Goal: Task Accomplishment & Management: Use online tool/utility

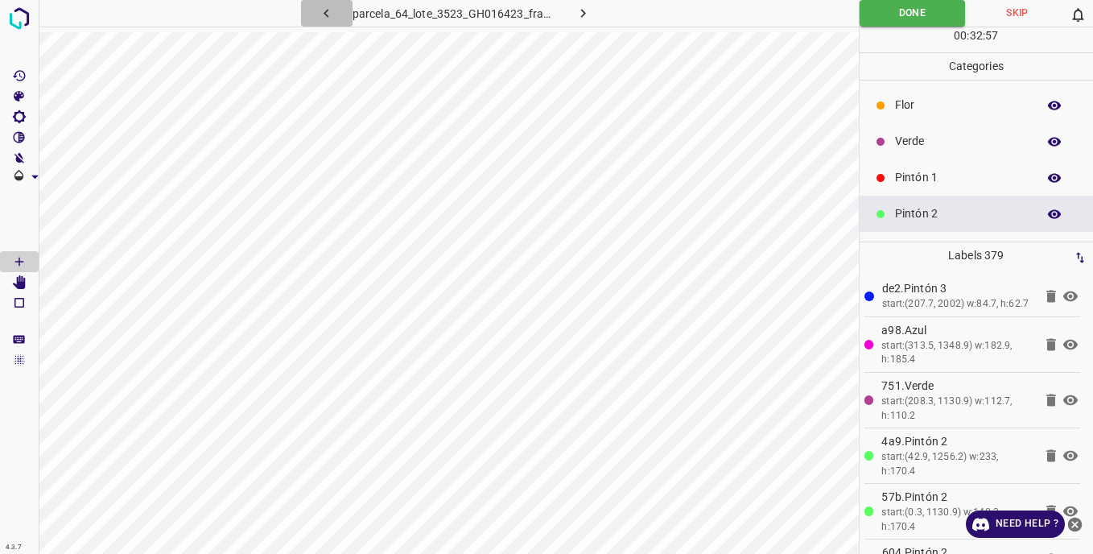
click at [328, 14] on icon "button" at bounding box center [326, 13] width 17 height 17
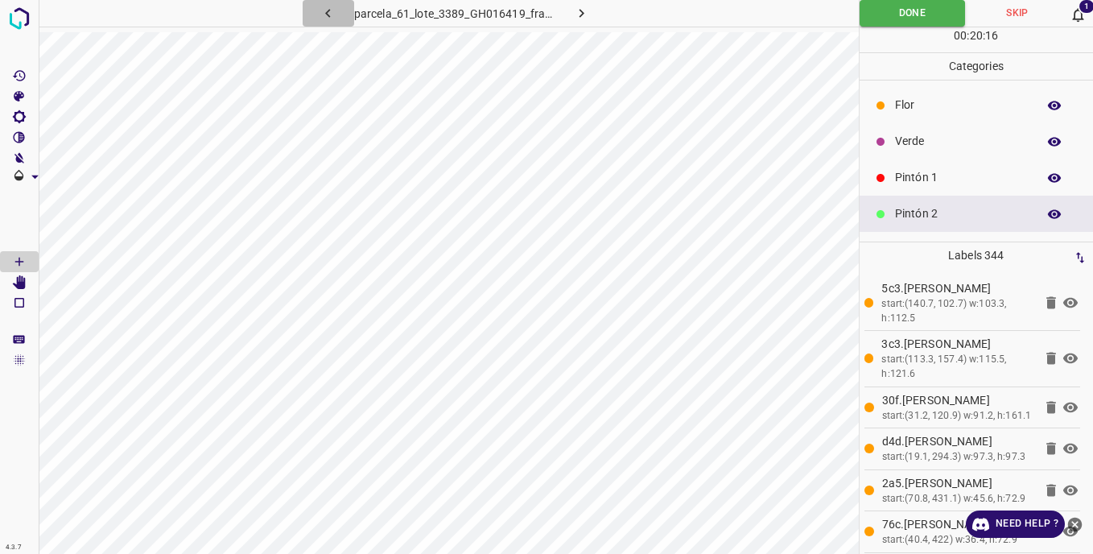
click at [329, 14] on icon "button" at bounding box center [328, 13] width 17 height 17
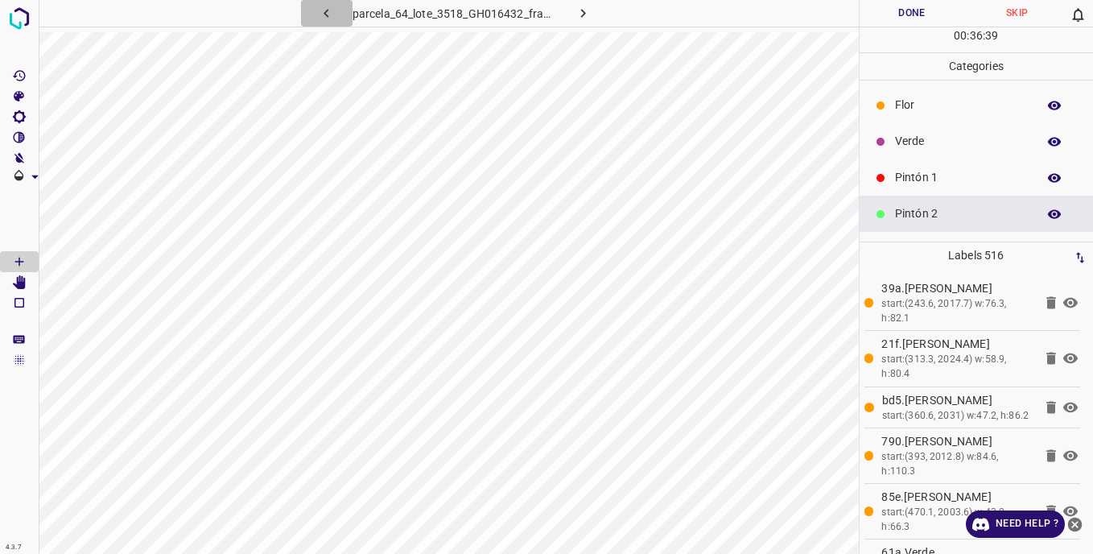
click at [327, 12] on icon "button" at bounding box center [326, 13] width 5 height 9
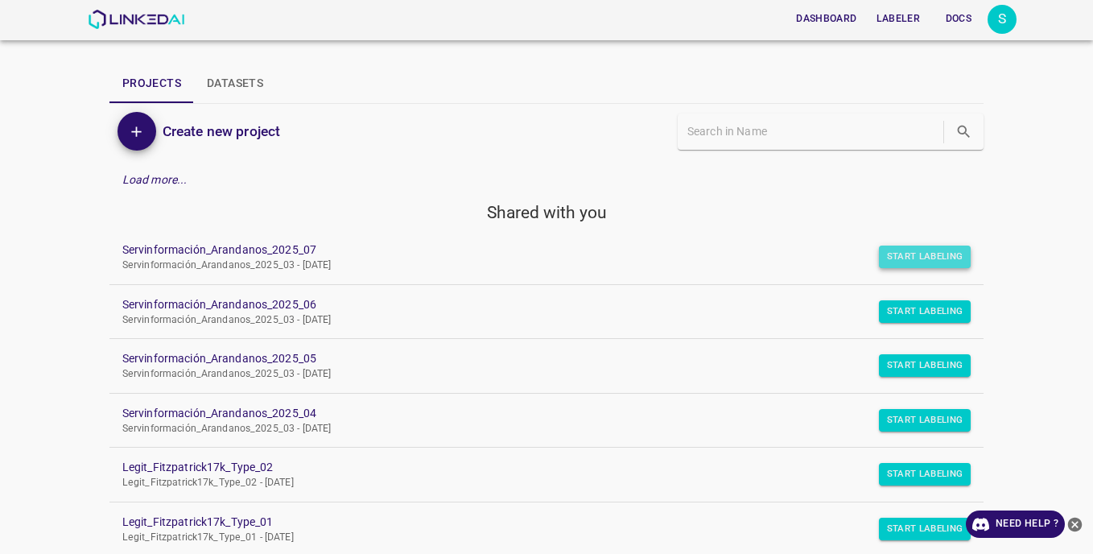
click at [916, 258] on button "Start Labeling" at bounding box center [925, 257] width 93 height 23
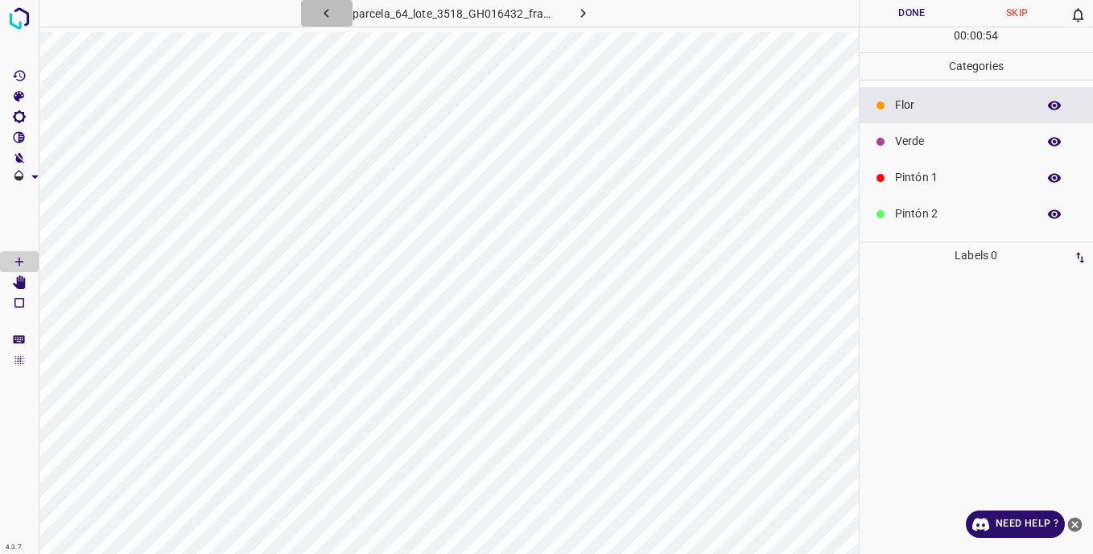
click at [331, 14] on icon "button" at bounding box center [326, 13] width 17 height 17
click at [327, 6] on icon "button" at bounding box center [326, 13] width 17 height 17
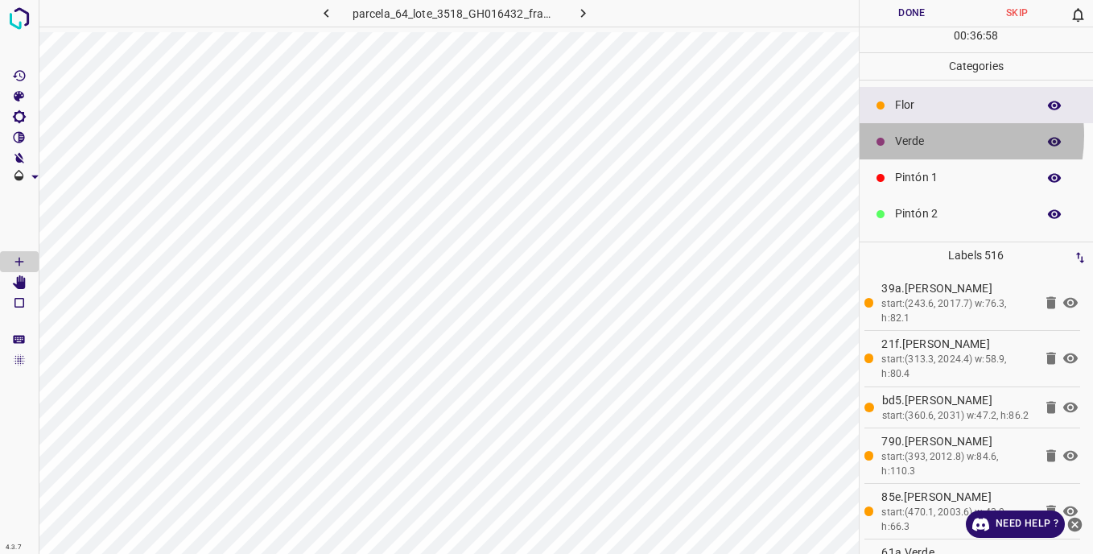
click at [925, 135] on p "Verde" at bounding box center [962, 141] width 134 height 17
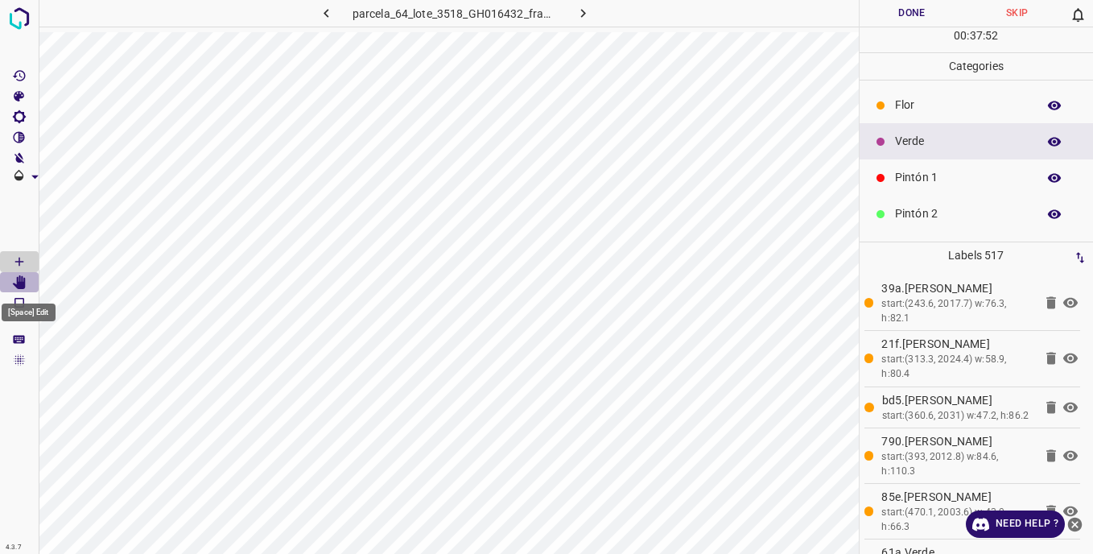
click at [19, 283] on icon "[Space] Edit" at bounding box center [19, 282] width 13 height 14
click at [15, 259] on icon "[Space] Draw" at bounding box center [19, 261] width 14 height 14
click at [923, 210] on p "Pintón 2" at bounding box center [962, 213] width 134 height 17
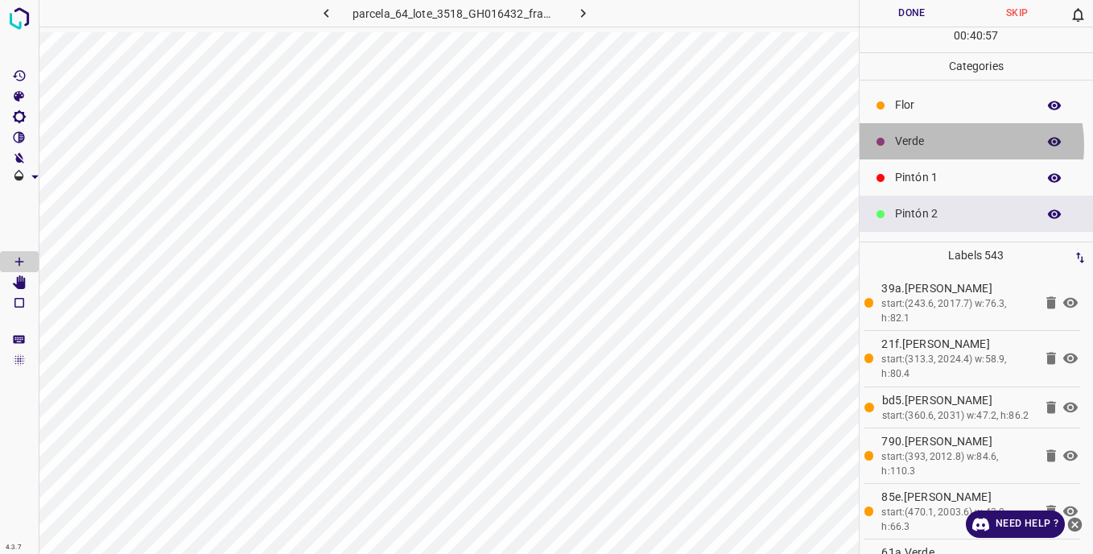
click at [948, 145] on p "Verde" at bounding box center [962, 141] width 134 height 17
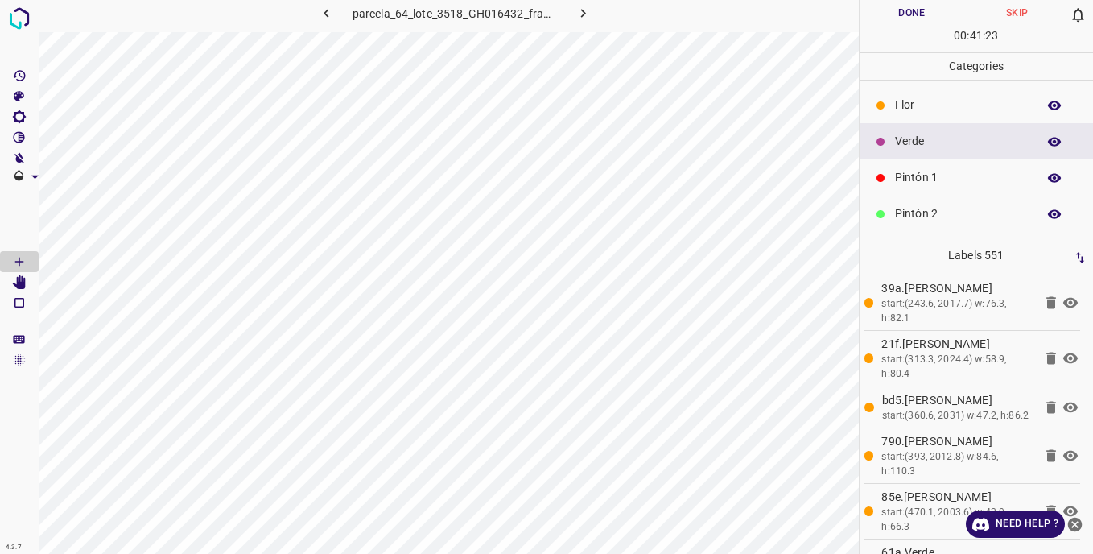
click at [895, 96] on div "Flor" at bounding box center [977, 105] width 234 height 36
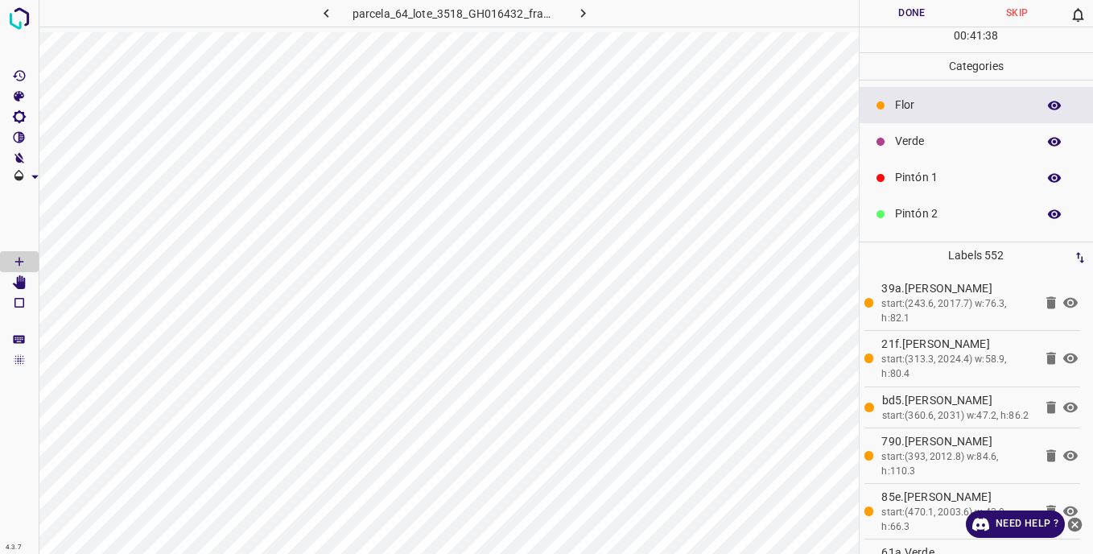
click at [889, 138] on div "Verde" at bounding box center [977, 141] width 234 height 36
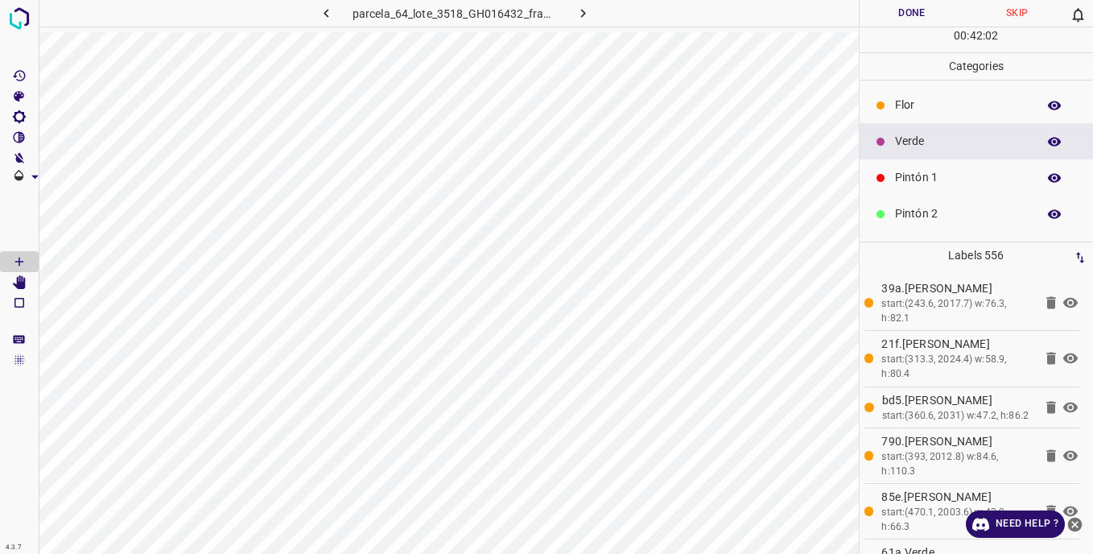
click at [901, 102] on p "Flor" at bounding box center [962, 105] width 134 height 17
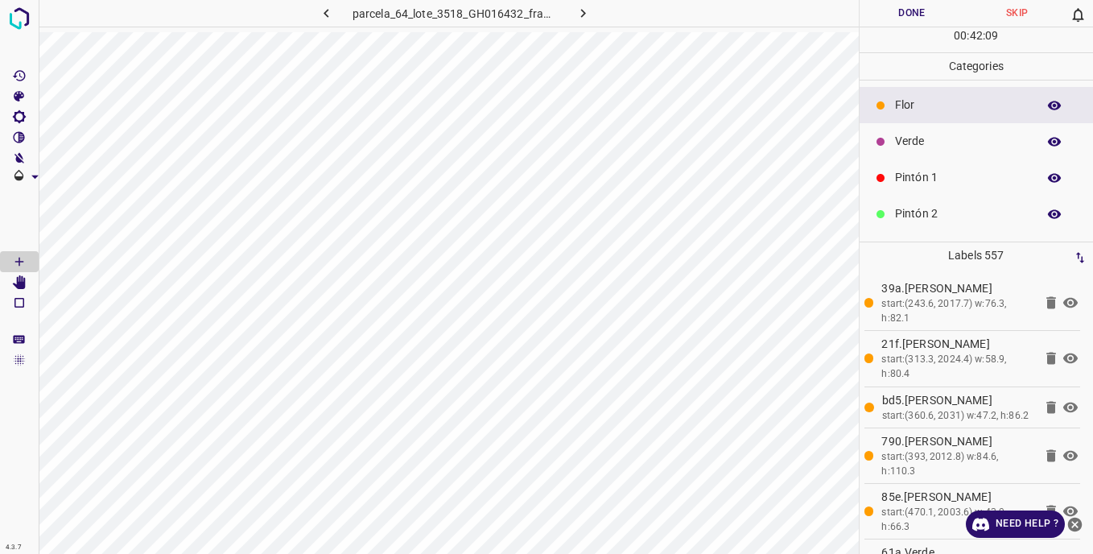
click at [908, 213] on p "Pintón 2" at bounding box center [962, 213] width 134 height 17
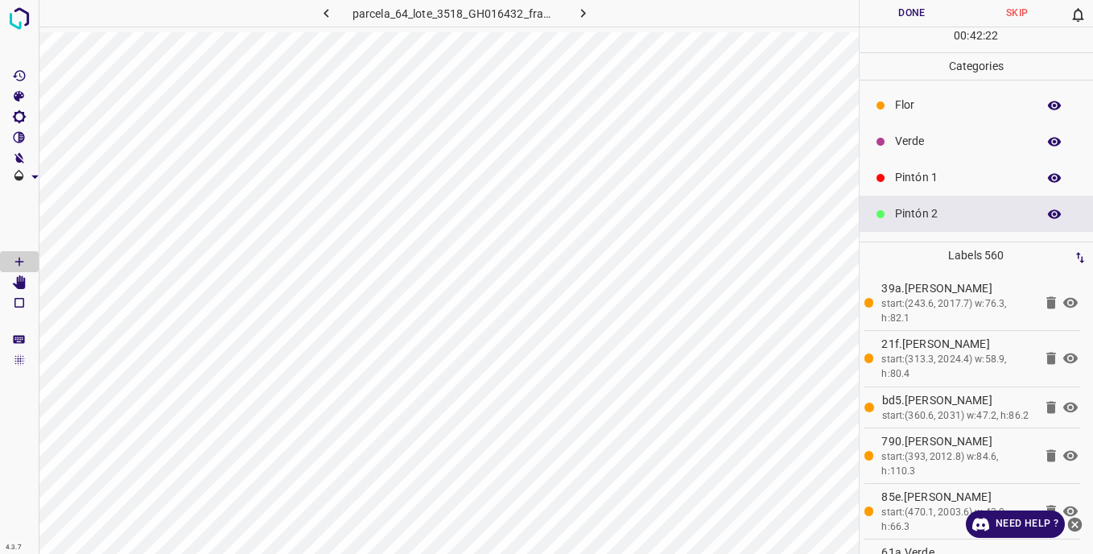
click at [913, 143] on p "Verde" at bounding box center [962, 141] width 134 height 17
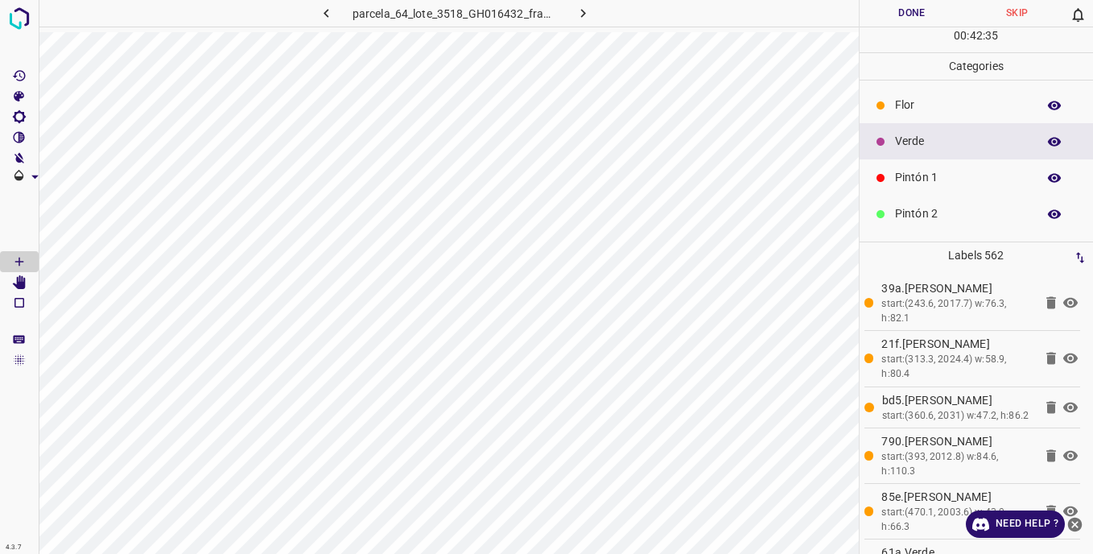
scroll to position [142, 0]
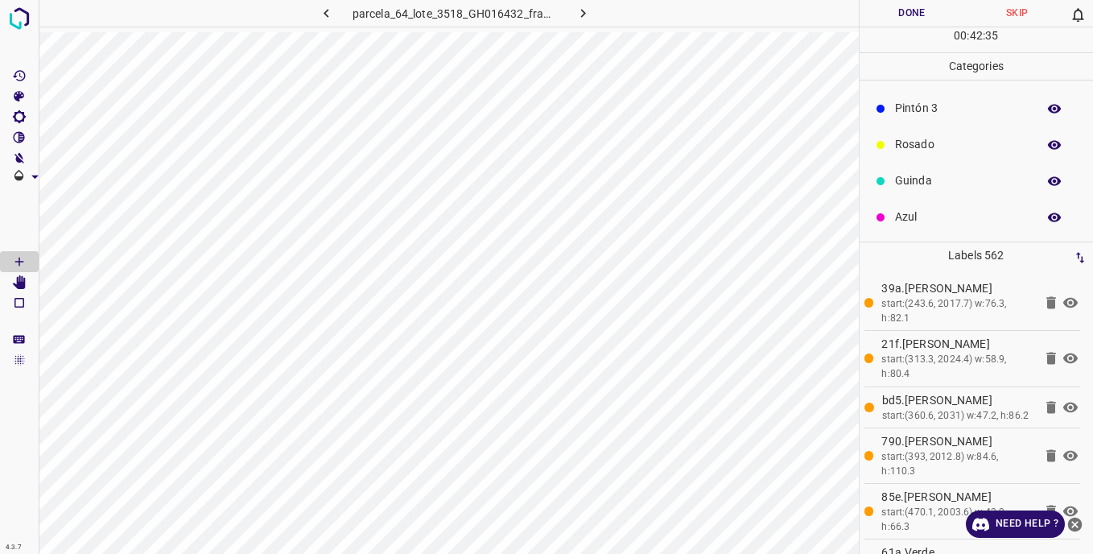
click at [894, 181] on div "Guinda" at bounding box center [977, 181] width 234 height 36
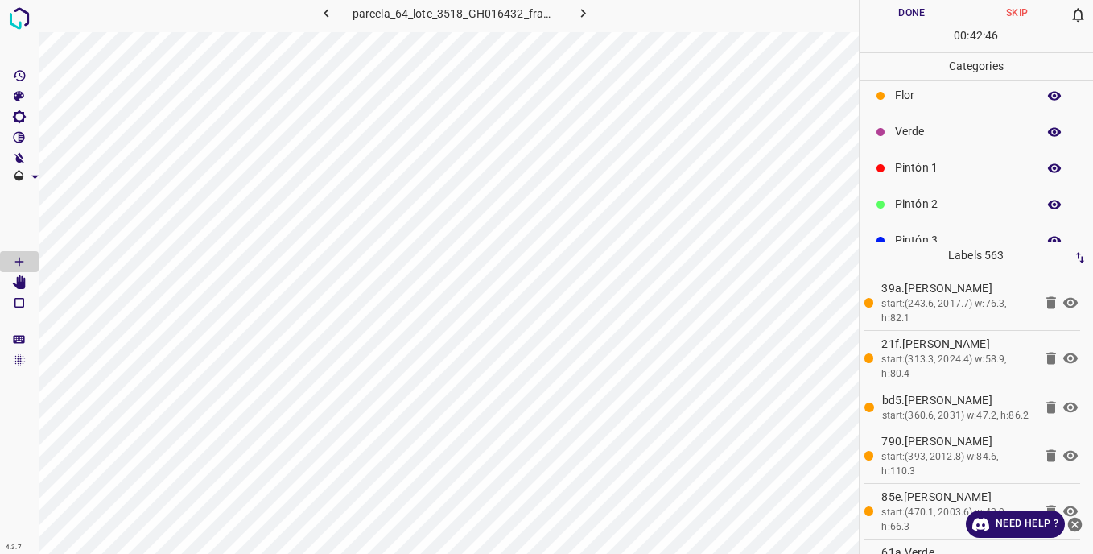
scroll to position [0, 0]
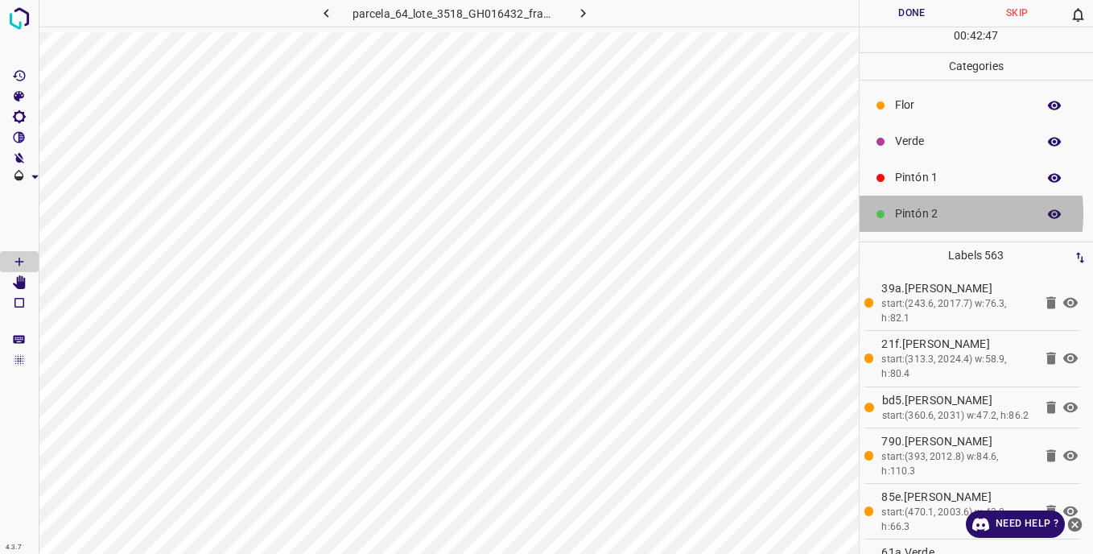
click at [911, 213] on p "Pintón 2" at bounding box center [962, 213] width 134 height 17
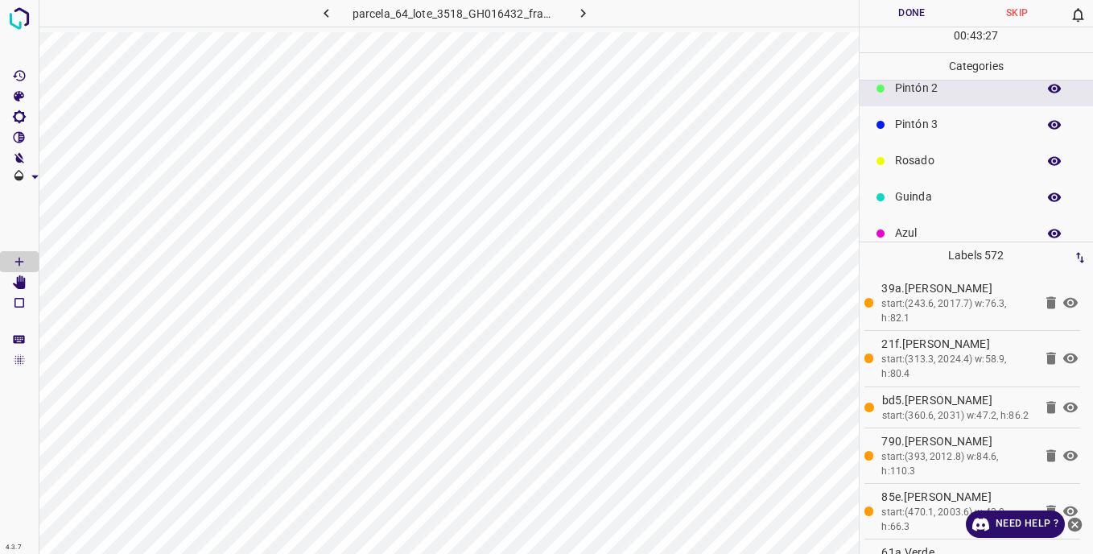
scroll to position [142, 0]
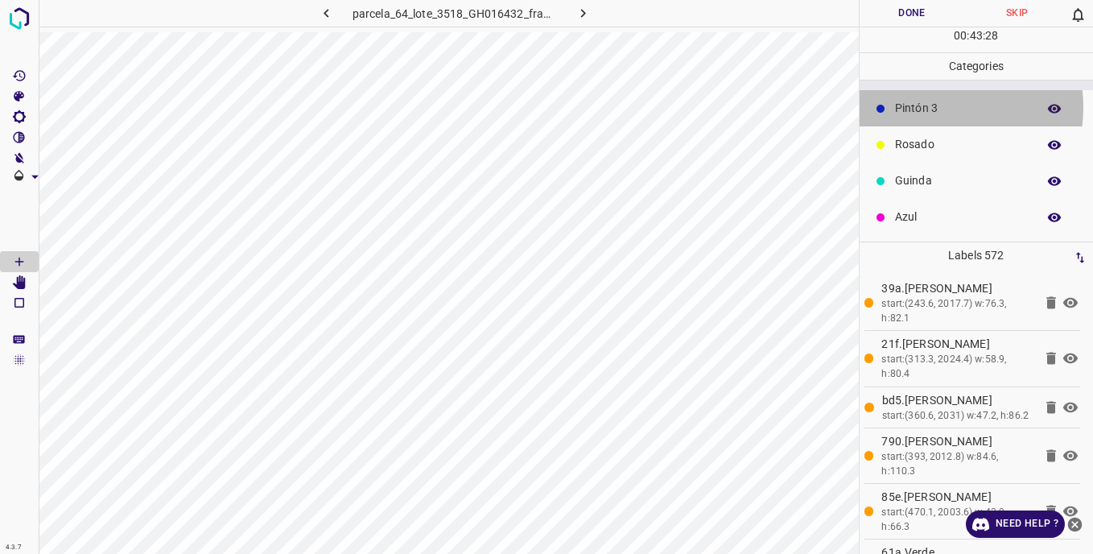
click at [924, 107] on p "Pintón 3" at bounding box center [962, 108] width 134 height 17
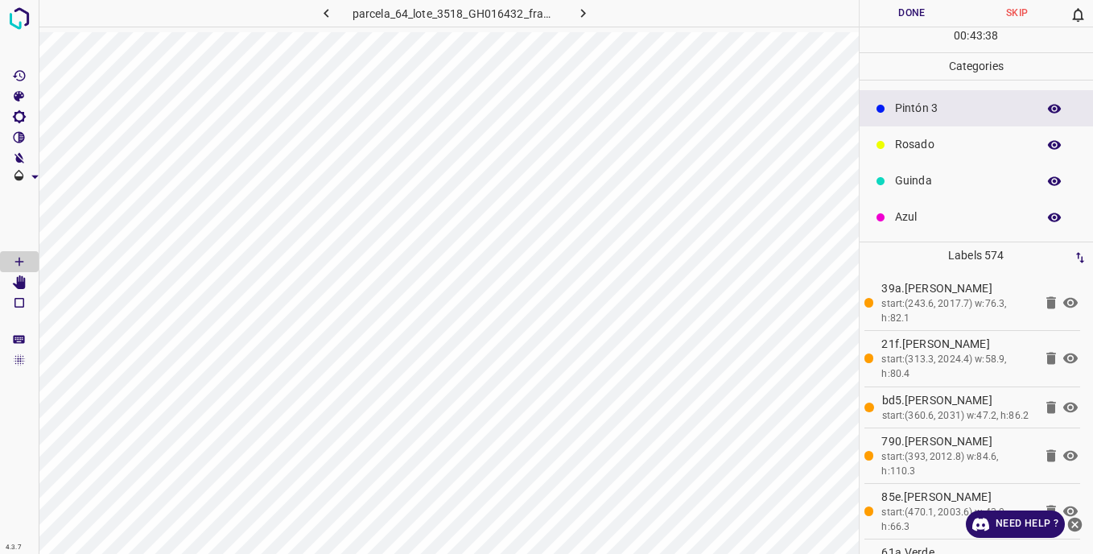
click at [882, 213] on icon at bounding box center [881, 218] width 10 height 10
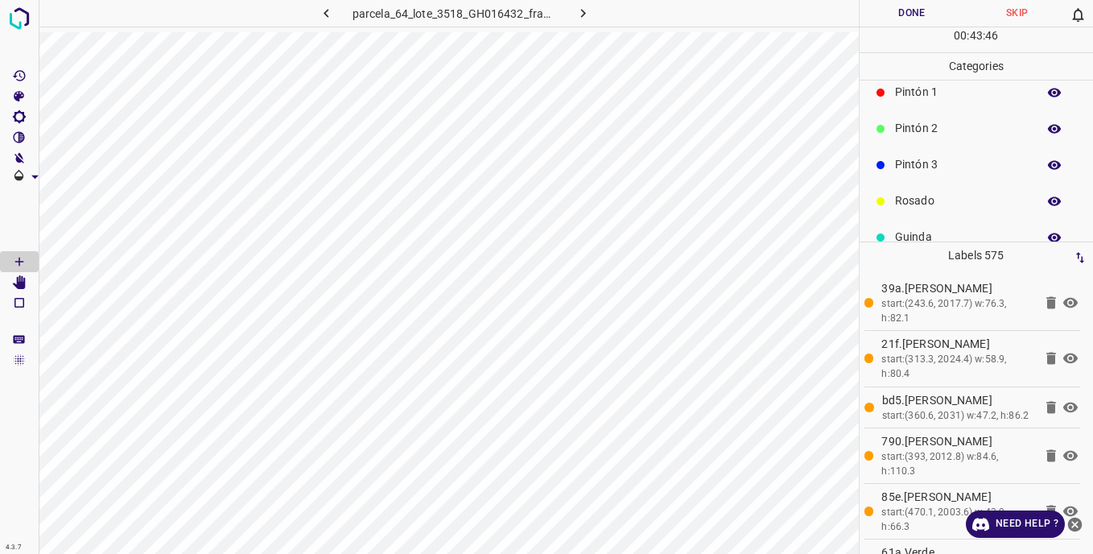
scroll to position [0, 0]
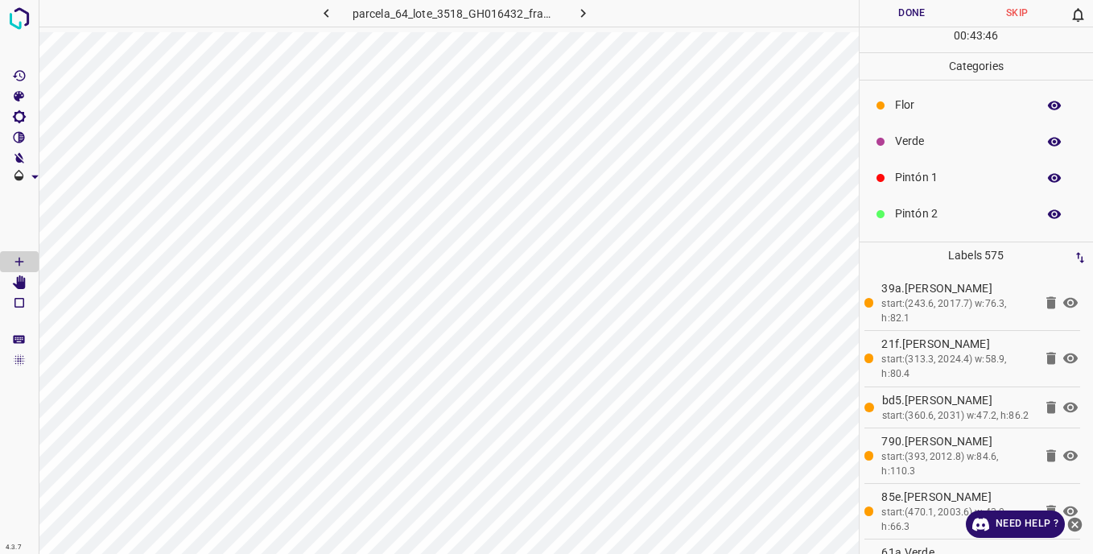
click at [887, 138] on div at bounding box center [881, 142] width 16 height 16
click at [920, 164] on p "Pintón 3" at bounding box center [962, 169] width 134 height 17
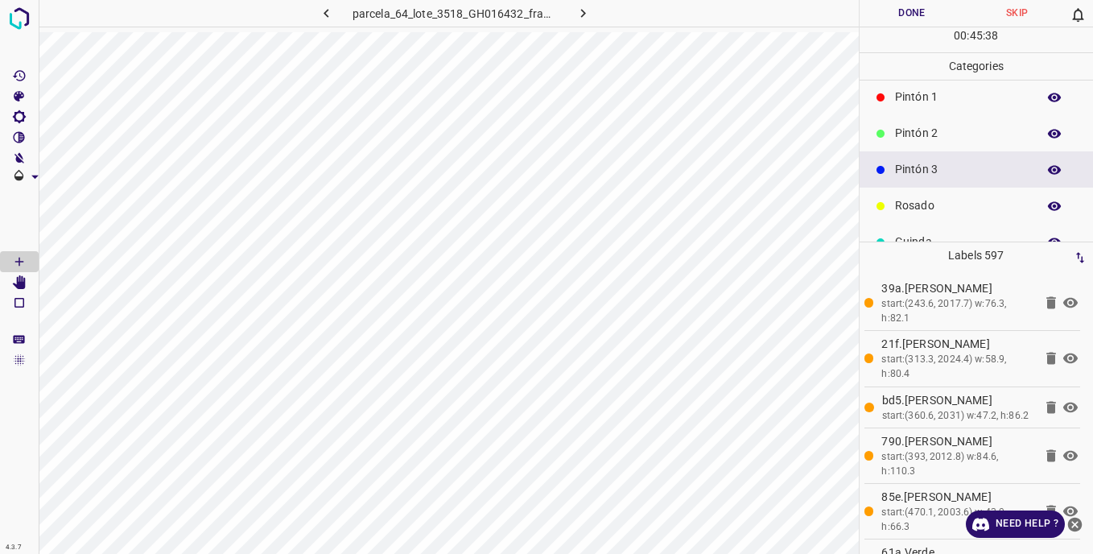
click at [905, 207] on p "Rosado" at bounding box center [962, 205] width 134 height 17
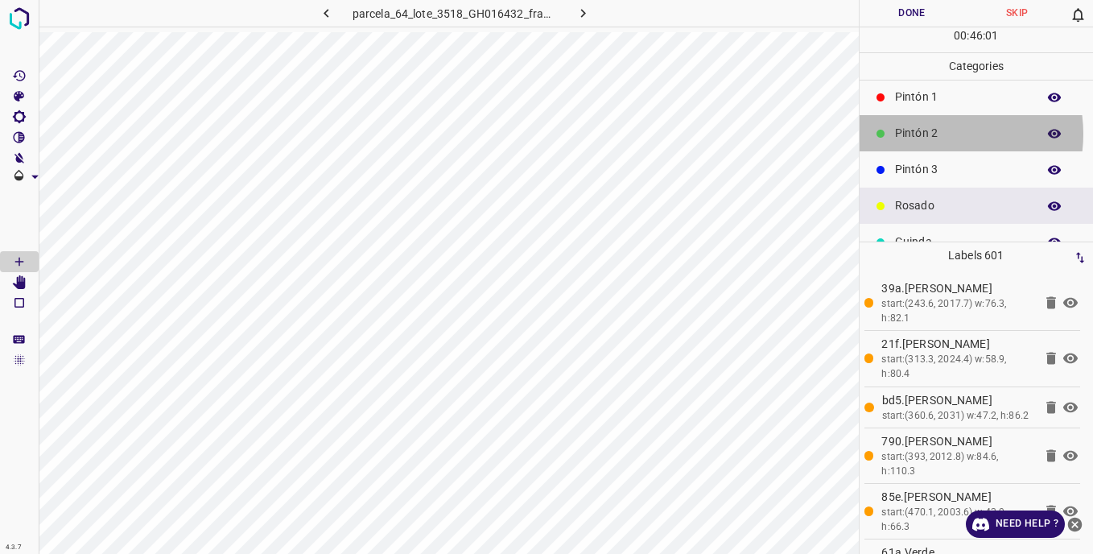
click at [933, 134] on p "Pintón 2" at bounding box center [962, 133] width 134 height 17
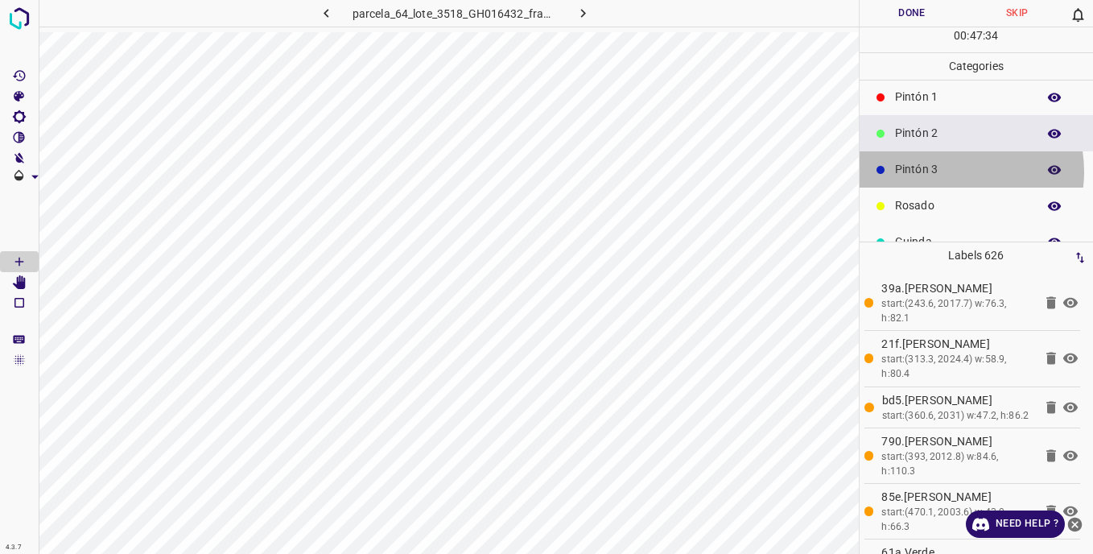
click at [949, 171] on p "Pintón 3" at bounding box center [962, 169] width 134 height 17
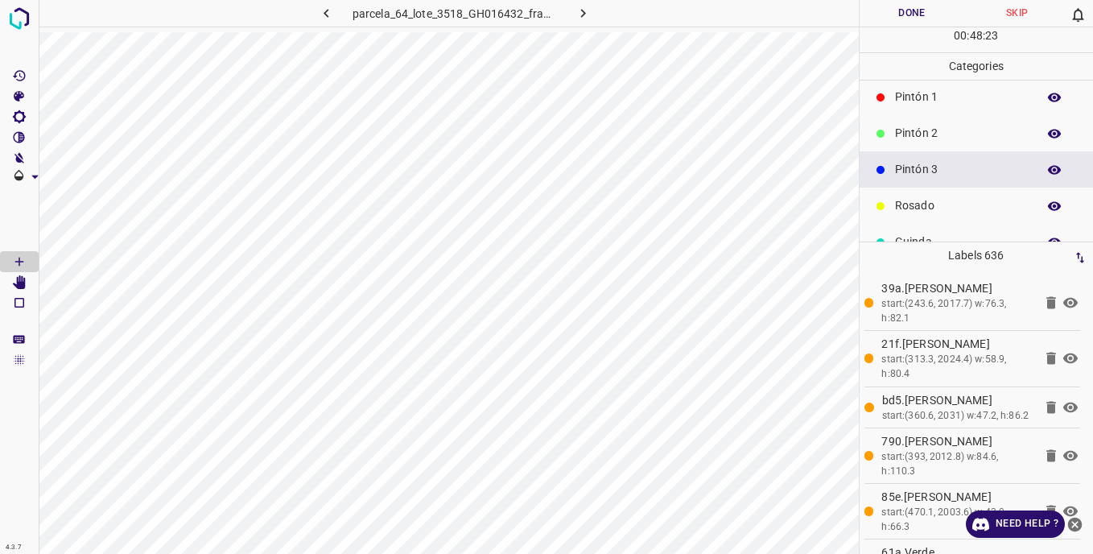
click at [933, 134] on p "Pintón 2" at bounding box center [962, 133] width 134 height 17
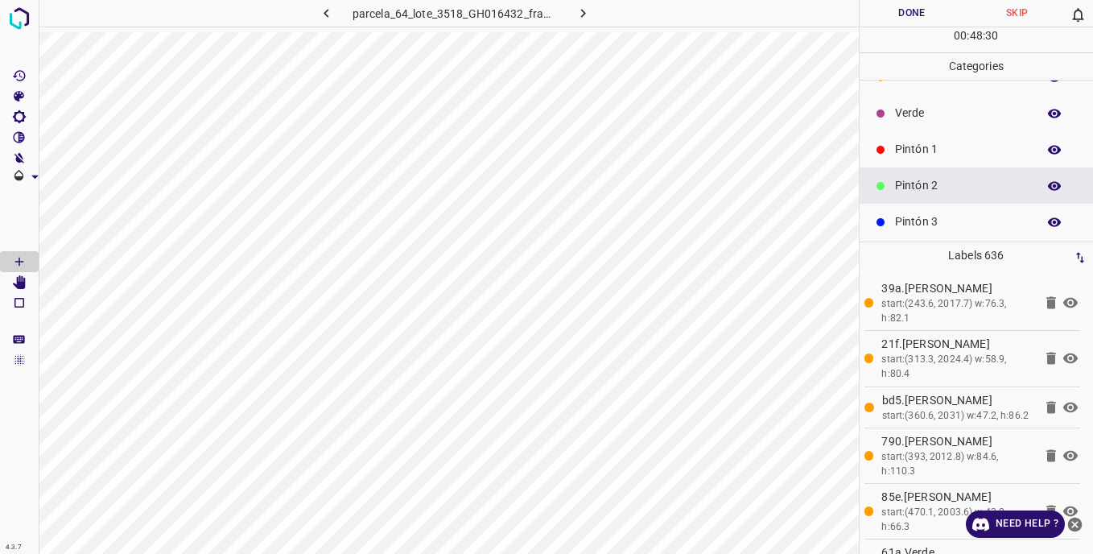
scroll to position [0, 0]
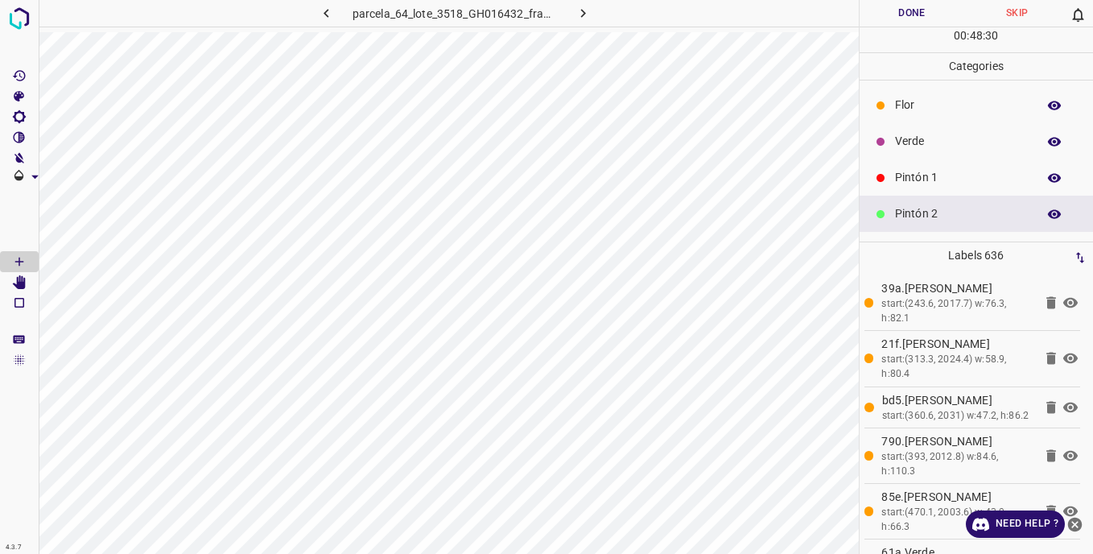
click at [925, 134] on p "Verde" at bounding box center [962, 141] width 134 height 17
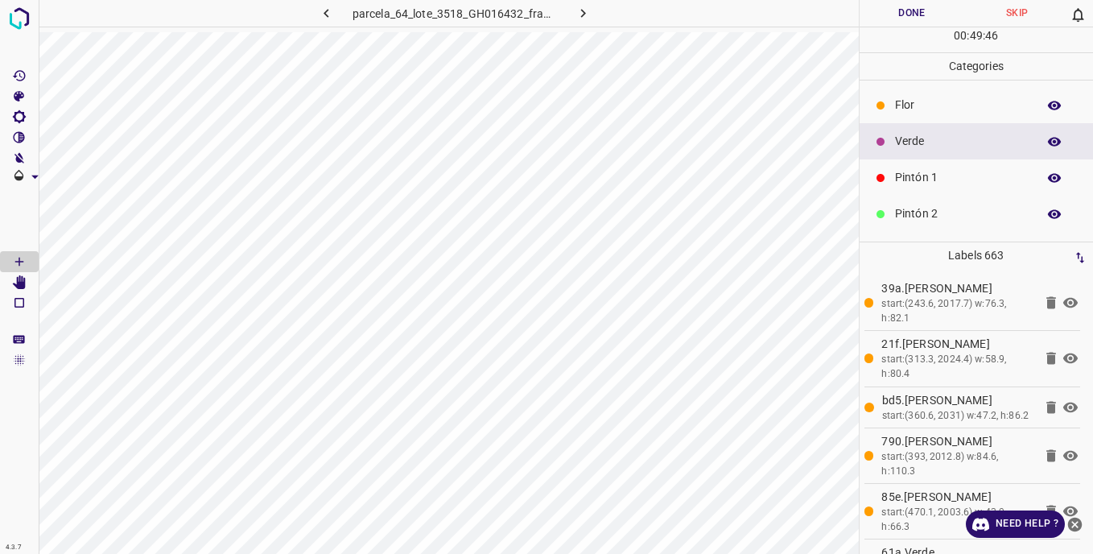
click at [907, 96] on div "Flor" at bounding box center [977, 105] width 234 height 36
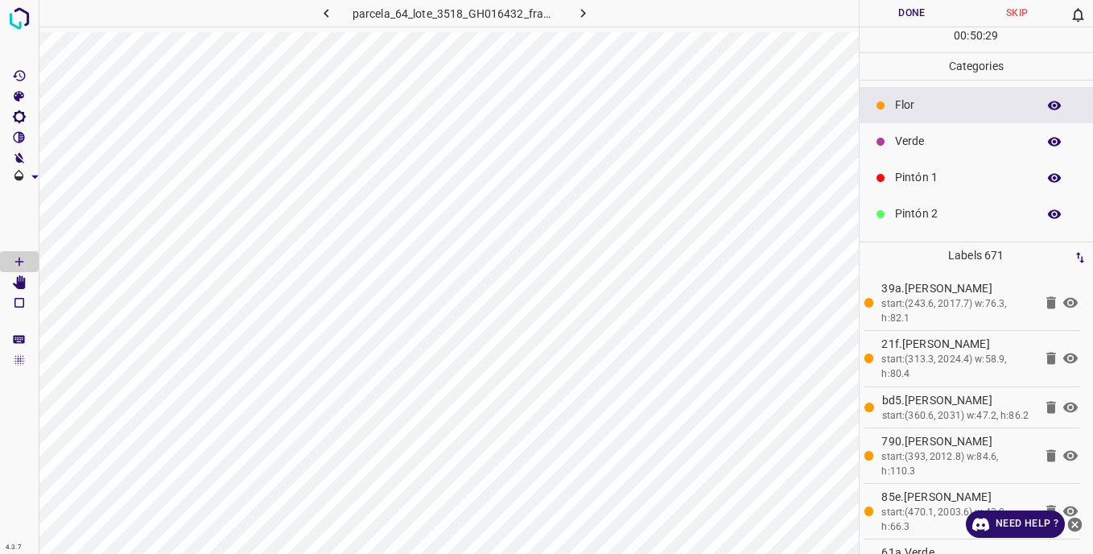
click at [938, 206] on p "Pintón 2" at bounding box center [962, 213] width 134 height 17
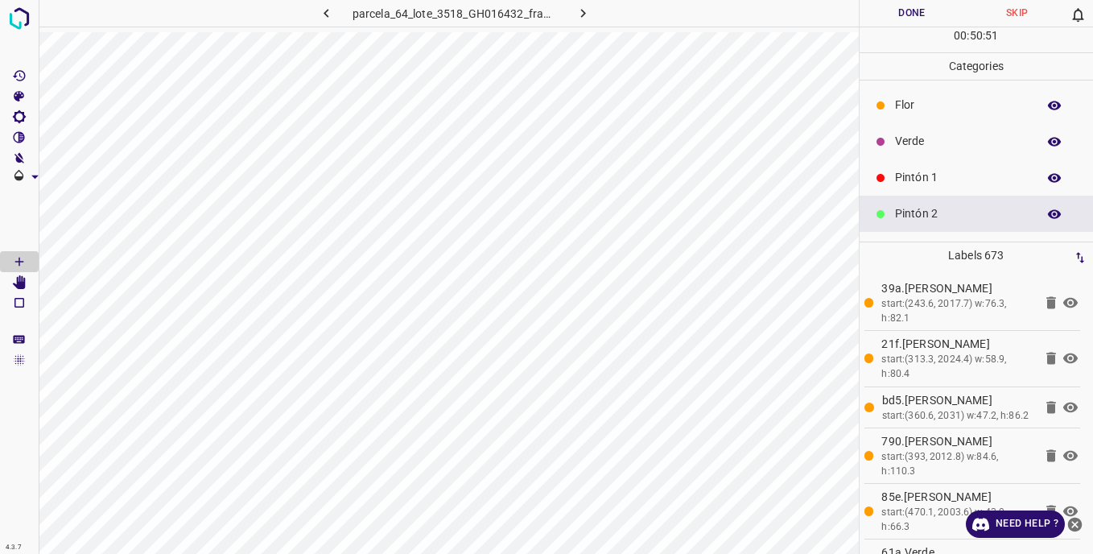
click at [921, 14] on button "Done" at bounding box center [912, 13] width 105 height 27
click at [895, 16] on button "Done" at bounding box center [913, 13] width 106 height 27
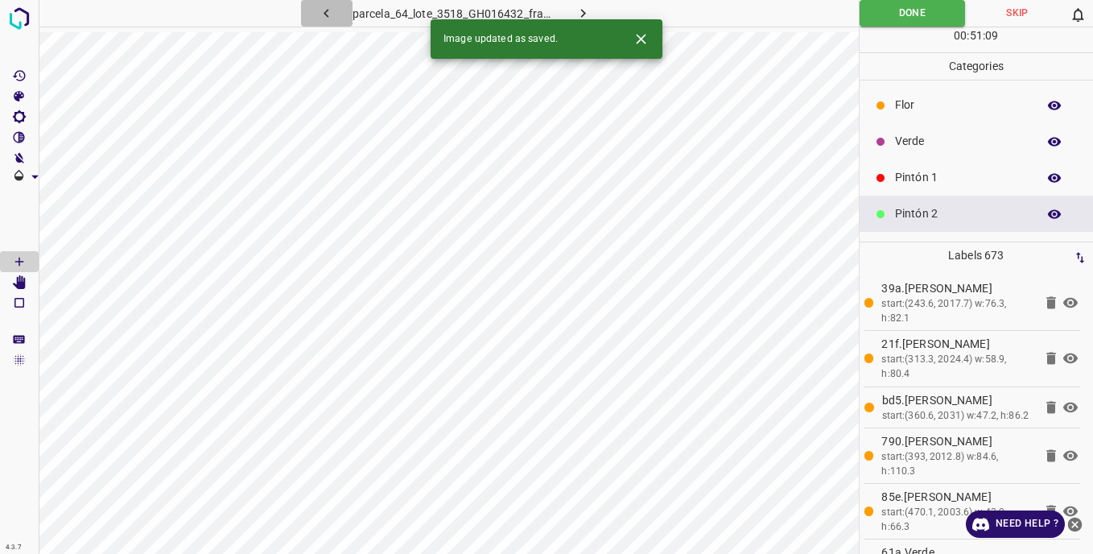
click at [329, 13] on icon "button" at bounding box center [326, 13] width 17 height 17
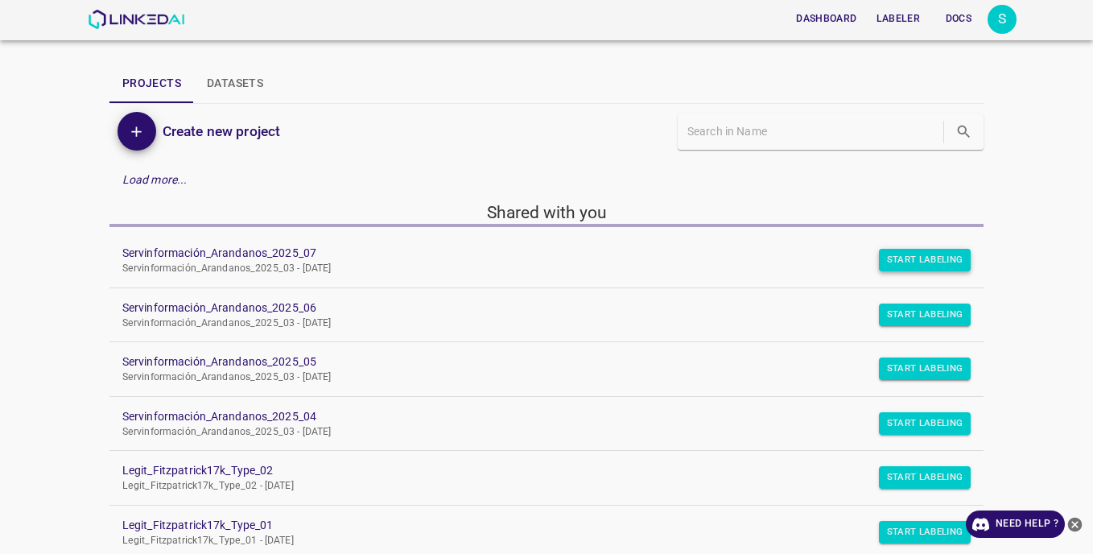
click at [908, 254] on button "Start Labeling" at bounding box center [925, 260] width 93 height 23
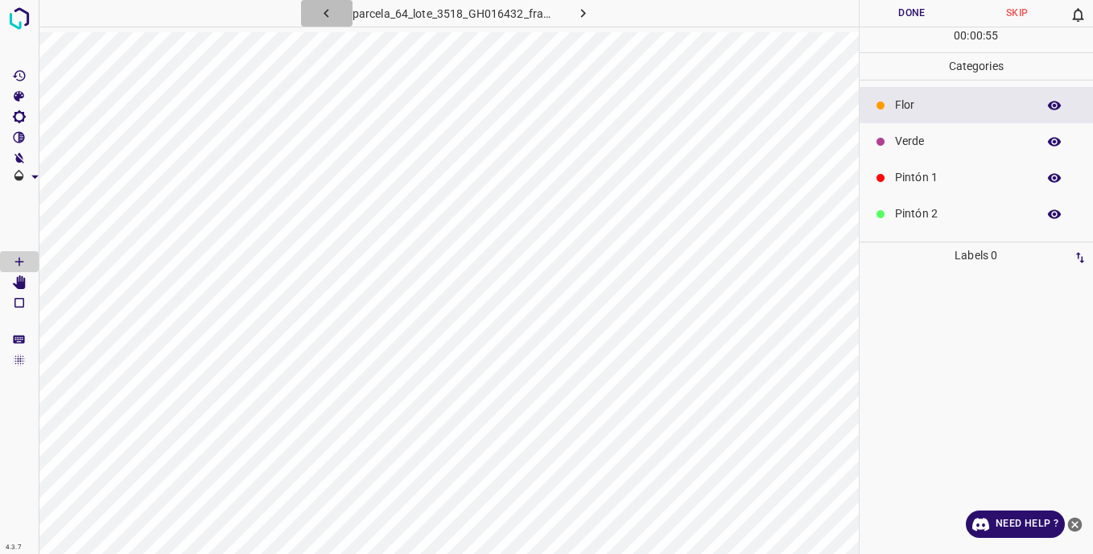
click at [332, 11] on icon "button" at bounding box center [326, 13] width 17 height 17
click at [323, 11] on icon "button" at bounding box center [326, 13] width 17 height 17
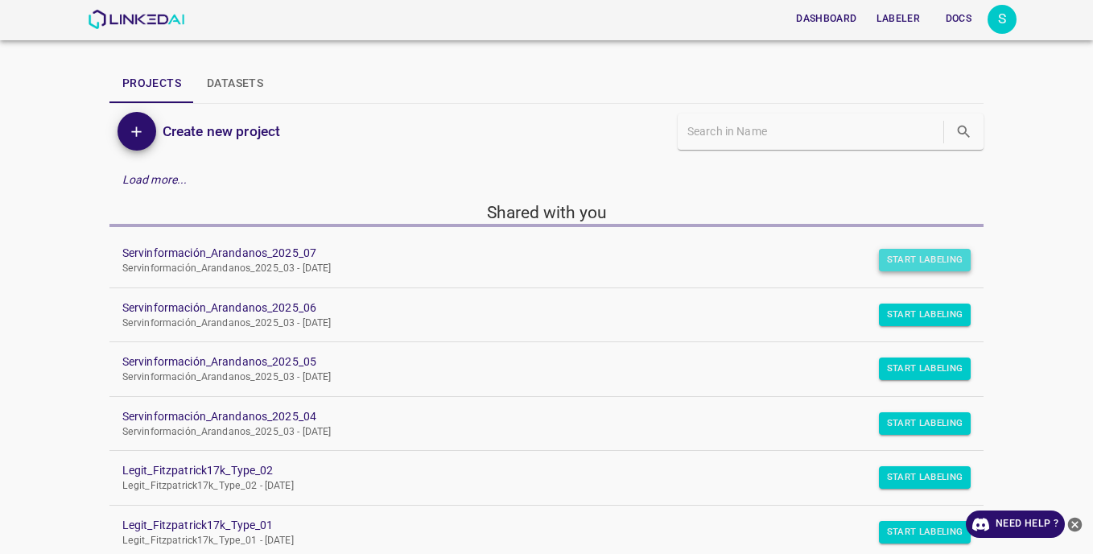
click at [879, 262] on button "Start Labeling" at bounding box center [925, 260] width 93 height 23
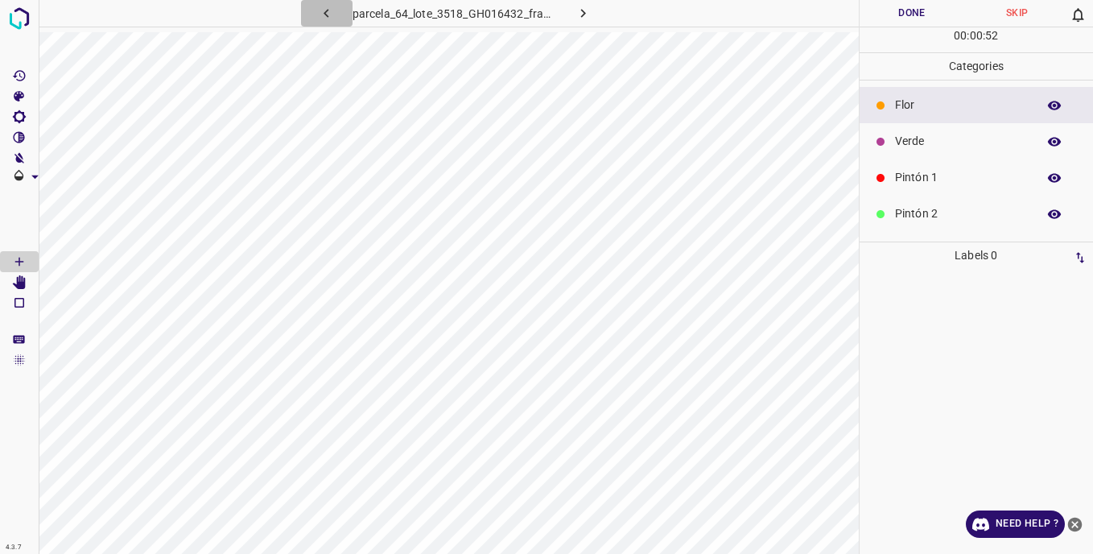
click at [331, 6] on icon "button" at bounding box center [326, 13] width 17 height 17
click at [889, 135] on div "Verde" at bounding box center [977, 141] width 234 height 36
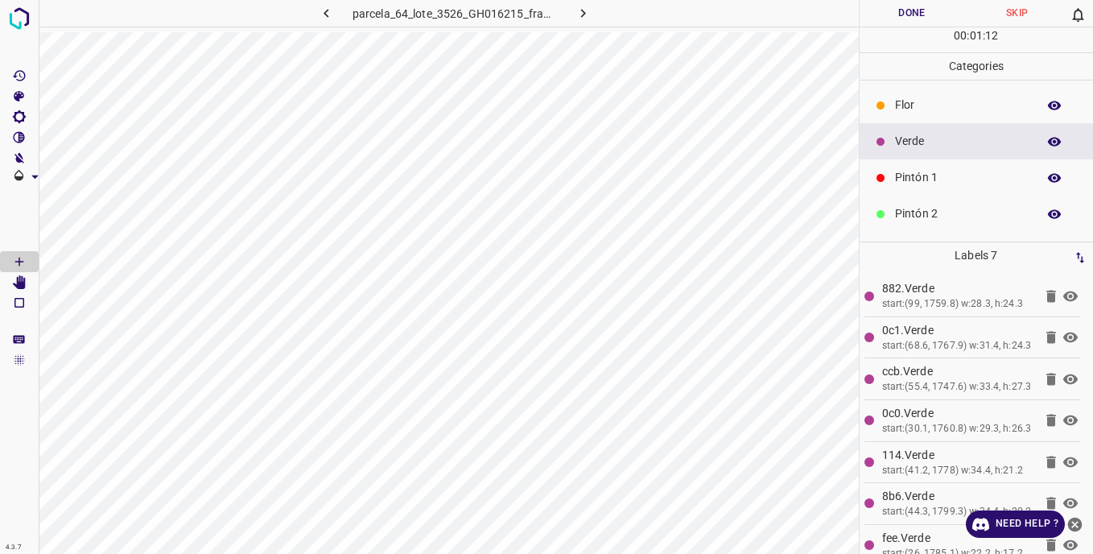
click at [921, 103] on p "Flor" at bounding box center [962, 105] width 134 height 17
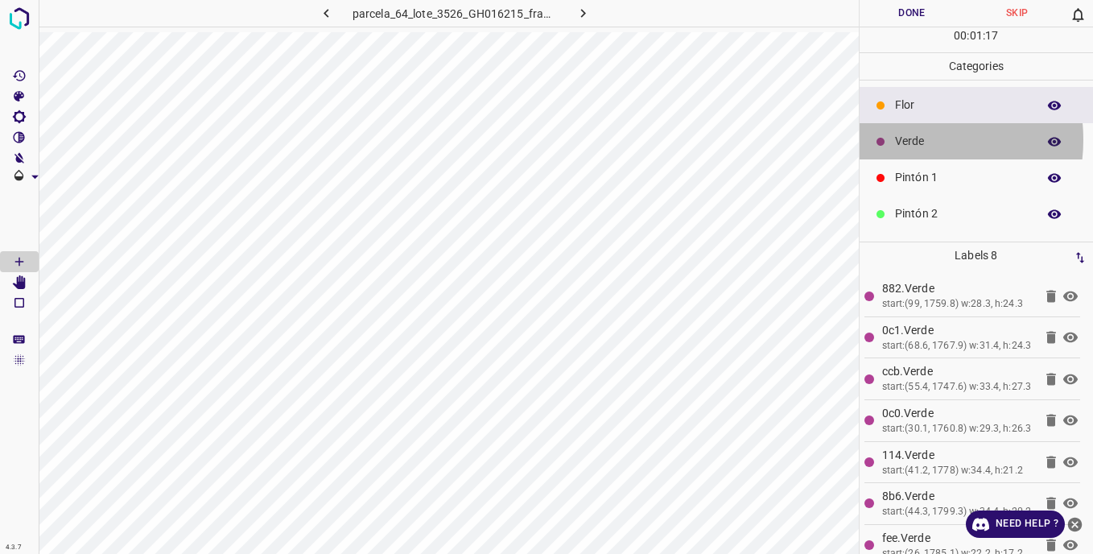
click at [899, 139] on p "Verde" at bounding box center [962, 141] width 134 height 17
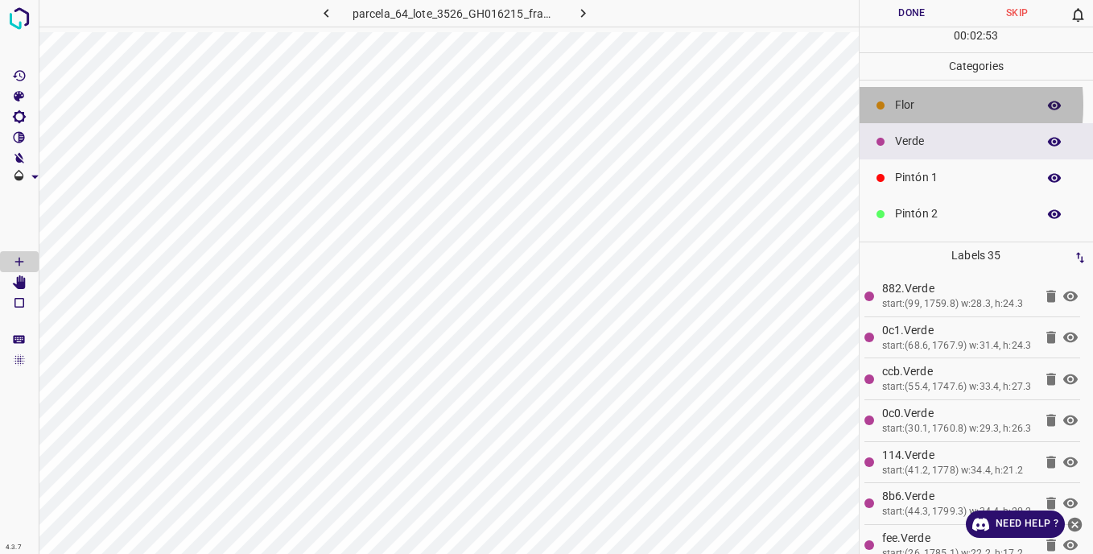
click at [891, 105] on div "Flor" at bounding box center [977, 105] width 234 height 36
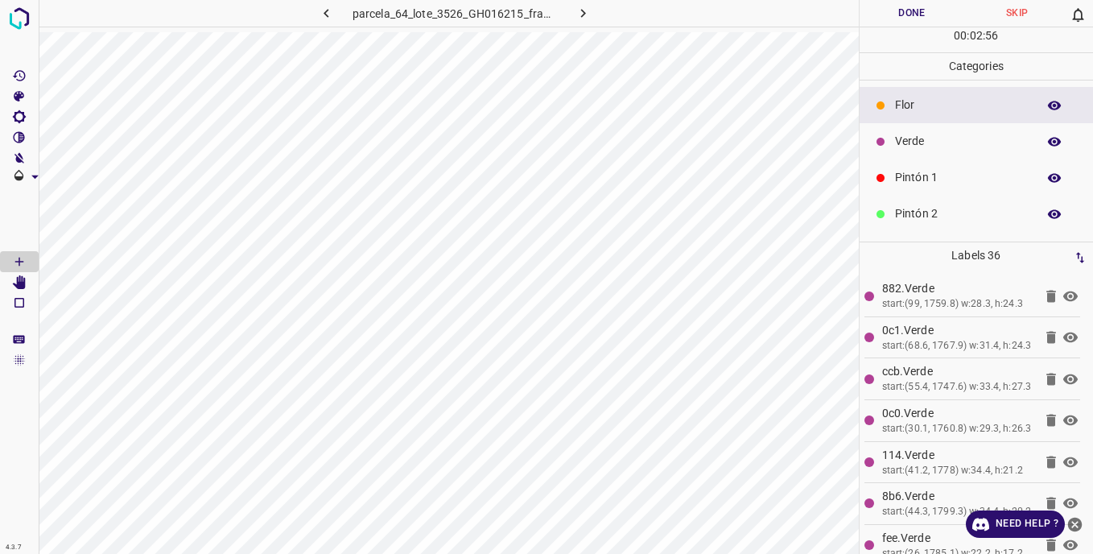
scroll to position [142, 0]
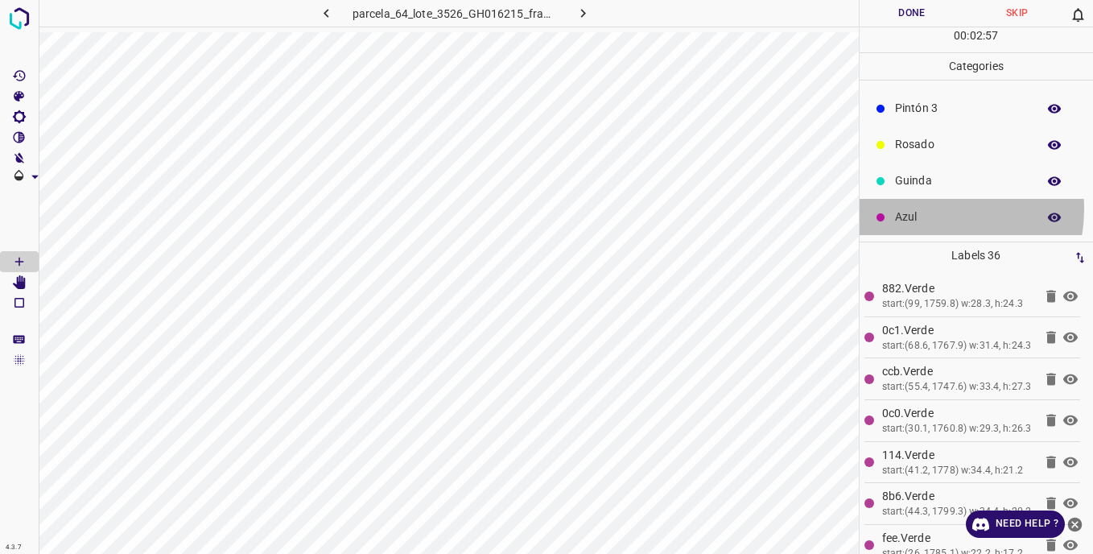
click at [918, 209] on p "Azul" at bounding box center [962, 217] width 134 height 17
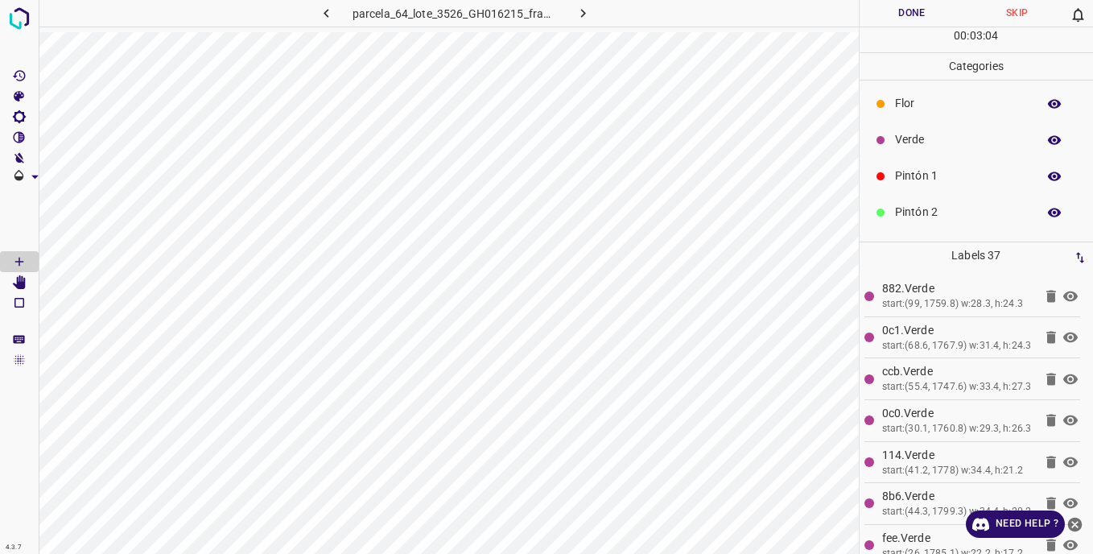
scroll to position [0, 0]
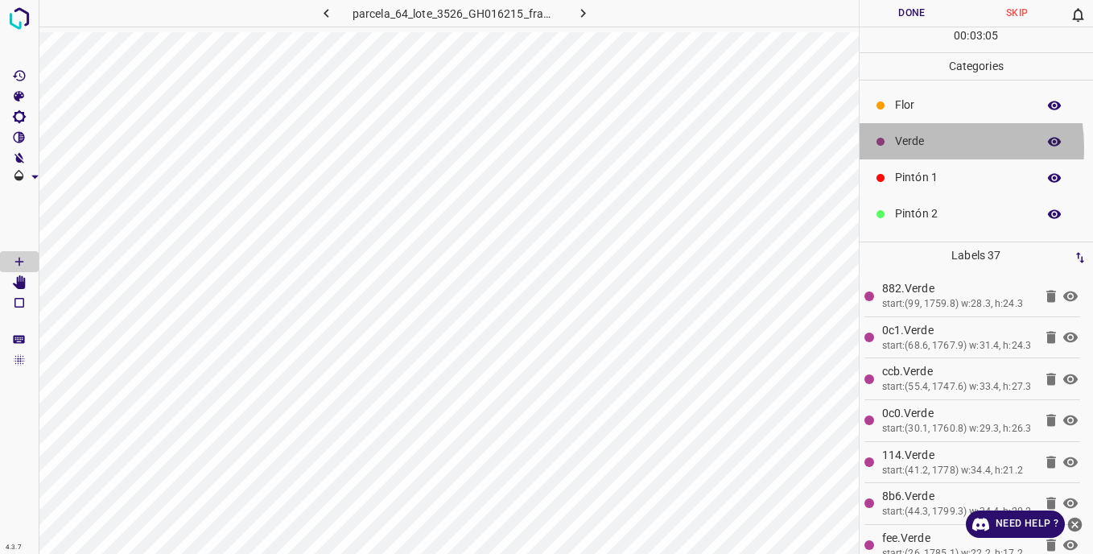
click at [910, 147] on p "Verde" at bounding box center [962, 141] width 134 height 17
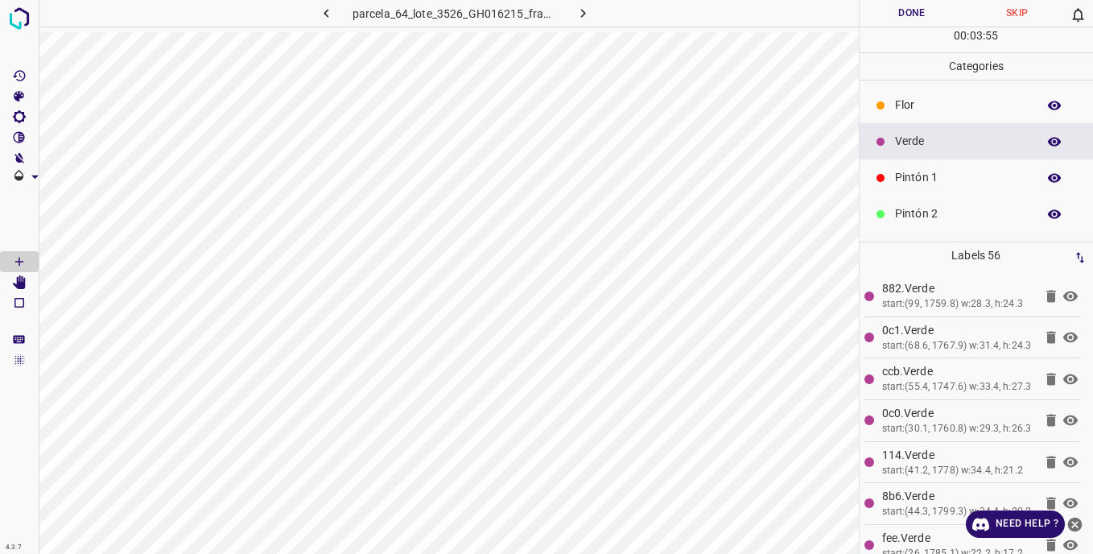
click at [896, 207] on p "Pintón 2" at bounding box center [962, 213] width 134 height 17
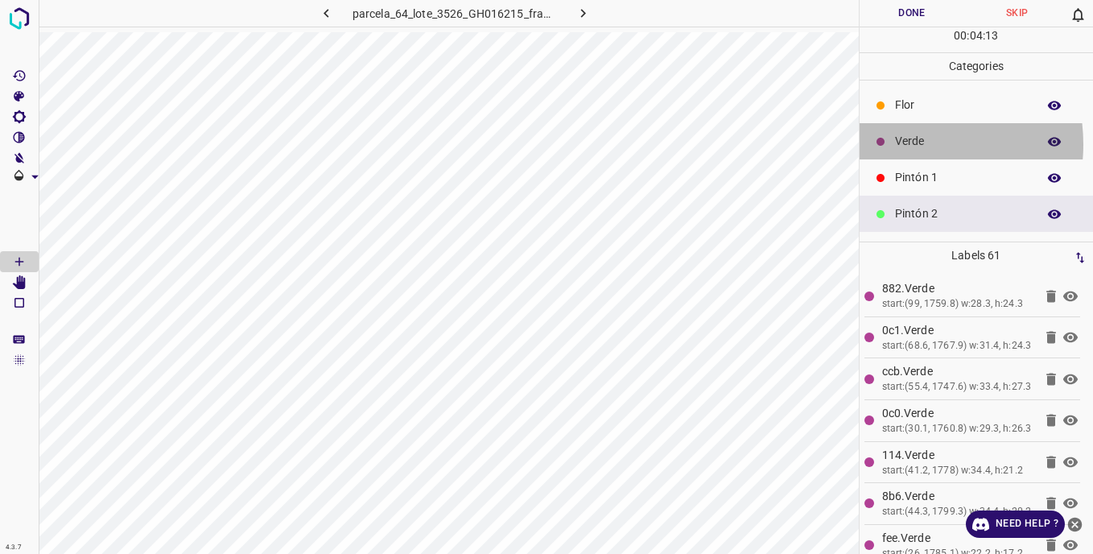
click at [893, 144] on div "Verde" at bounding box center [977, 141] width 234 height 36
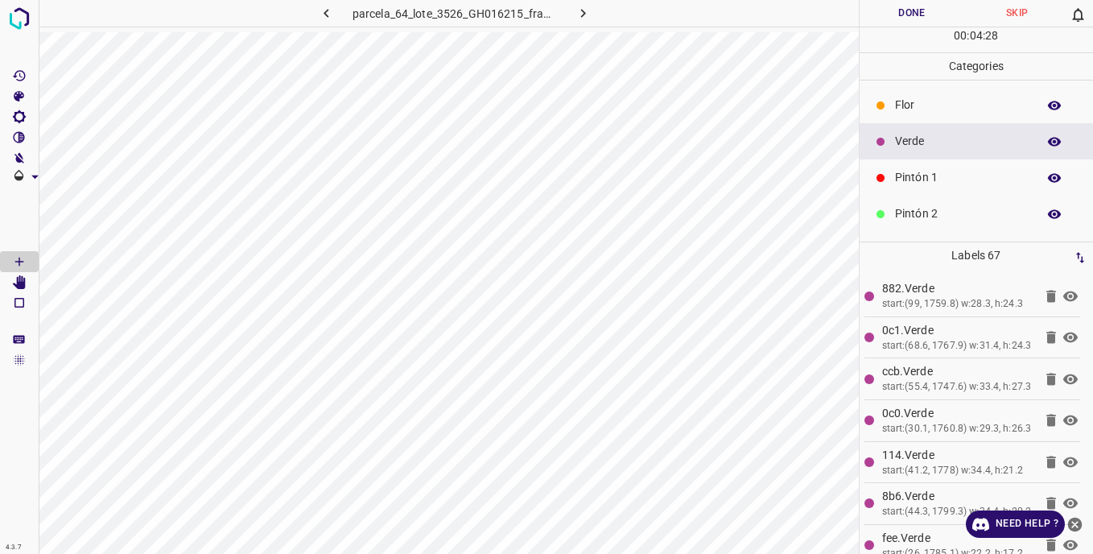
click at [893, 205] on div "Pintón 2" at bounding box center [977, 214] width 234 height 36
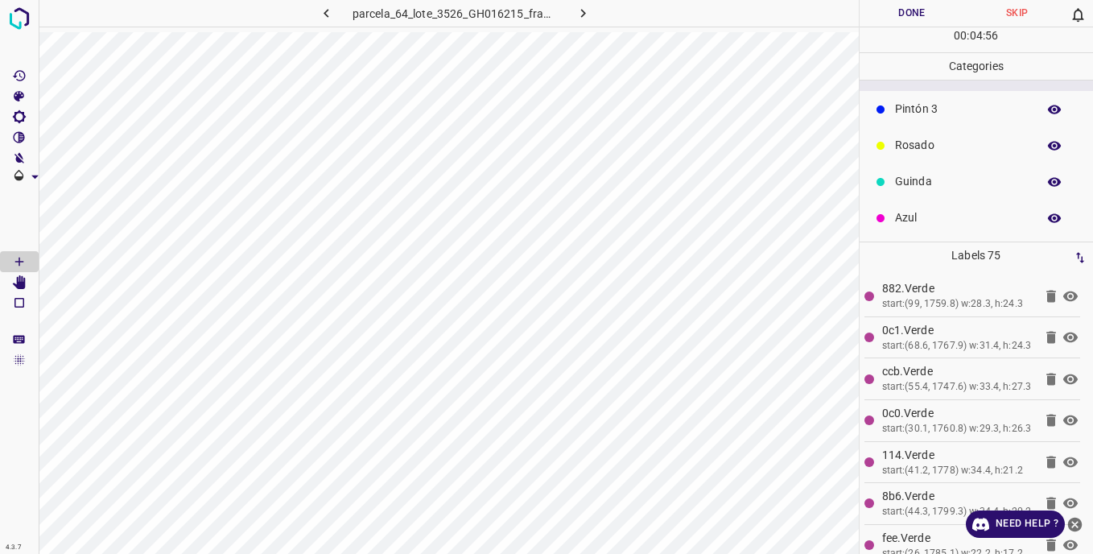
scroll to position [142, 0]
click at [916, 218] on p "Azul" at bounding box center [962, 217] width 134 height 17
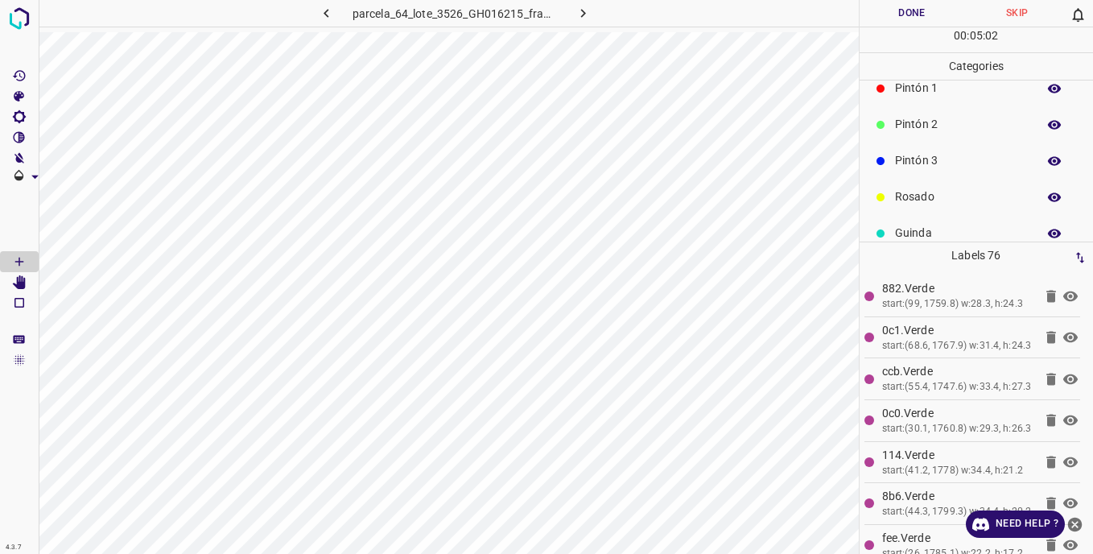
scroll to position [61, 0]
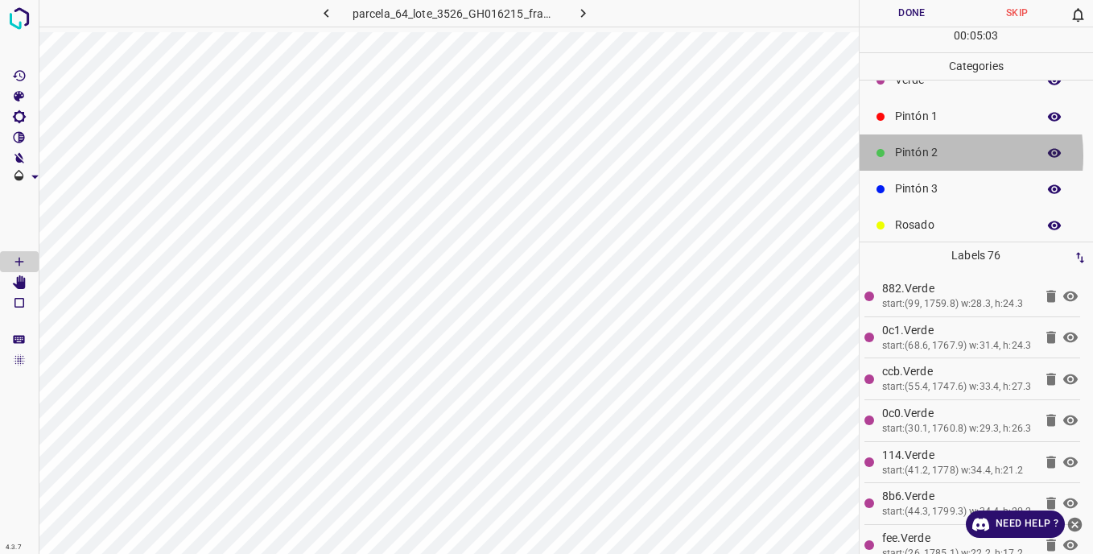
click at [911, 155] on p "Pintón 2" at bounding box center [962, 152] width 134 height 17
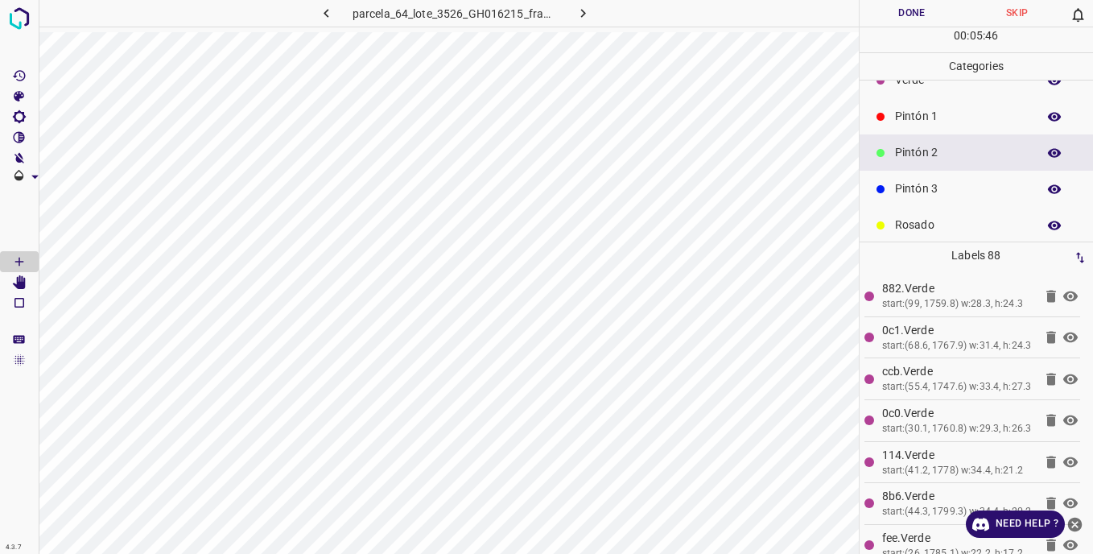
scroll to position [0, 0]
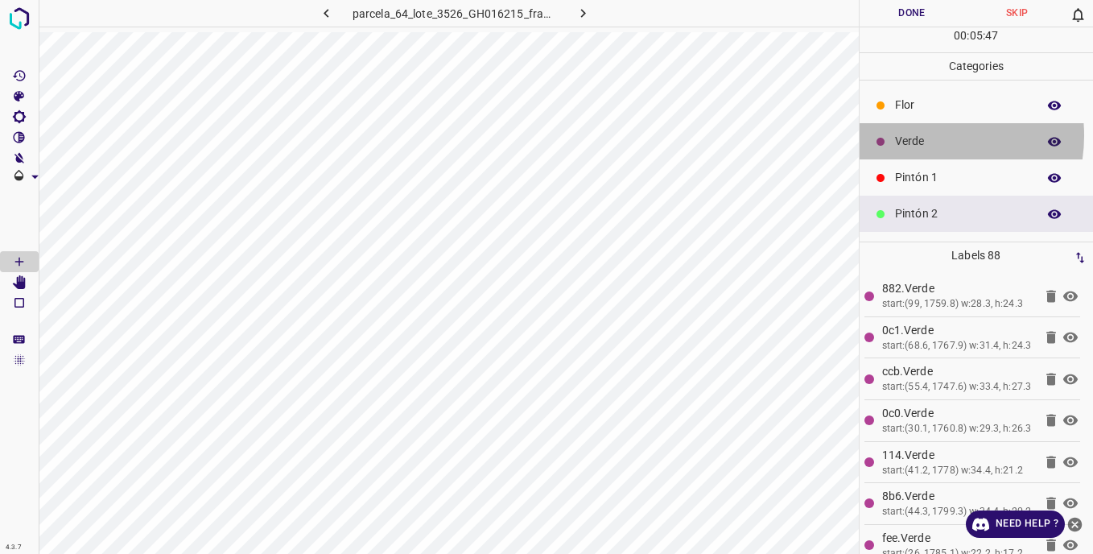
click at [919, 135] on p "Verde" at bounding box center [962, 141] width 134 height 17
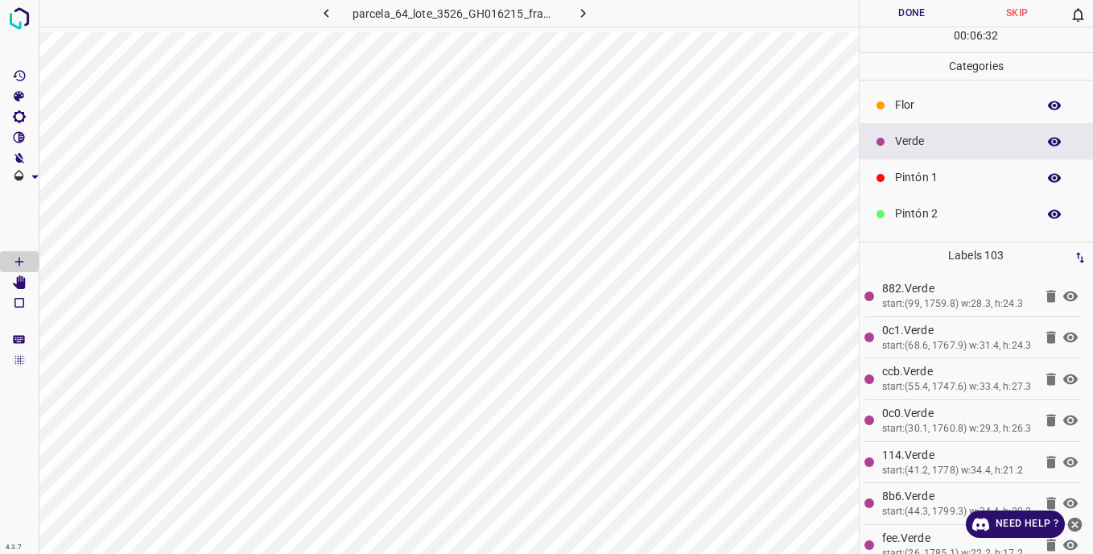
click at [907, 103] on p "Flor" at bounding box center [962, 105] width 134 height 17
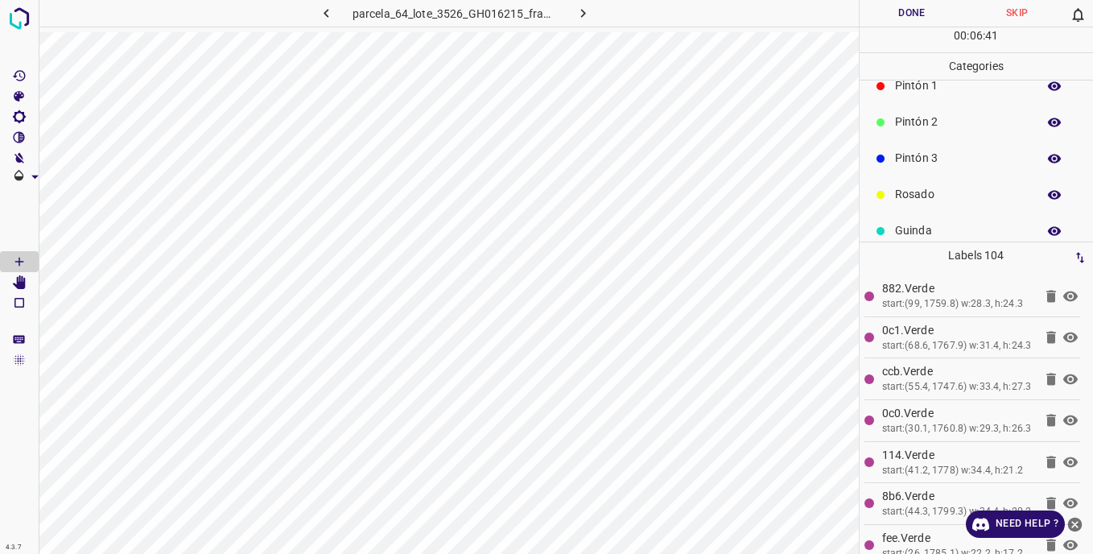
scroll to position [142, 0]
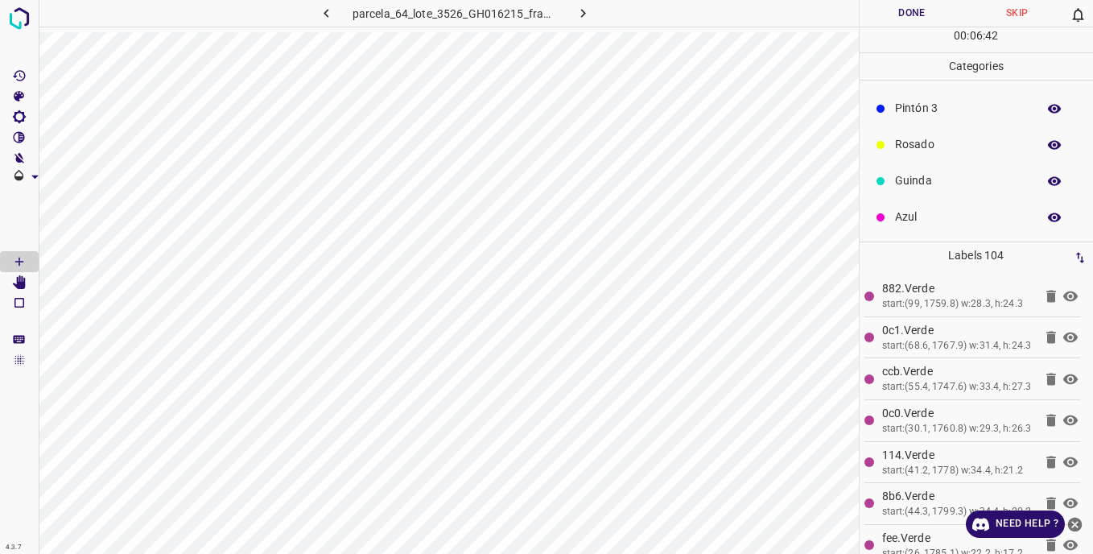
click at [904, 217] on p "Azul" at bounding box center [962, 217] width 134 height 17
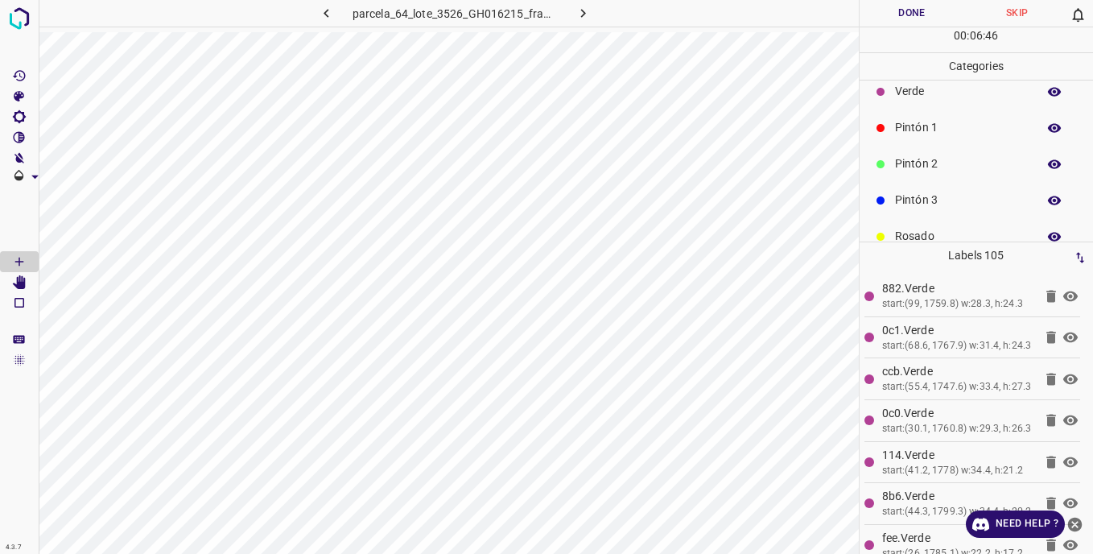
scroll to position [0, 0]
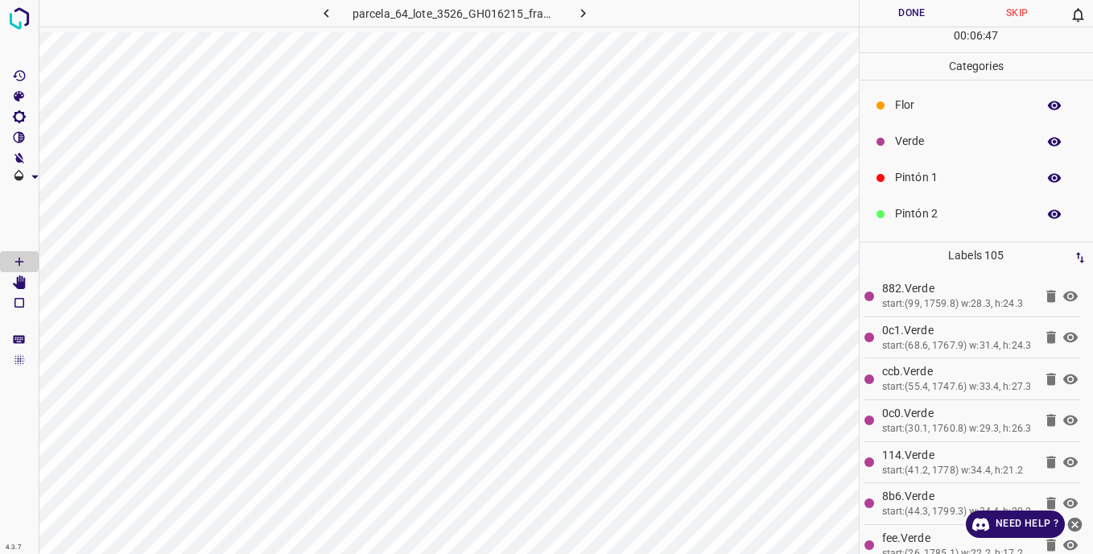
click at [906, 134] on p "Verde" at bounding box center [962, 141] width 134 height 17
click at [915, 219] on p "Azul" at bounding box center [962, 217] width 134 height 17
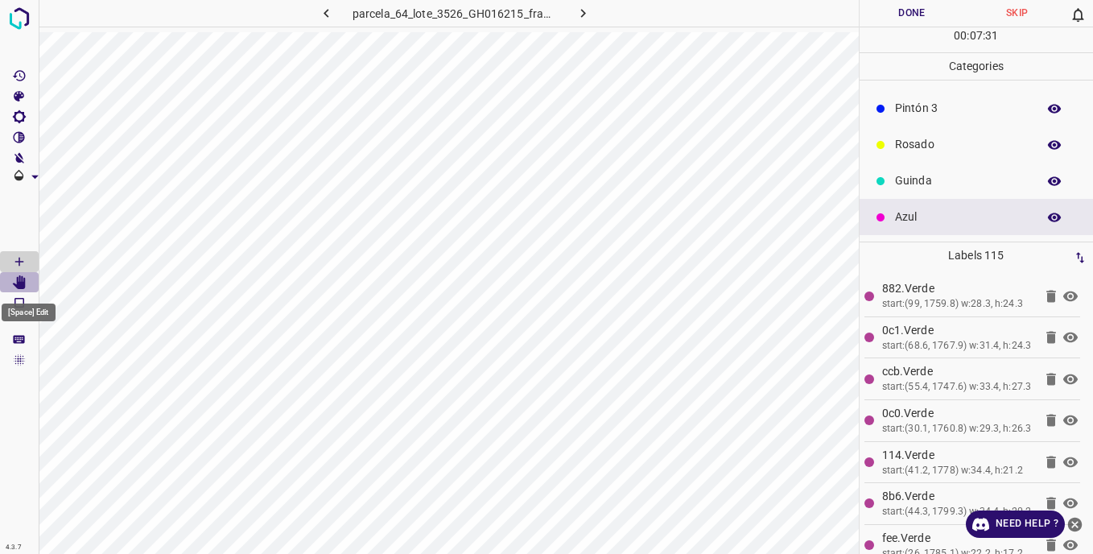
drag, startPoint x: 27, startPoint y: 280, endPoint x: 37, endPoint y: 228, distance: 53.4
click at [27, 279] on Edit"] "[Space] Edit" at bounding box center [19, 282] width 39 height 21
click at [20, 260] on icon "[Space] Draw" at bounding box center [19, 261] width 14 height 14
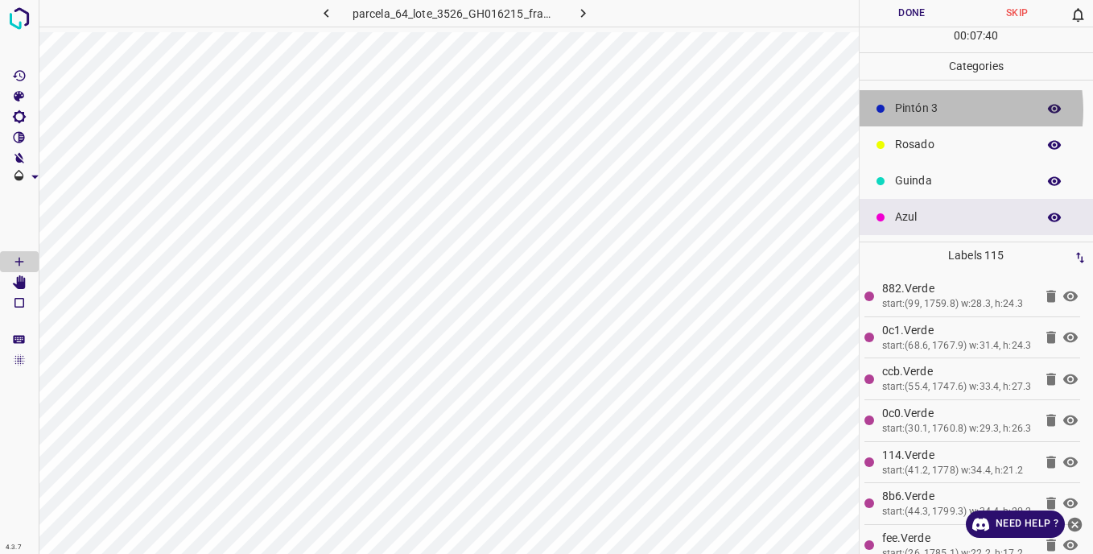
click at [927, 109] on p "Pintón 3" at bounding box center [962, 108] width 134 height 17
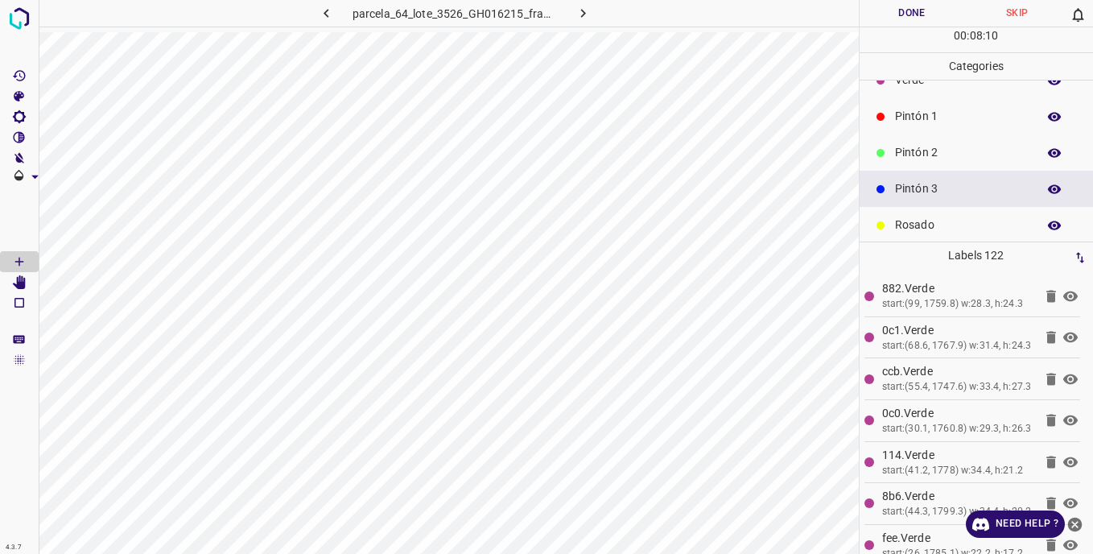
scroll to position [0, 0]
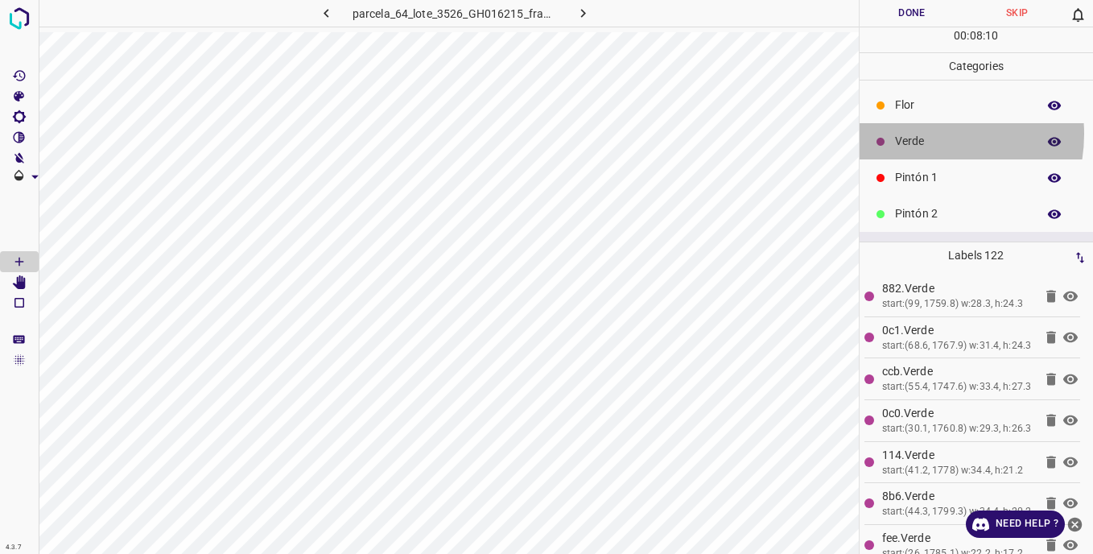
click at [918, 134] on p "Verde" at bounding box center [962, 141] width 134 height 17
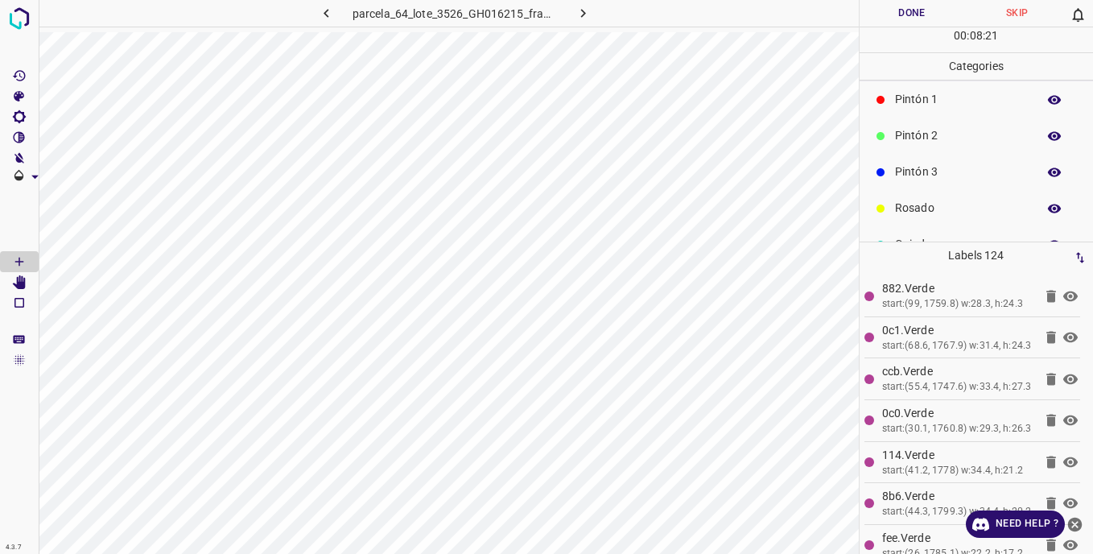
scroll to position [81, 0]
click at [912, 206] on p "Rosado" at bounding box center [962, 205] width 134 height 17
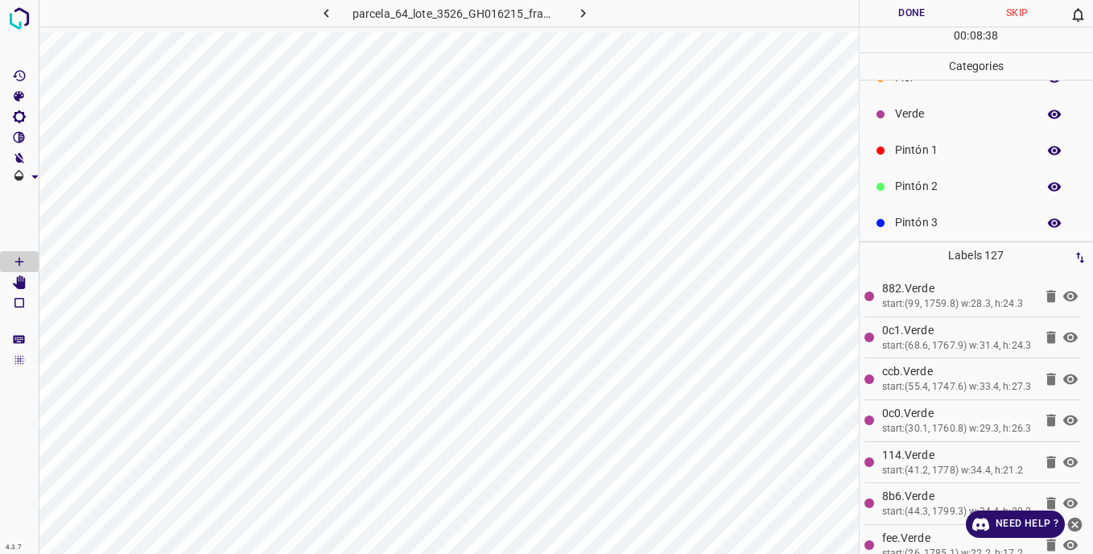
scroll to position [0, 0]
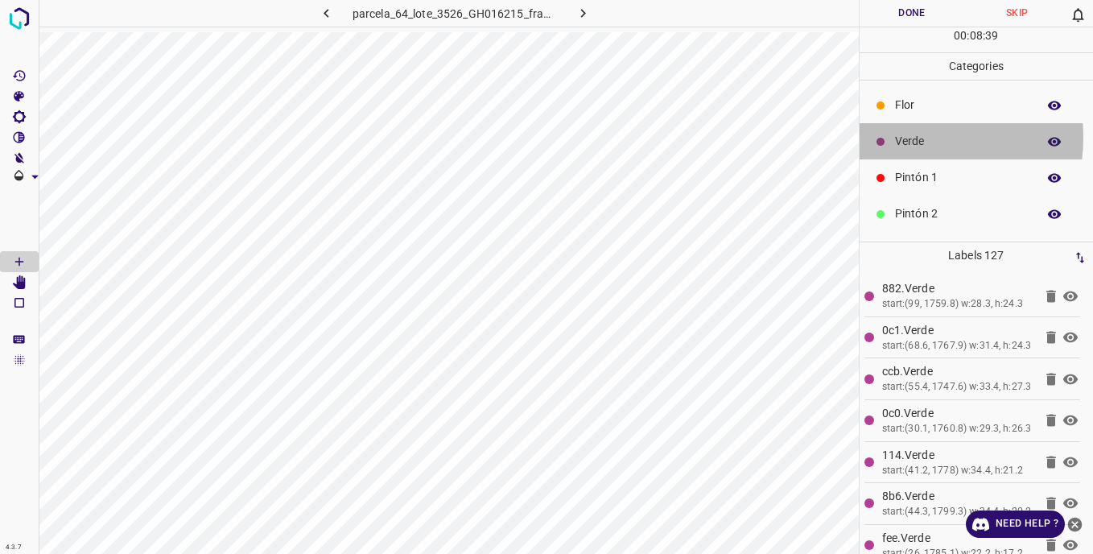
click at [905, 138] on p "Verde" at bounding box center [962, 141] width 134 height 17
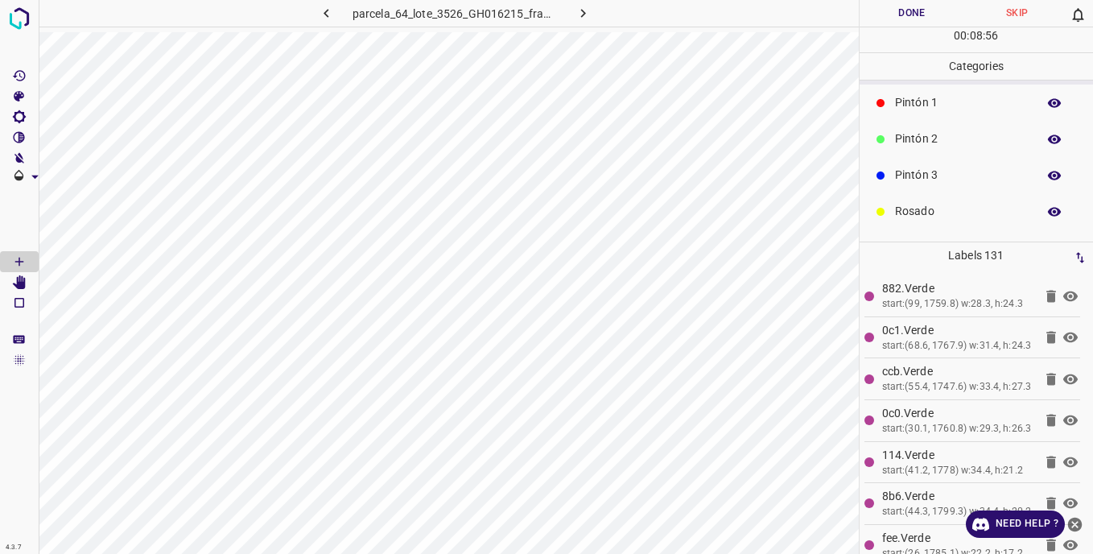
scroll to position [142, 0]
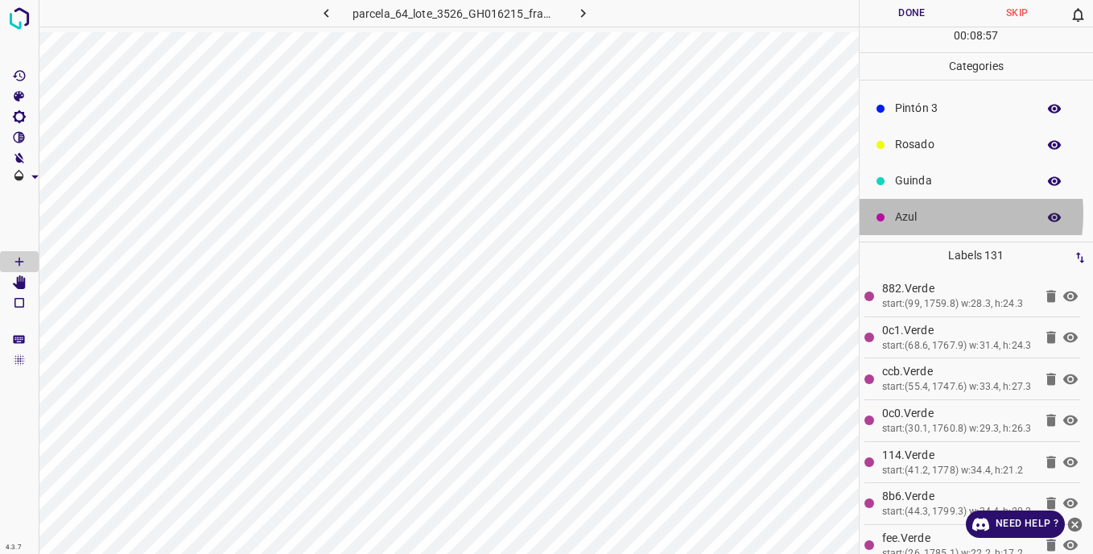
click at [914, 213] on p "Azul" at bounding box center [962, 217] width 134 height 17
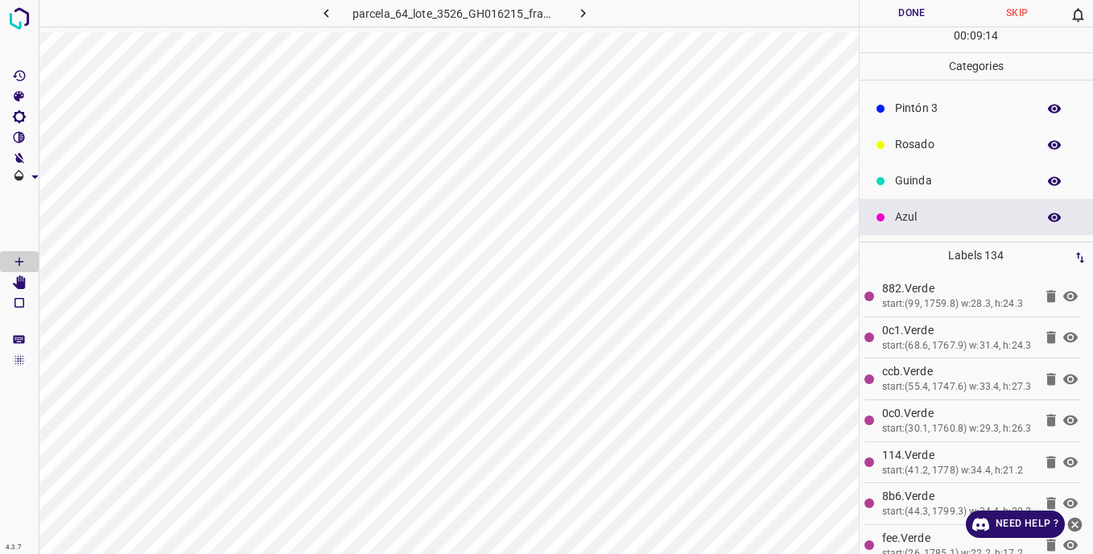
click at [919, 105] on p "Pintón 3" at bounding box center [962, 108] width 134 height 17
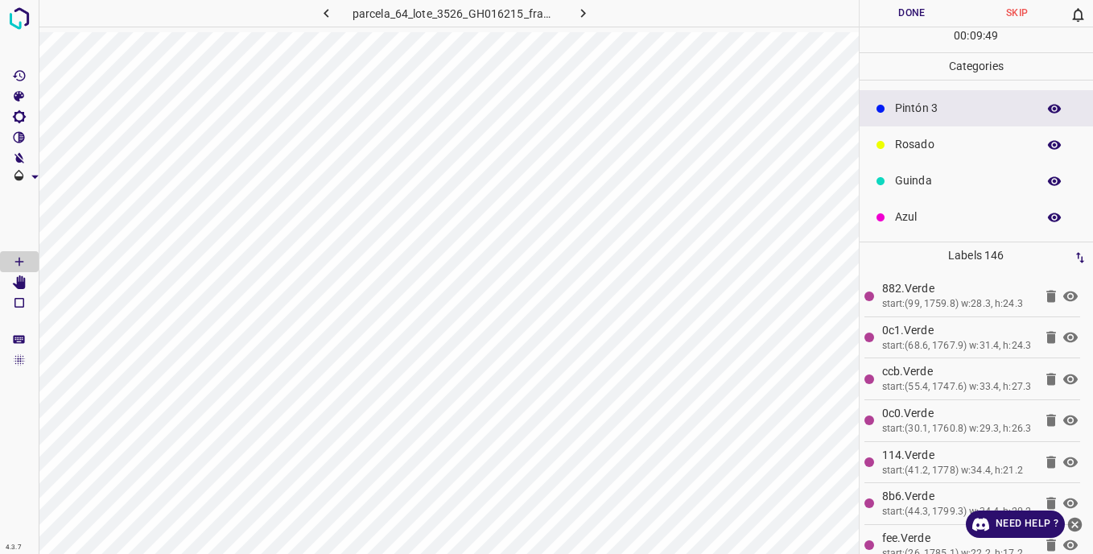
scroll to position [61, 0]
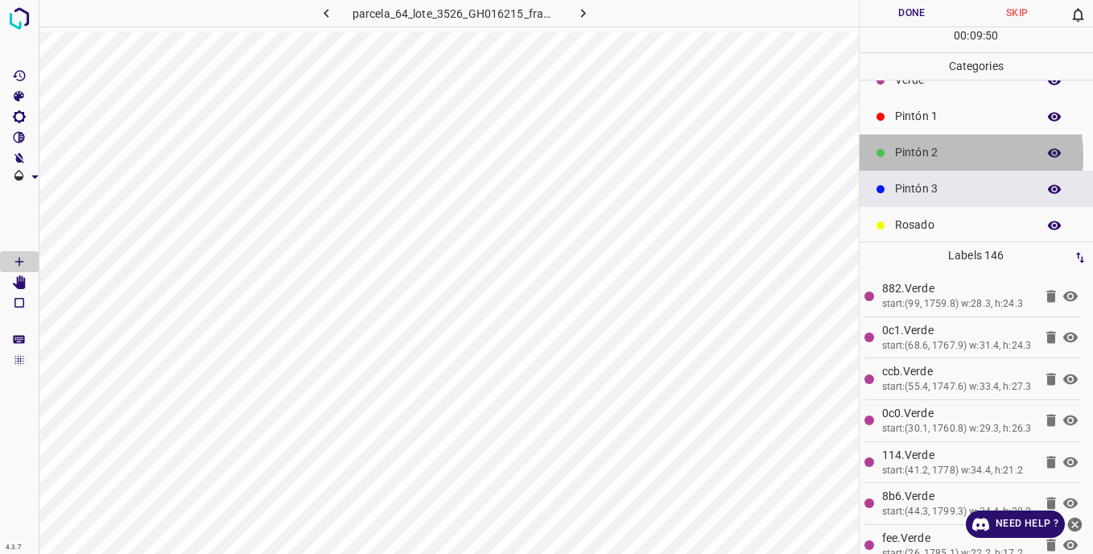
click at [912, 156] on p "Pintón 2" at bounding box center [962, 152] width 134 height 17
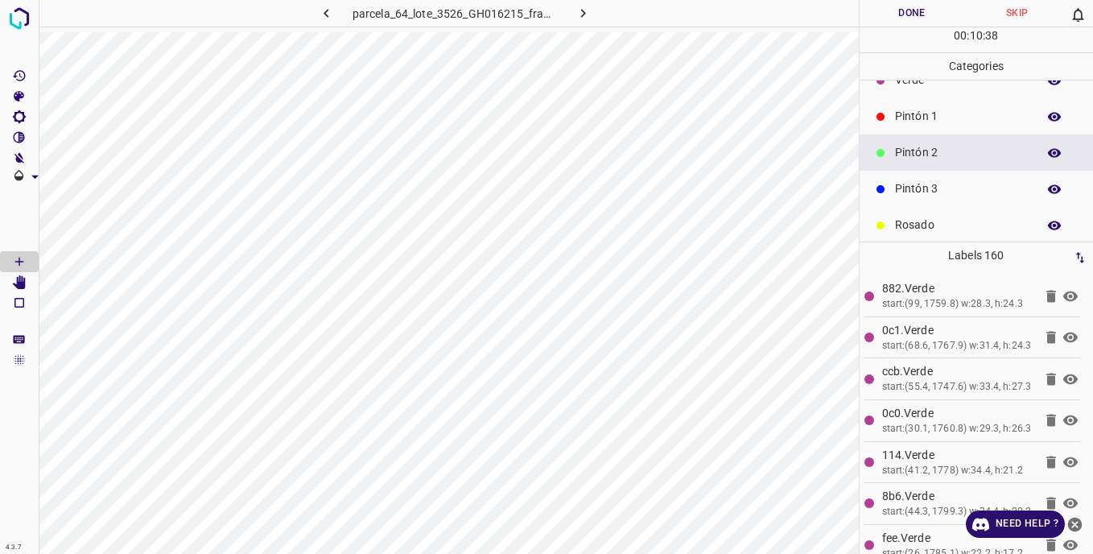
click at [891, 188] on div "Pintón 3" at bounding box center [977, 189] width 234 height 36
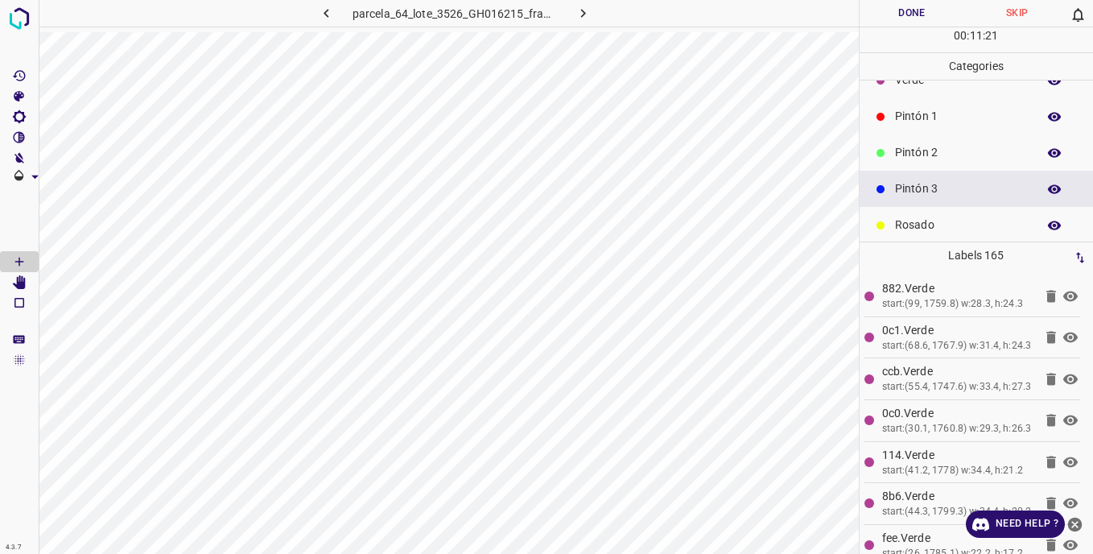
scroll to position [0, 0]
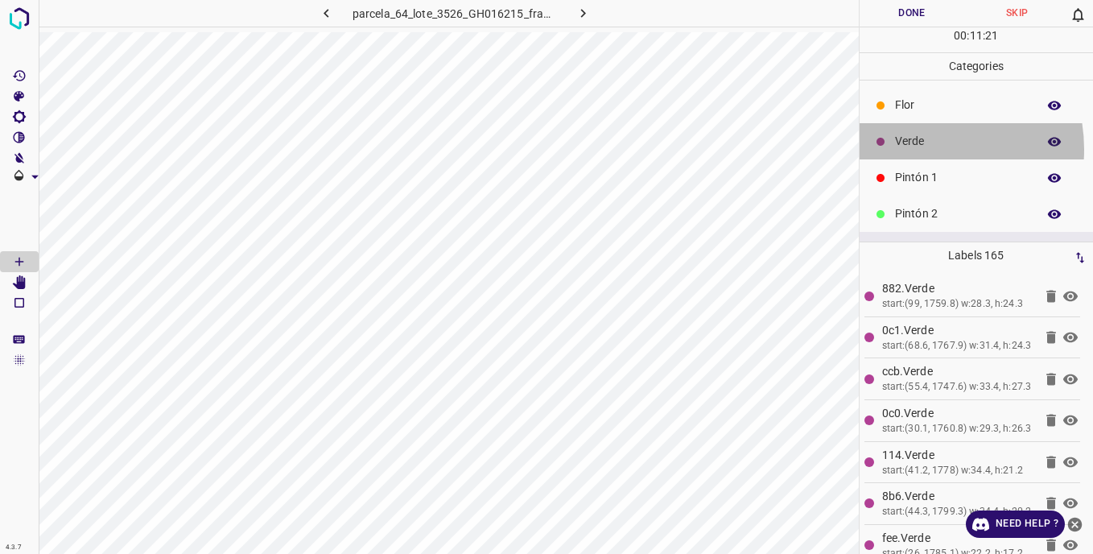
click at [914, 149] on p "Verde" at bounding box center [962, 141] width 134 height 17
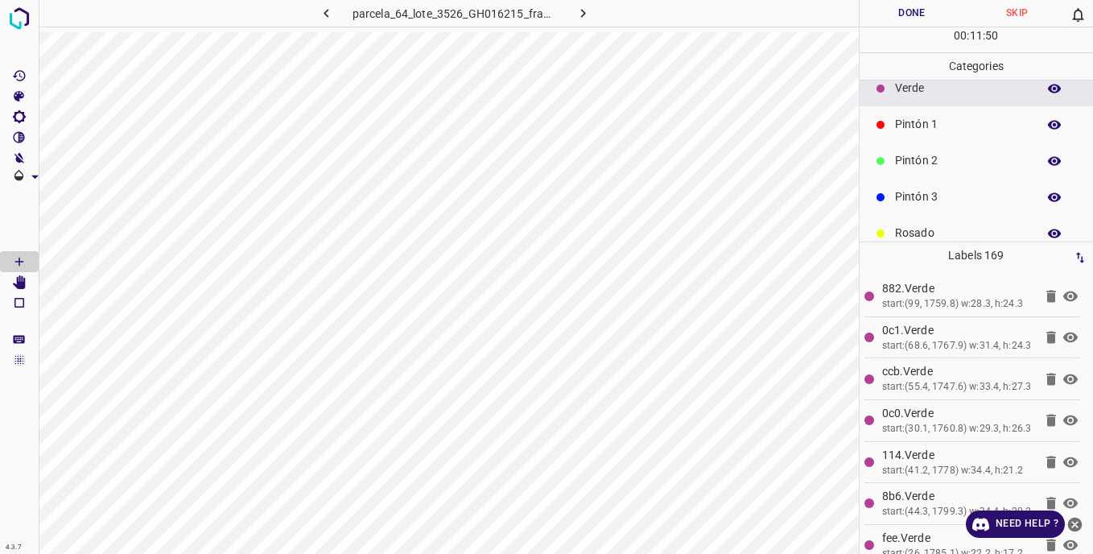
scroll to position [81, 0]
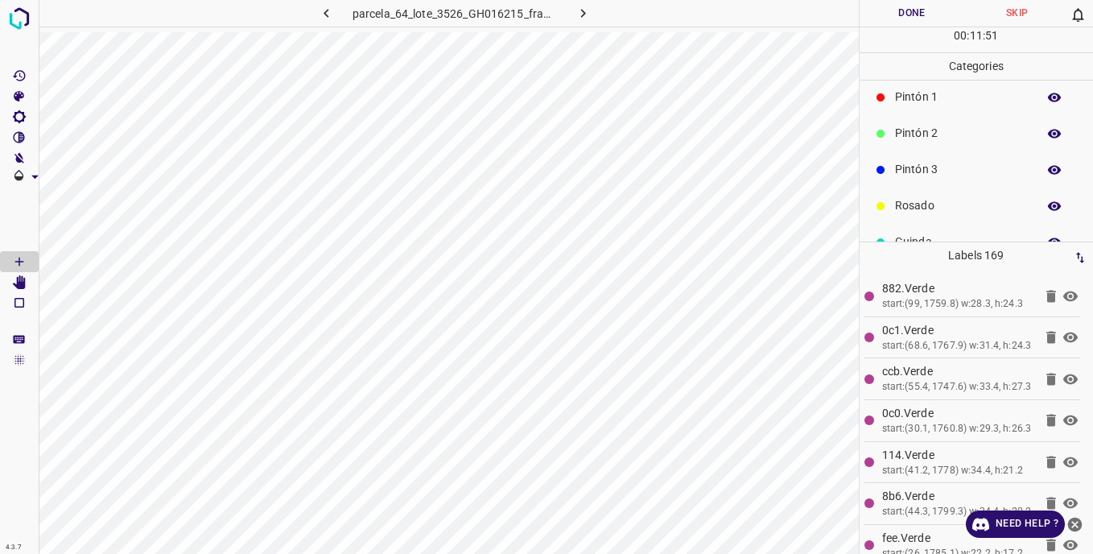
click at [913, 128] on p "Pintón 2" at bounding box center [962, 133] width 134 height 17
click at [917, 166] on p "Pintón 3" at bounding box center [962, 169] width 134 height 17
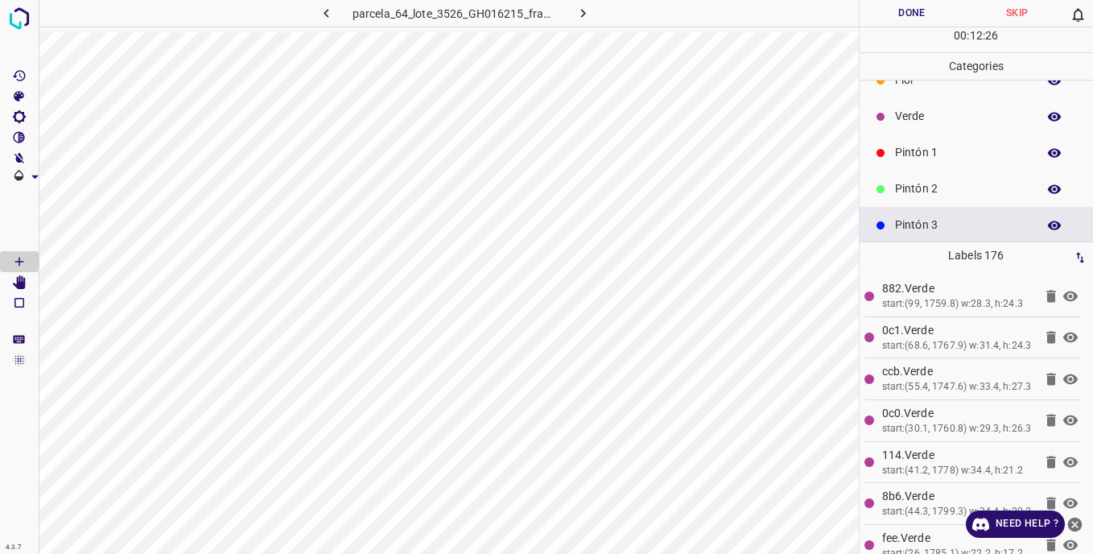
scroll to position [0, 0]
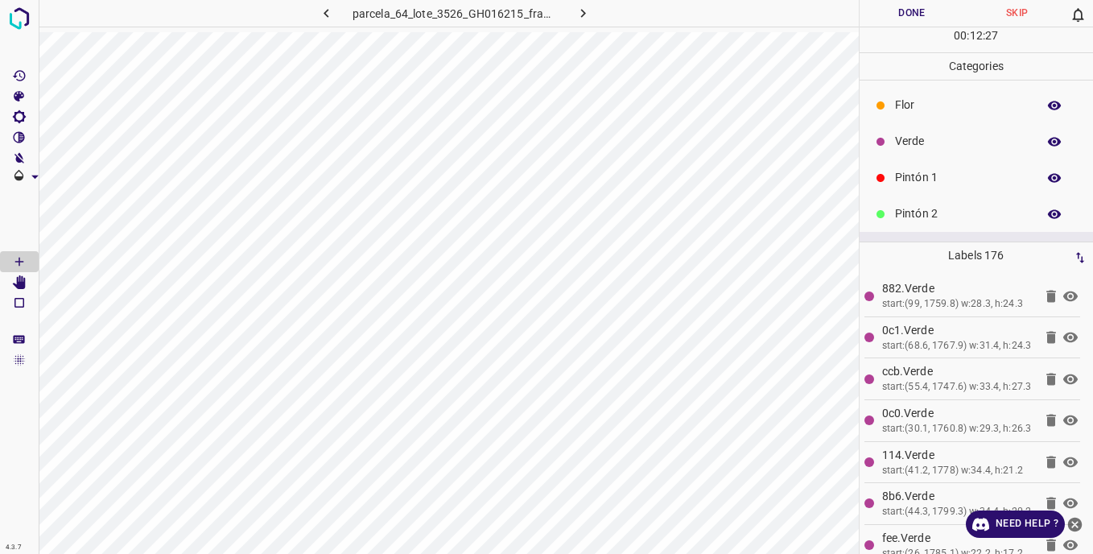
click at [893, 141] on div "Verde" at bounding box center [977, 141] width 234 height 36
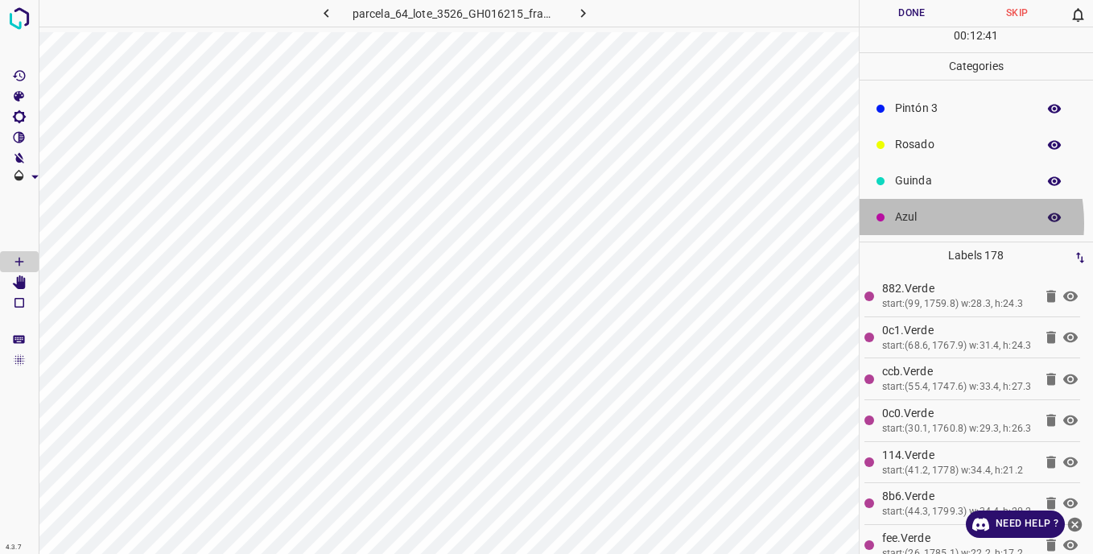
click at [920, 223] on p "Azul" at bounding box center [962, 217] width 134 height 17
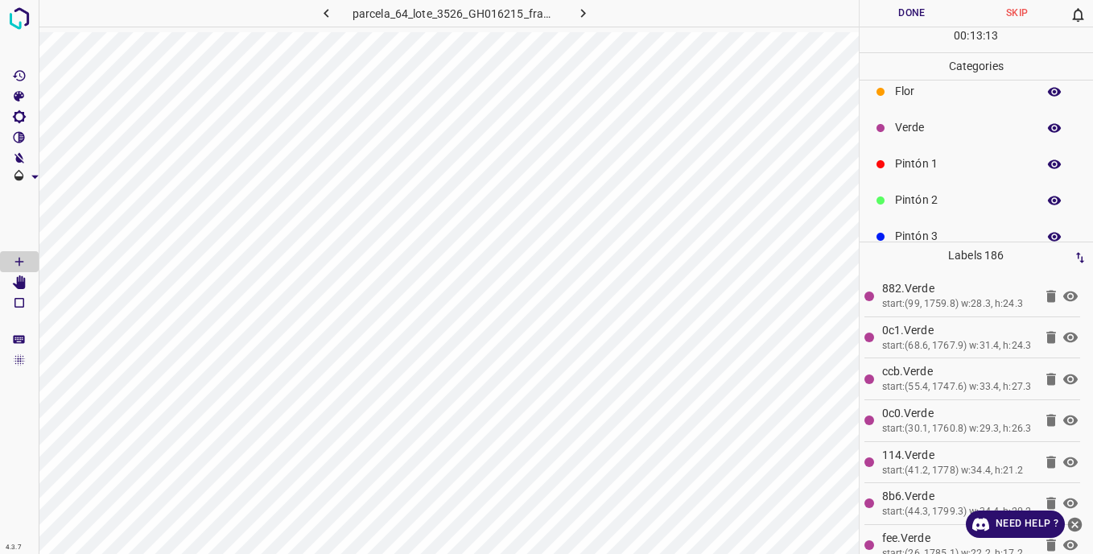
scroll to position [0, 0]
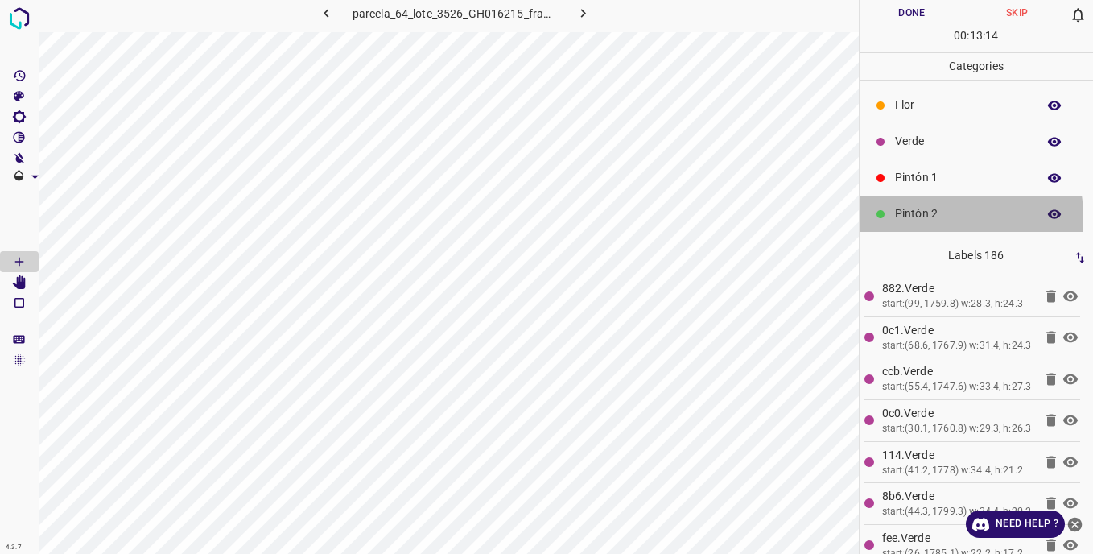
click at [919, 217] on p "Pintón 2" at bounding box center [962, 213] width 134 height 17
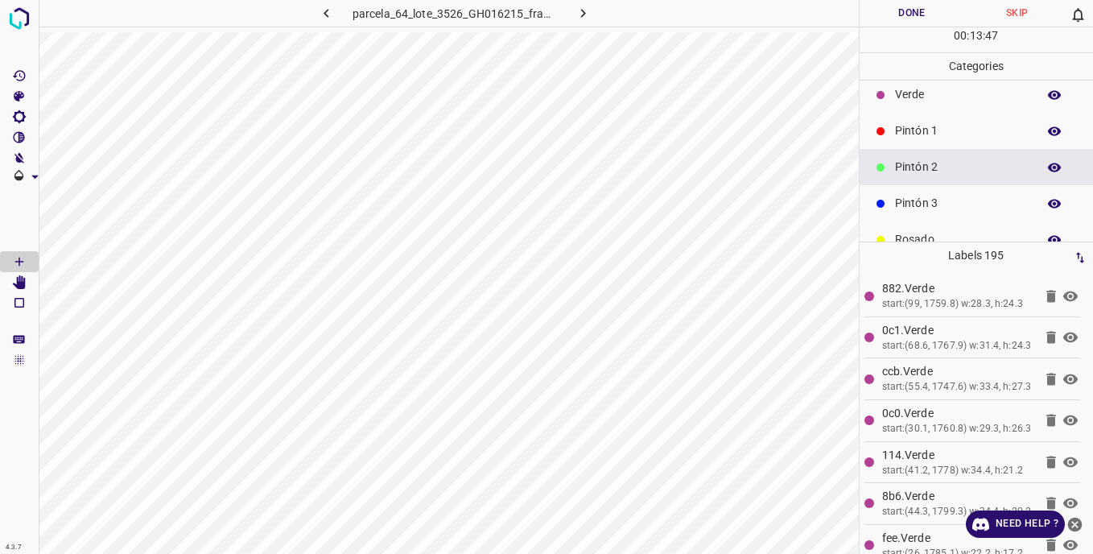
scroll to position [81, 0]
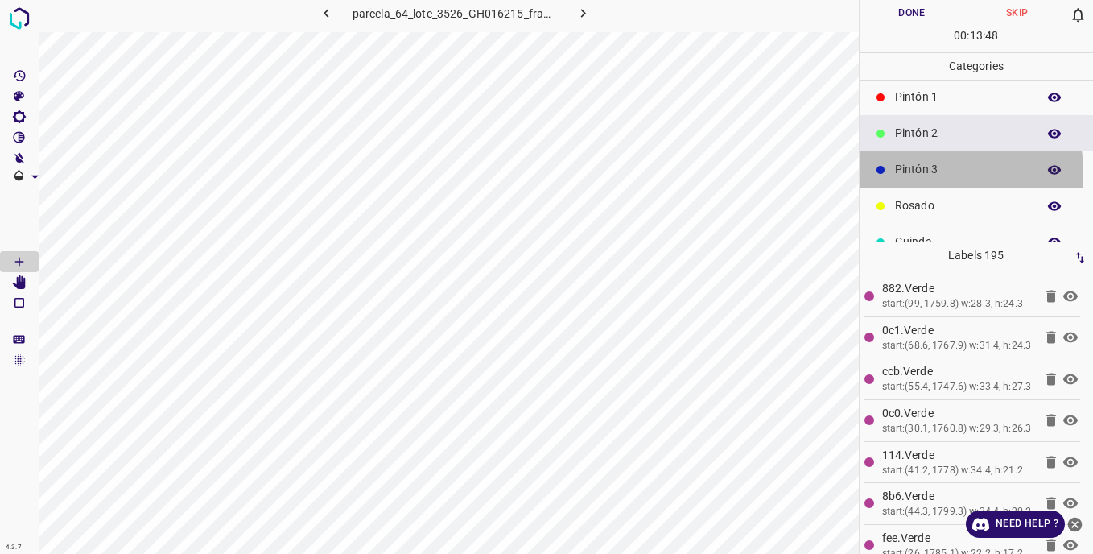
click at [919, 172] on p "Pintón 3" at bounding box center [962, 169] width 134 height 17
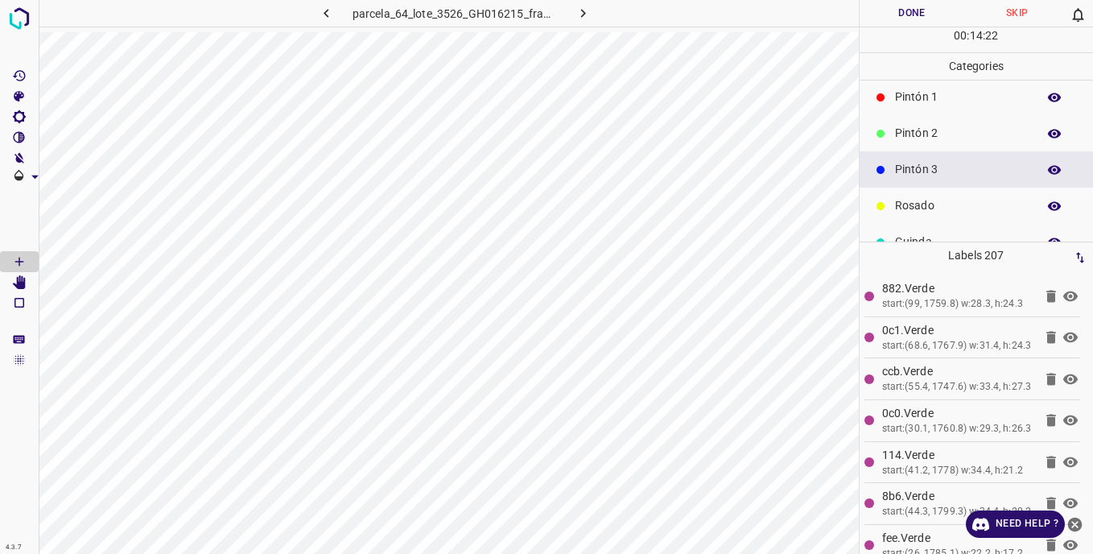
click at [910, 130] on p "Pintón 2" at bounding box center [962, 133] width 134 height 17
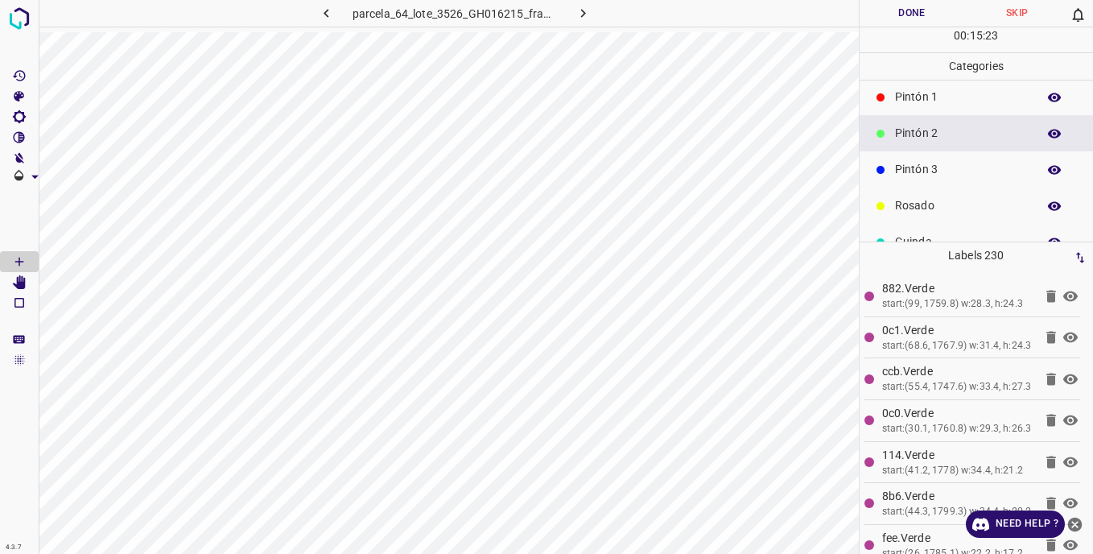
click at [923, 167] on p "Pintón 3" at bounding box center [962, 169] width 134 height 17
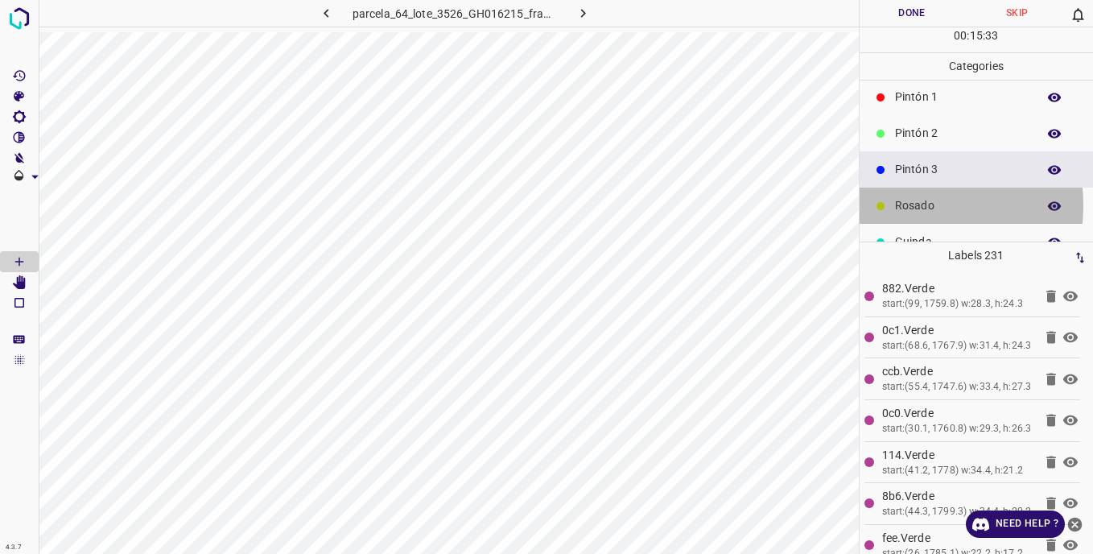
click at [899, 205] on p "Rosado" at bounding box center [962, 205] width 134 height 17
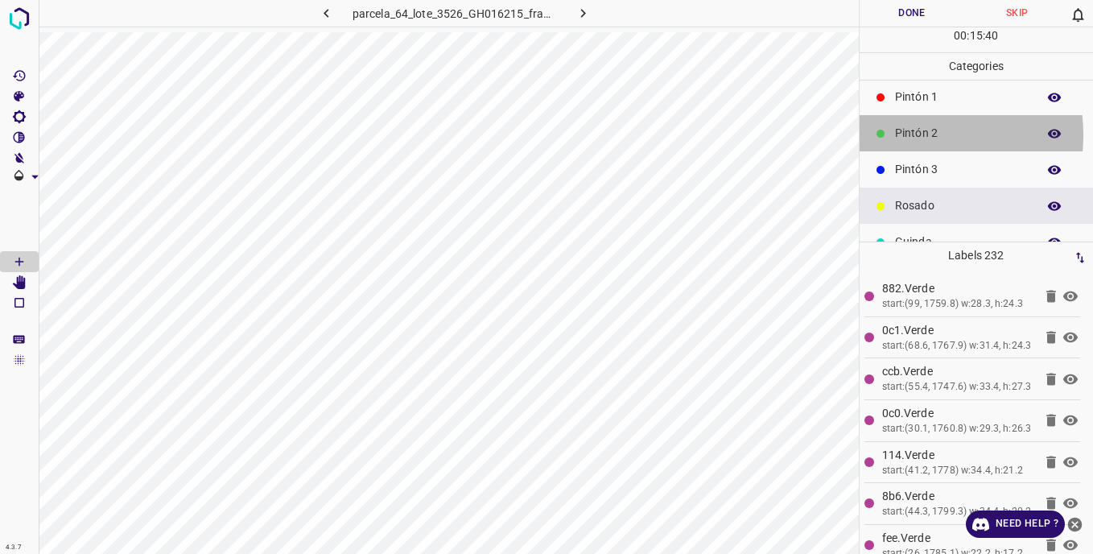
click at [898, 134] on p "Pintón 2" at bounding box center [962, 133] width 134 height 17
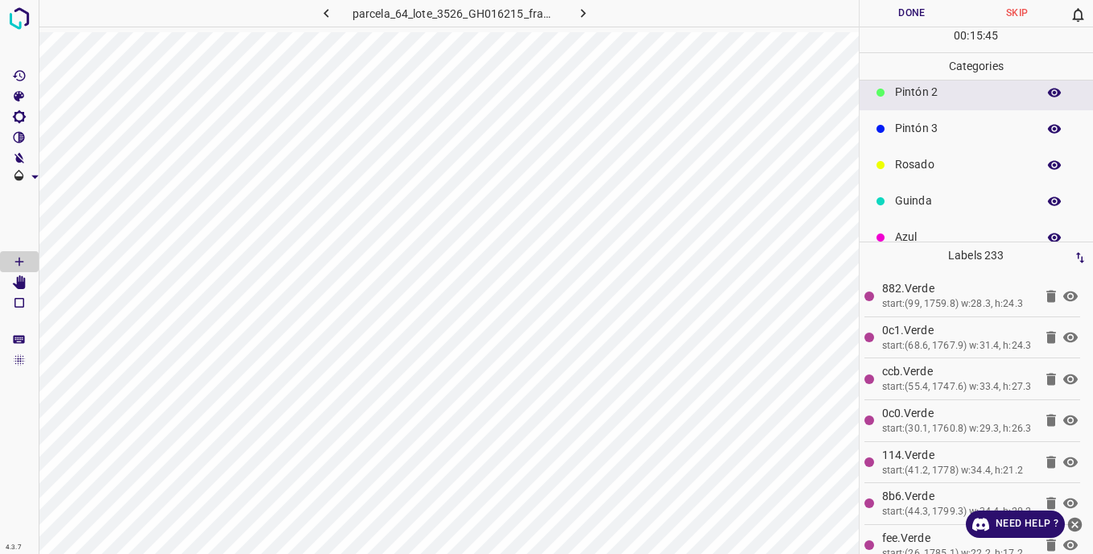
scroll to position [142, 0]
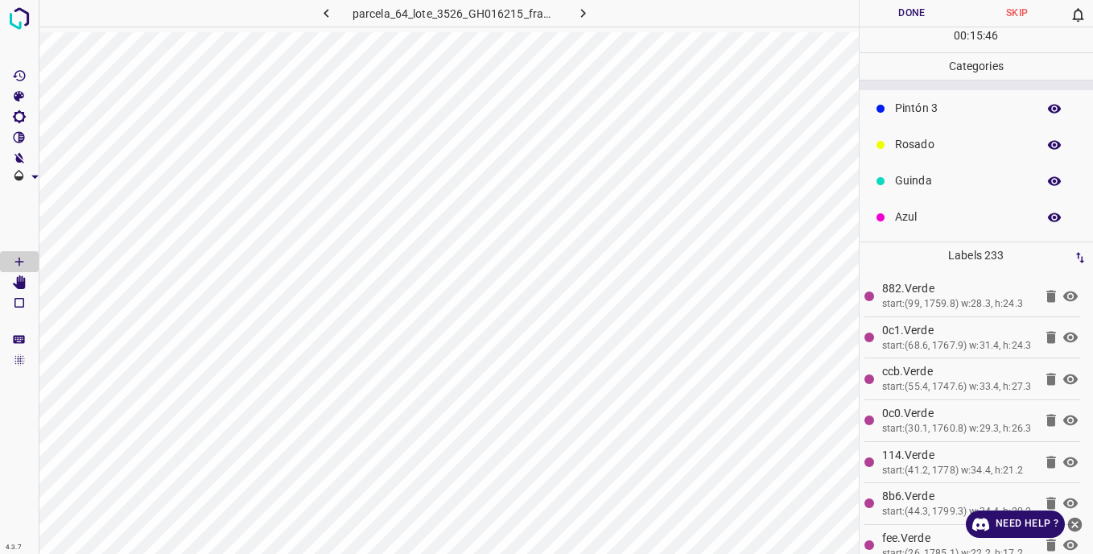
click at [903, 223] on p "Azul" at bounding box center [962, 217] width 134 height 17
click at [914, 213] on p "Pintón 2" at bounding box center [962, 213] width 134 height 17
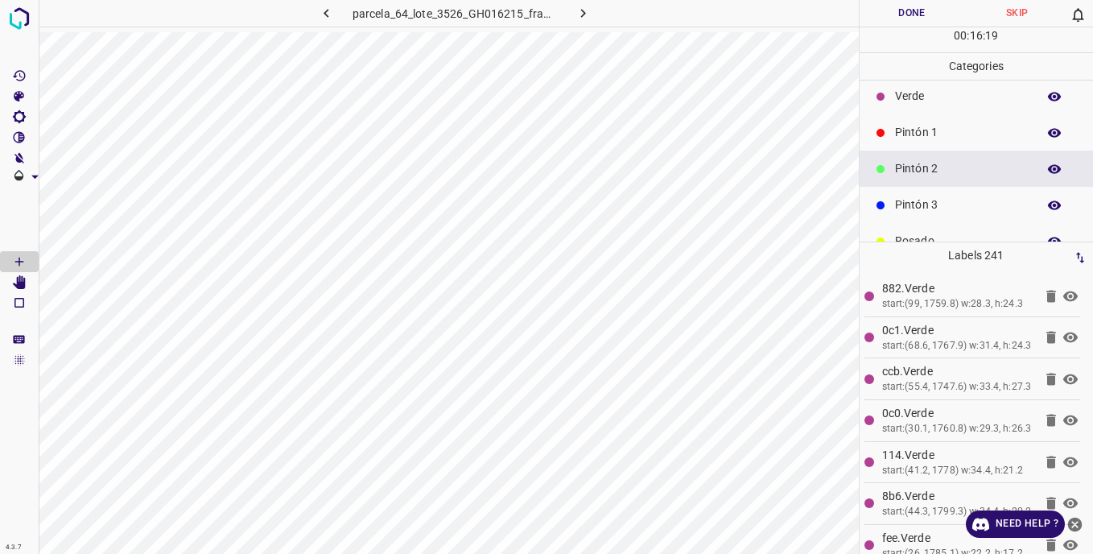
scroll to position [81, 0]
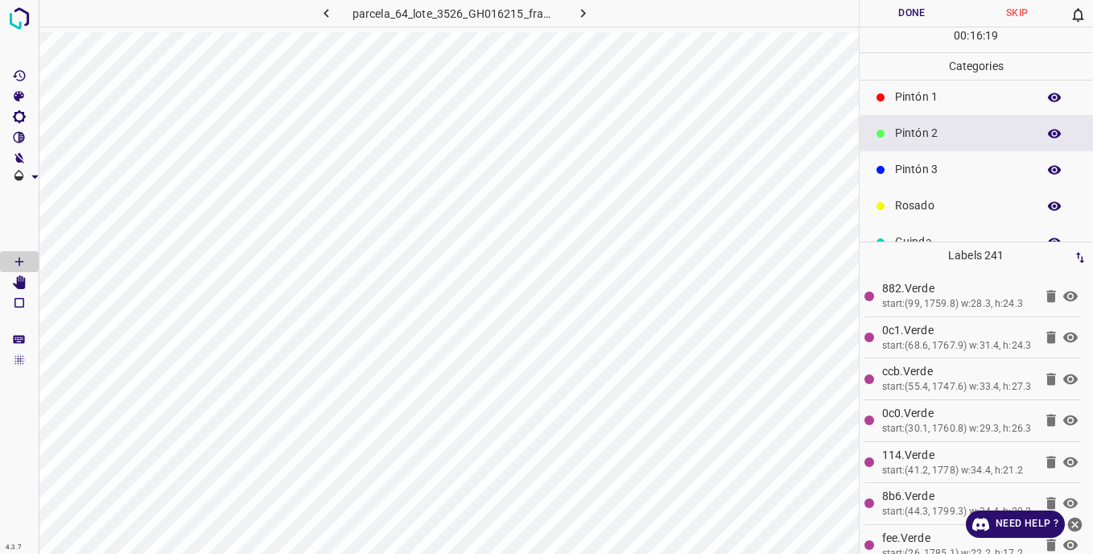
click at [915, 169] on p "Pintón 3" at bounding box center [962, 169] width 134 height 17
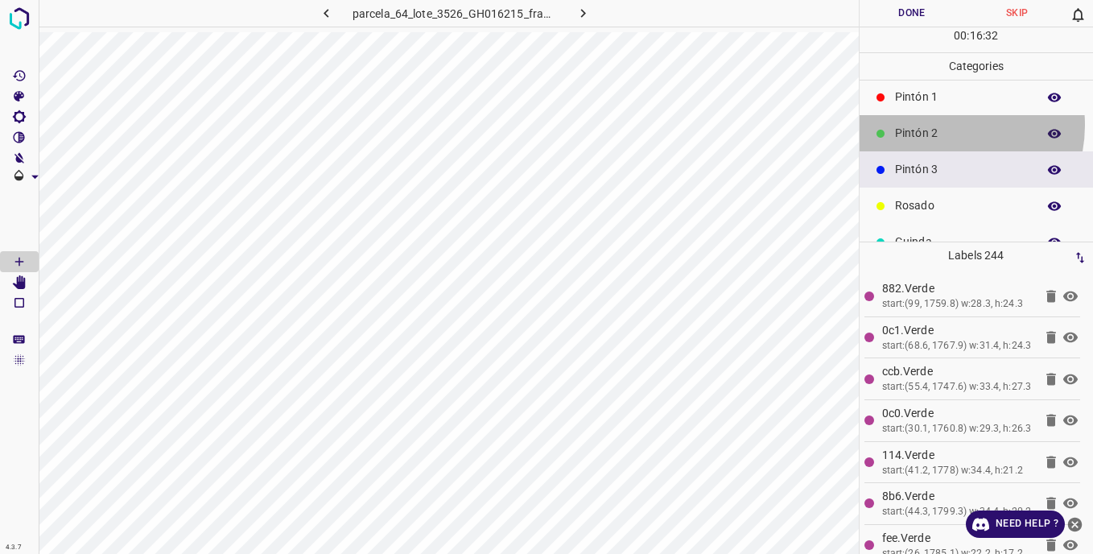
click at [941, 125] on p "Pintón 2" at bounding box center [962, 133] width 134 height 17
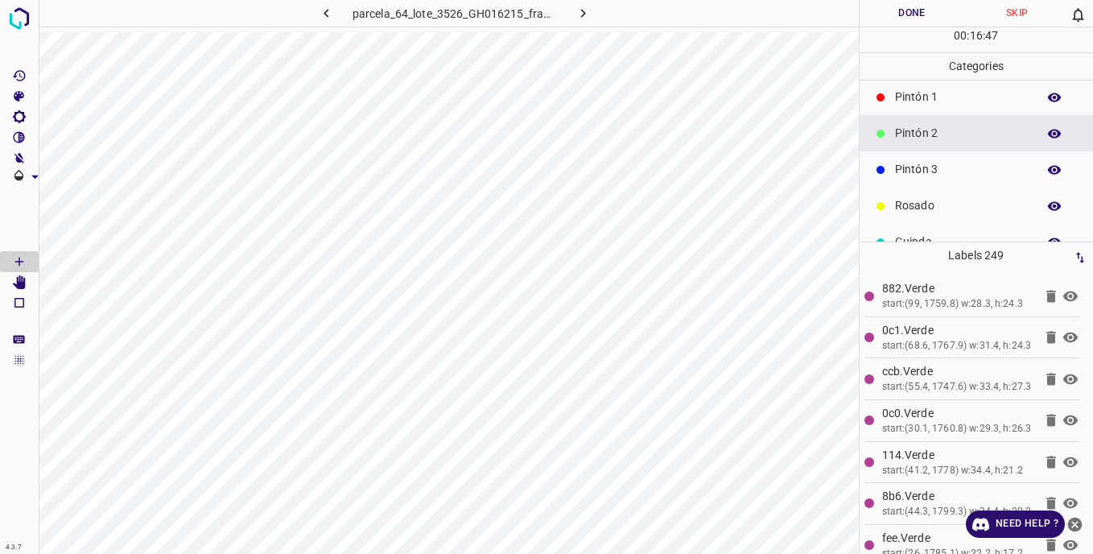
scroll to position [0, 0]
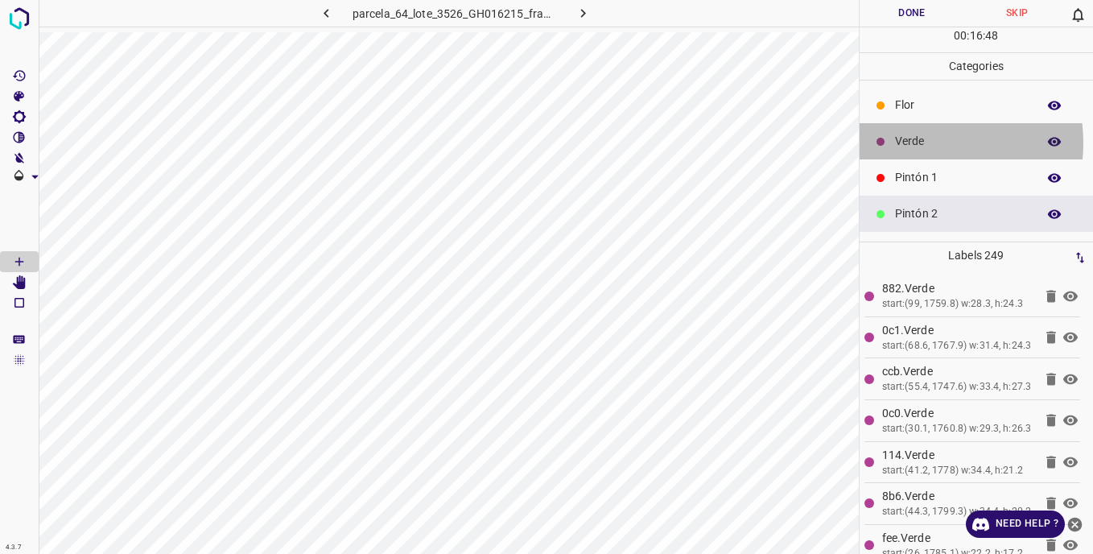
click at [917, 142] on p "Verde" at bounding box center [962, 141] width 134 height 17
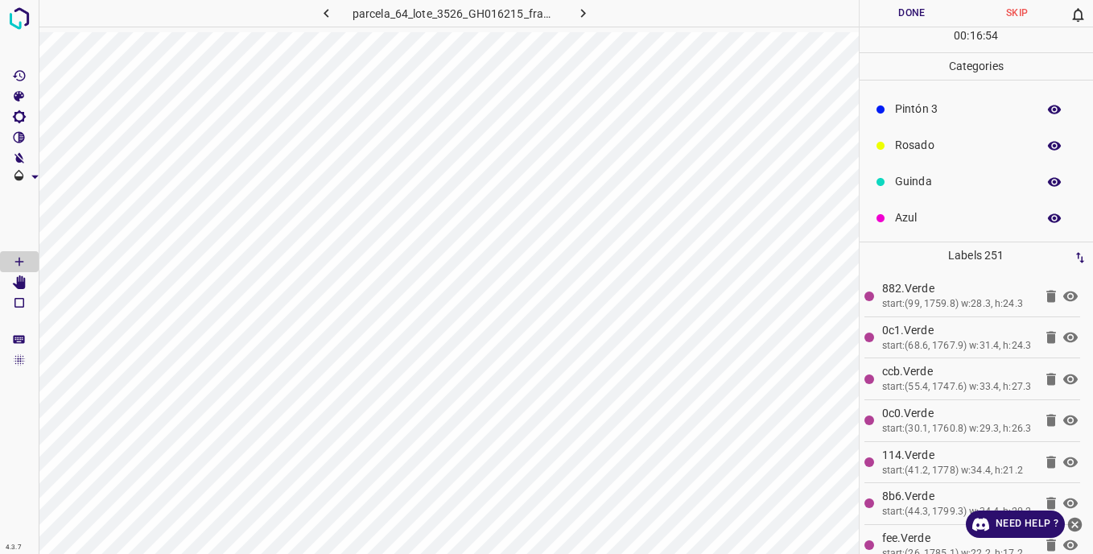
scroll to position [142, 0]
click at [906, 213] on p "Azul" at bounding box center [962, 217] width 134 height 17
click at [922, 139] on p "Verde" at bounding box center [962, 141] width 134 height 17
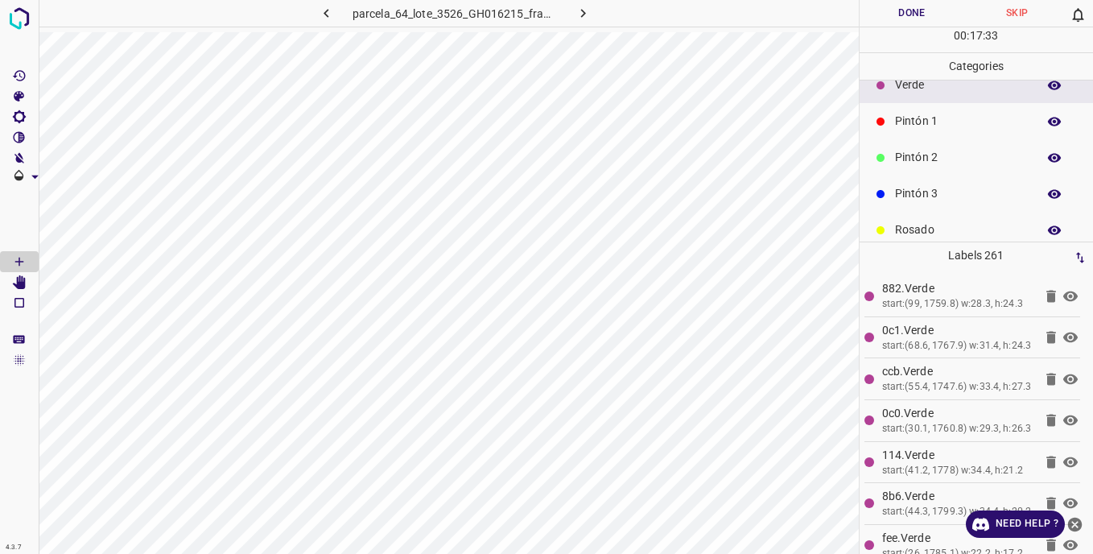
scroll to position [81, 0]
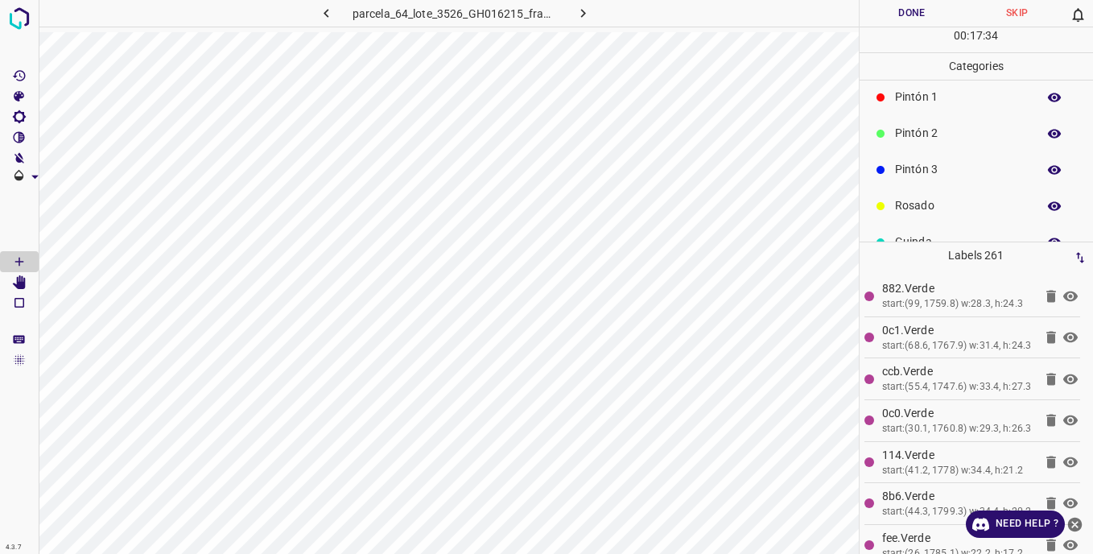
click at [921, 204] on p "Rosado" at bounding box center [962, 205] width 134 height 17
click at [915, 160] on div "Pintón 3" at bounding box center [977, 169] width 234 height 36
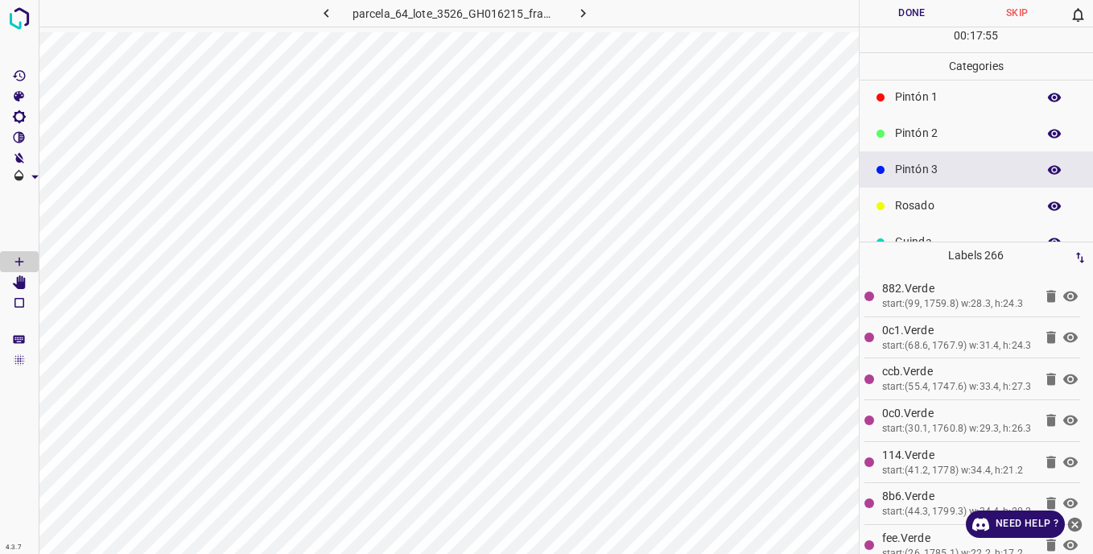
click at [931, 134] on p "Pintón 2" at bounding box center [962, 133] width 134 height 17
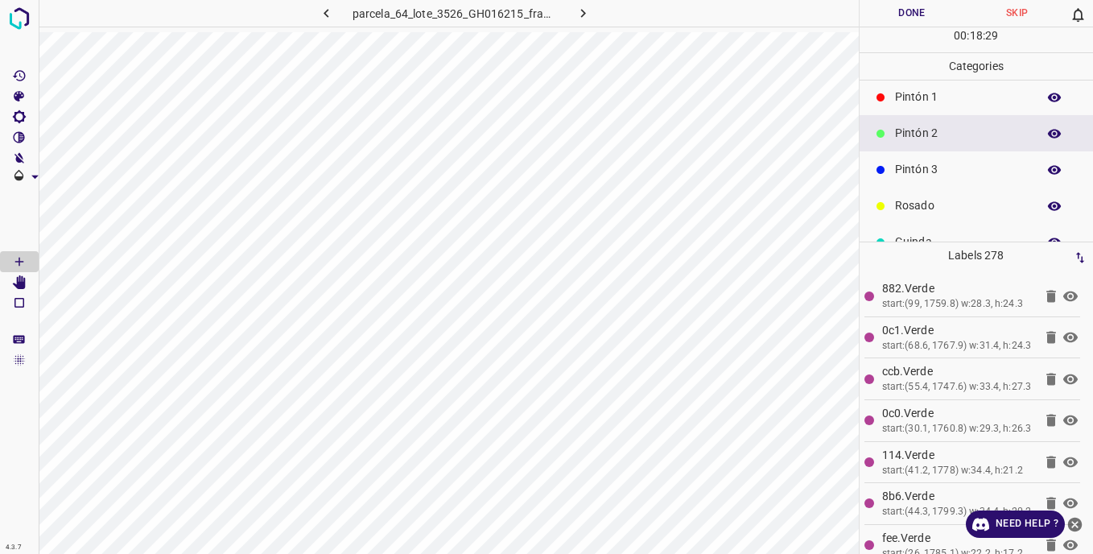
click at [917, 159] on div "Pintón 3" at bounding box center [977, 169] width 234 height 36
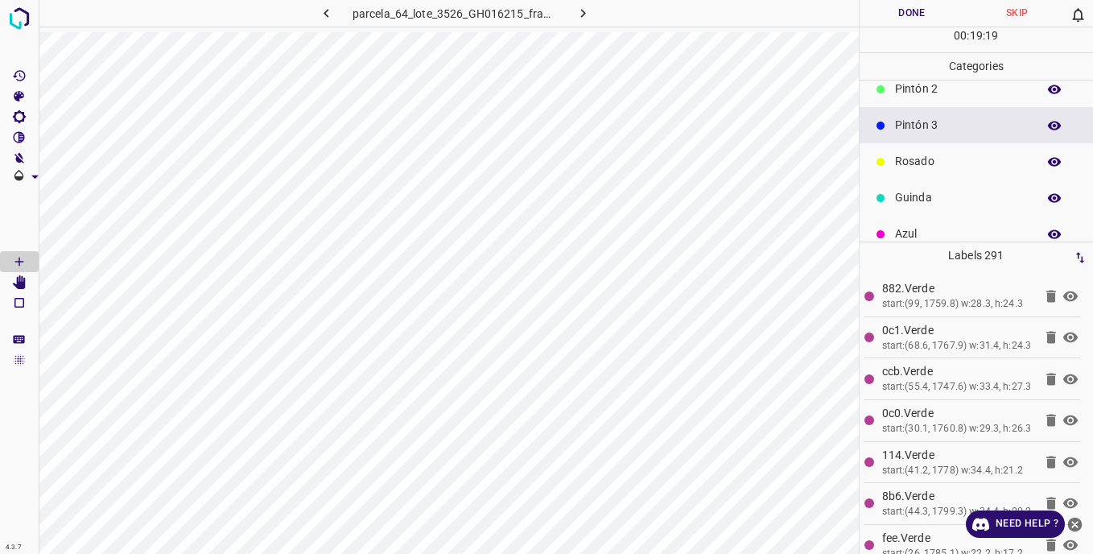
scroll to position [142, 0]
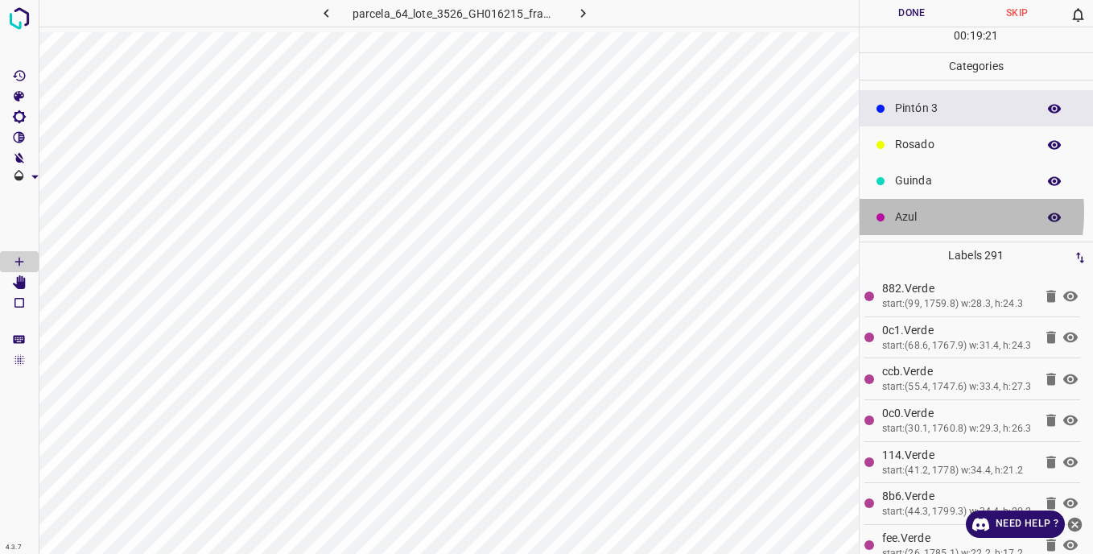
click at [909, 212] on p "Azul" at bounding box center [962, 217] width 134 height 17
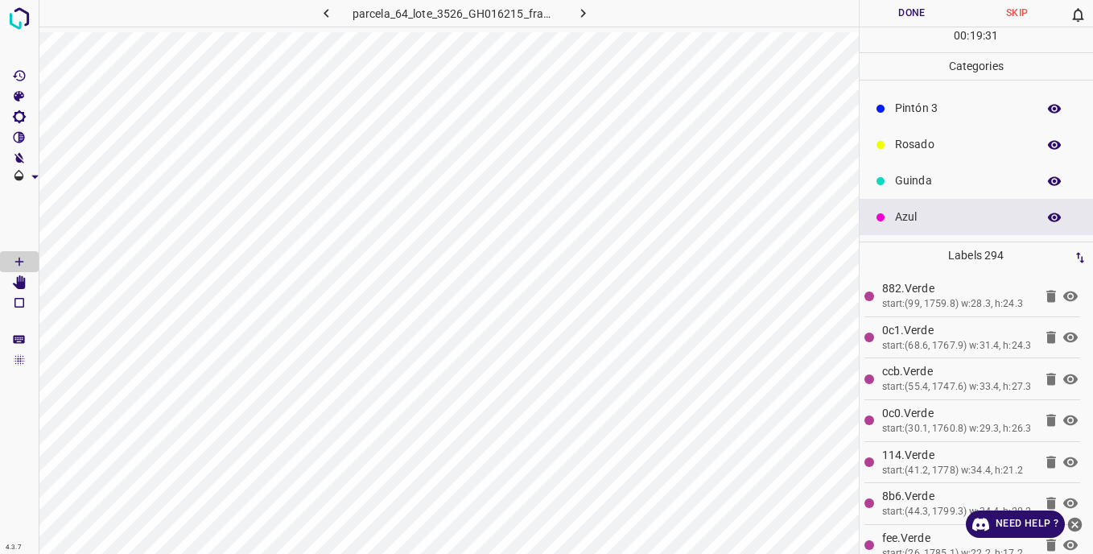
click at [896, 181] on p "Guinda" at bounding box center [962, 180] width 134 height 17
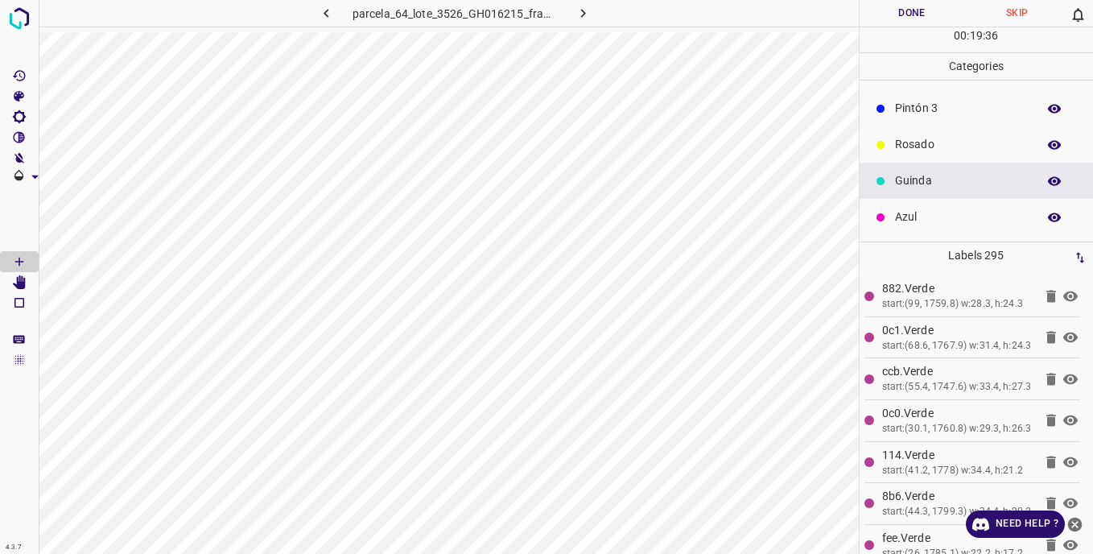
click at [920, 105] on p "Pintón 3" at bounding box center [962, 108] width 134 height 17
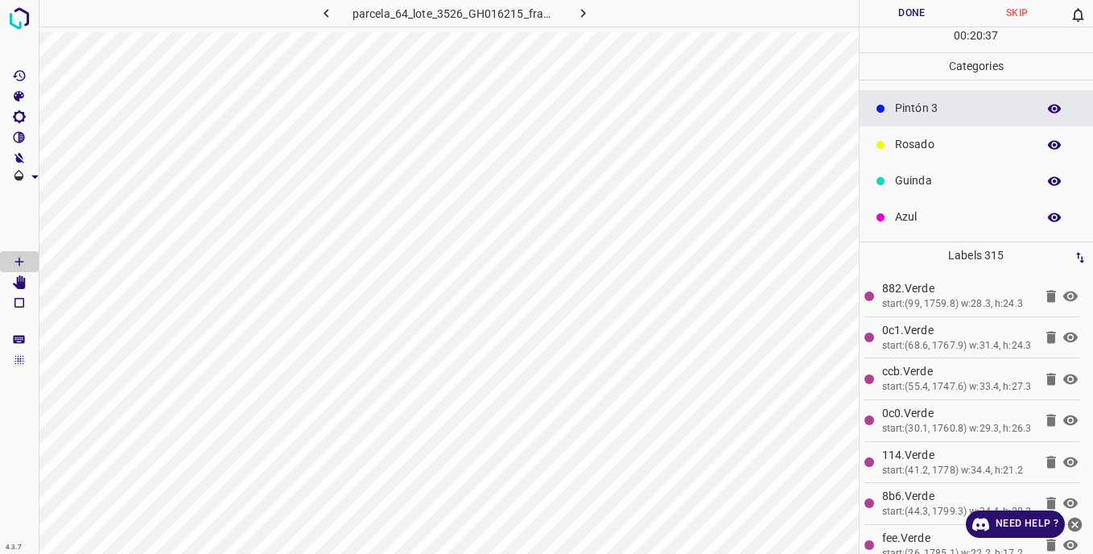
click at [923, 138] on p "Rosado" at bounding box center [962, 144] width 134 height 17
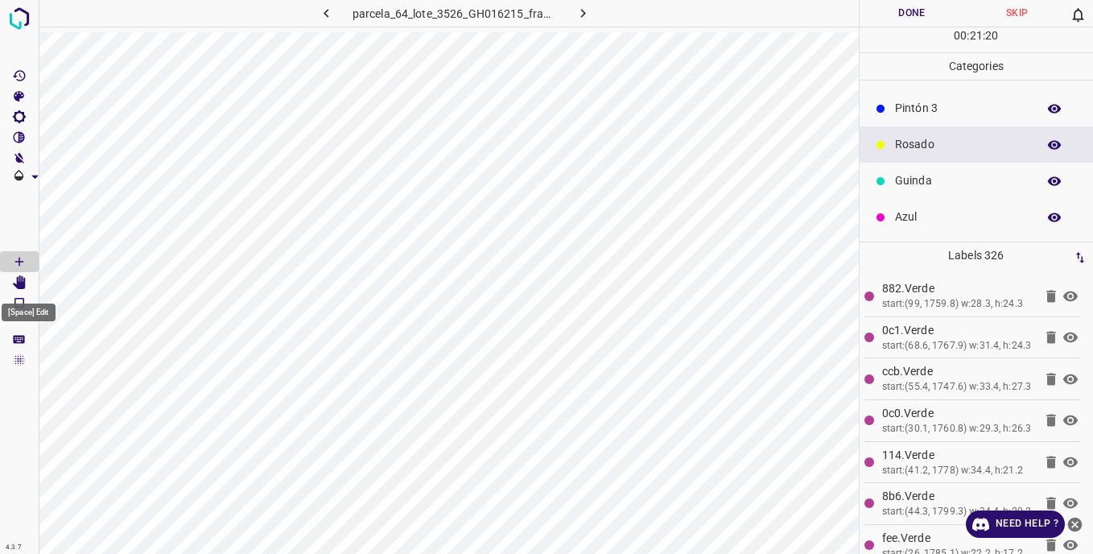
click at [23, 282] on icon "[Space] Edit" at bounding box center [19, 282] width 13 height 14
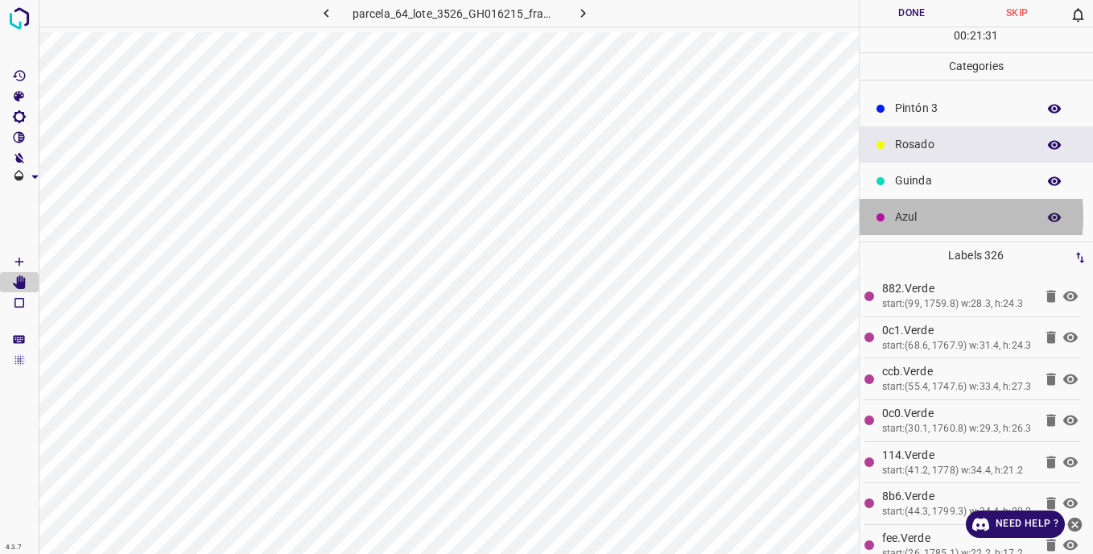
click at [907, 216] on p "Azul" at bounding box center [962, 217] width 134 height 17
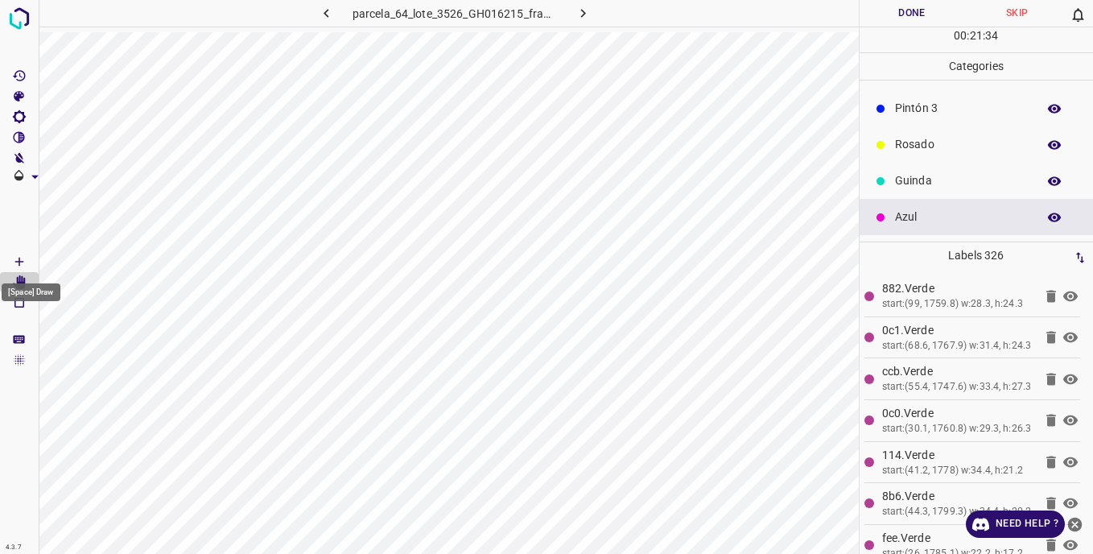
click at [19, 259] on icon "[Space] Draw" at bounding box center [19, 262] width 8 height 8
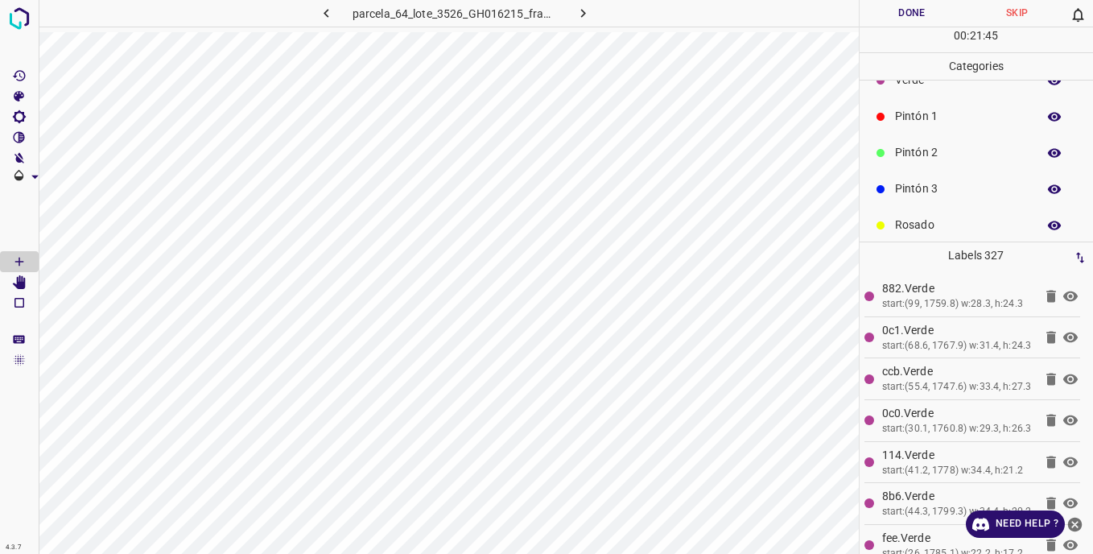
click at [917, 152] on p "Pintón 2" at bounding box center [962, 152] width 134 height 17
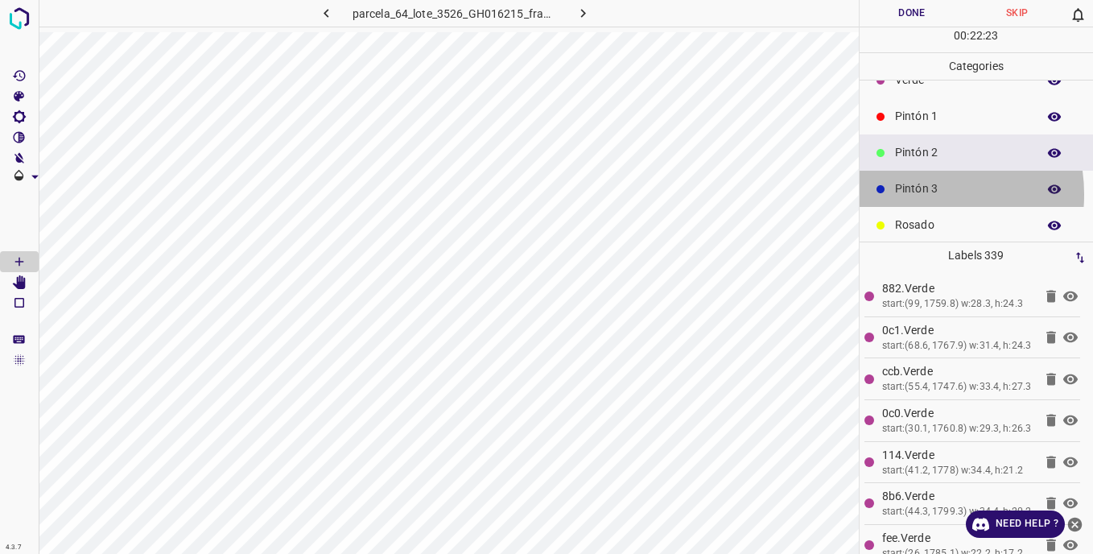
click at [912, 194] on p "Pintón 3" at bounding box center [962, 188] width 134 height 17
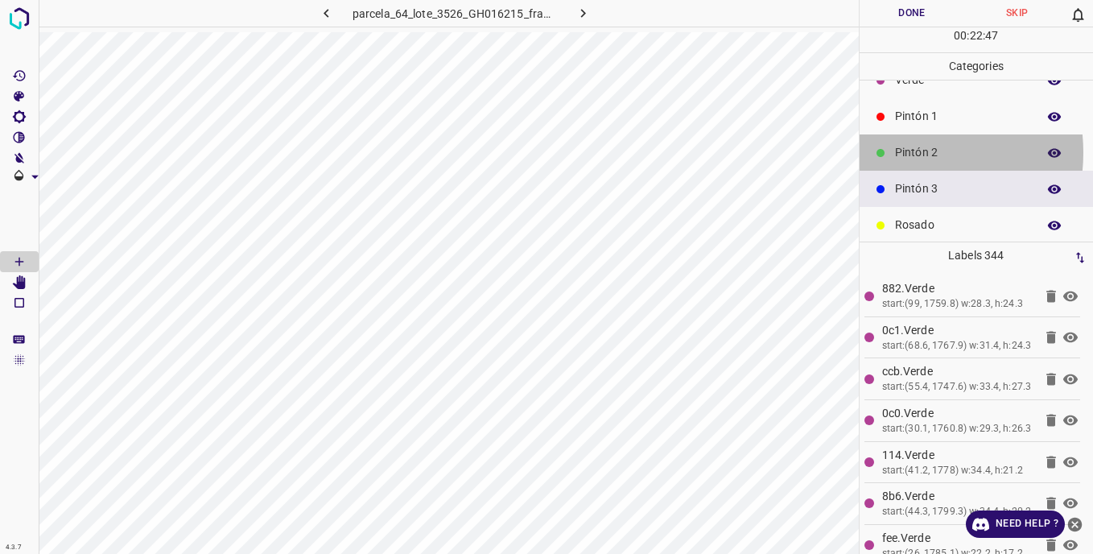
click at [898, 152] on p "Pintón 2" at bounding box center [962, 152] width 134 height 17
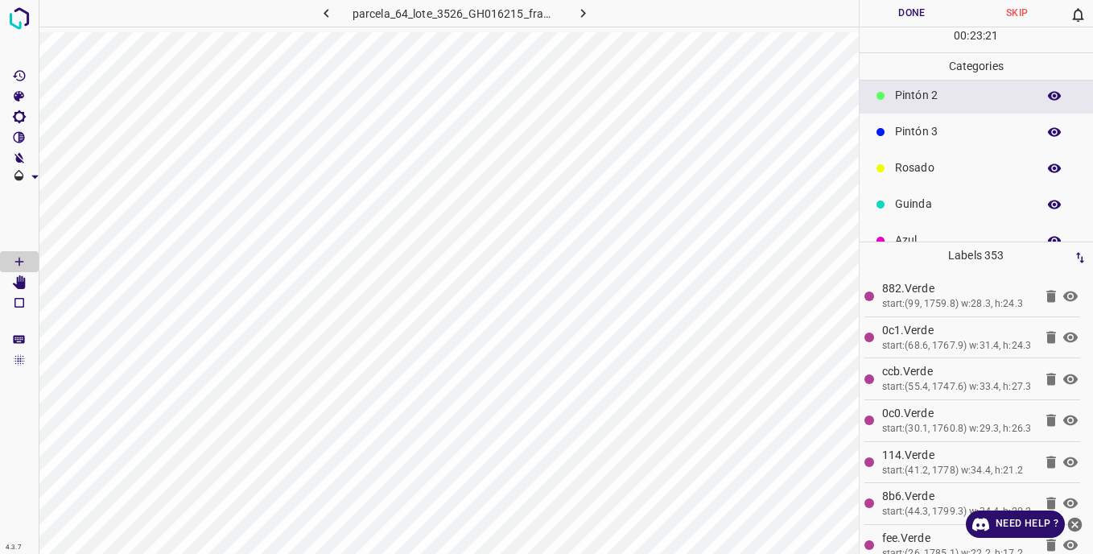
scroll to position [142, 0]
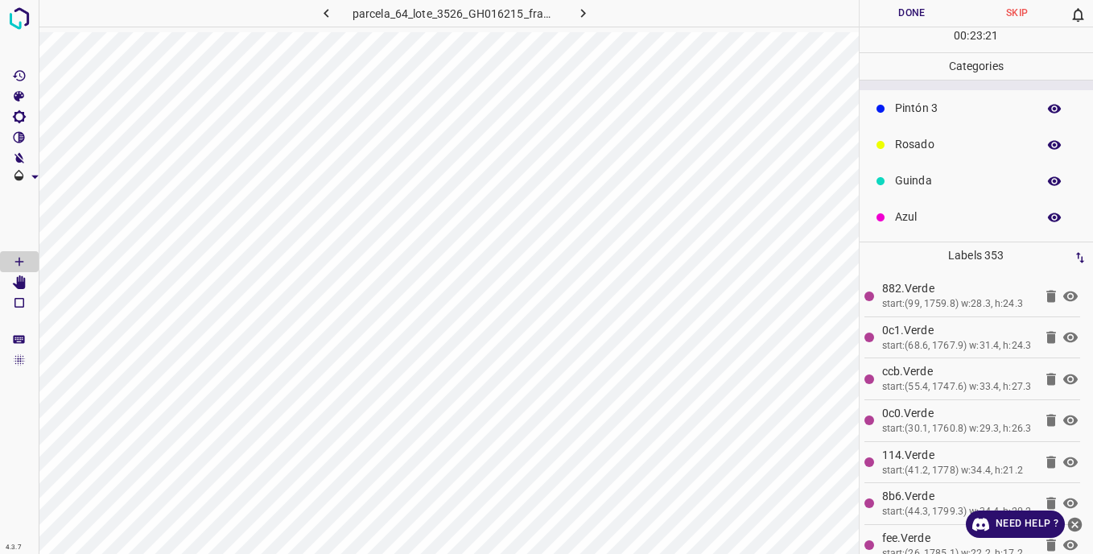
click at [919, 211] on p "Azul" at bounding box center [962, 217] width 134 height 17
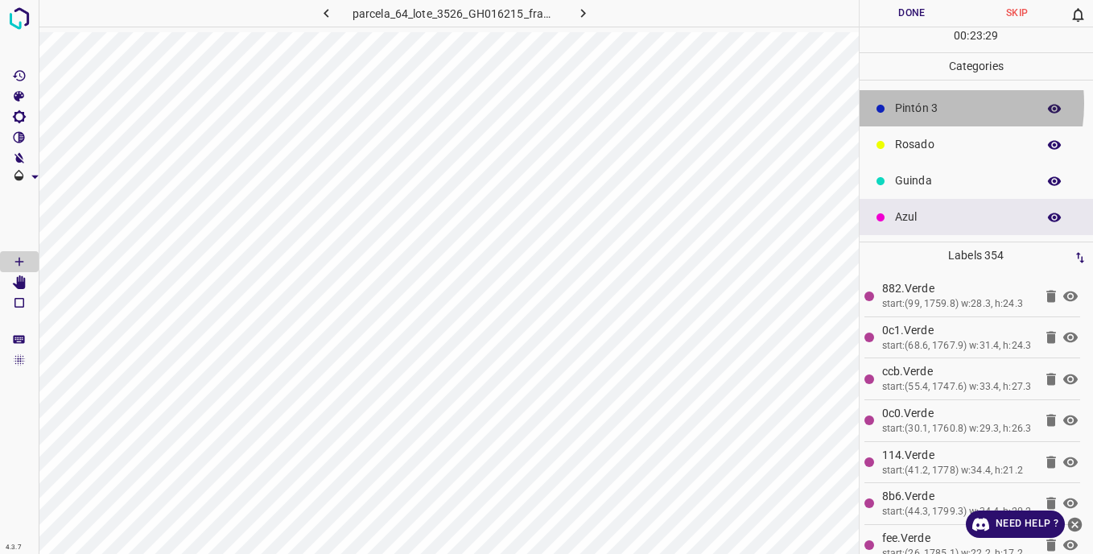
click at [918, 104] on p "Pintón 3" at bounding box center [962, 108] width 134 height 17
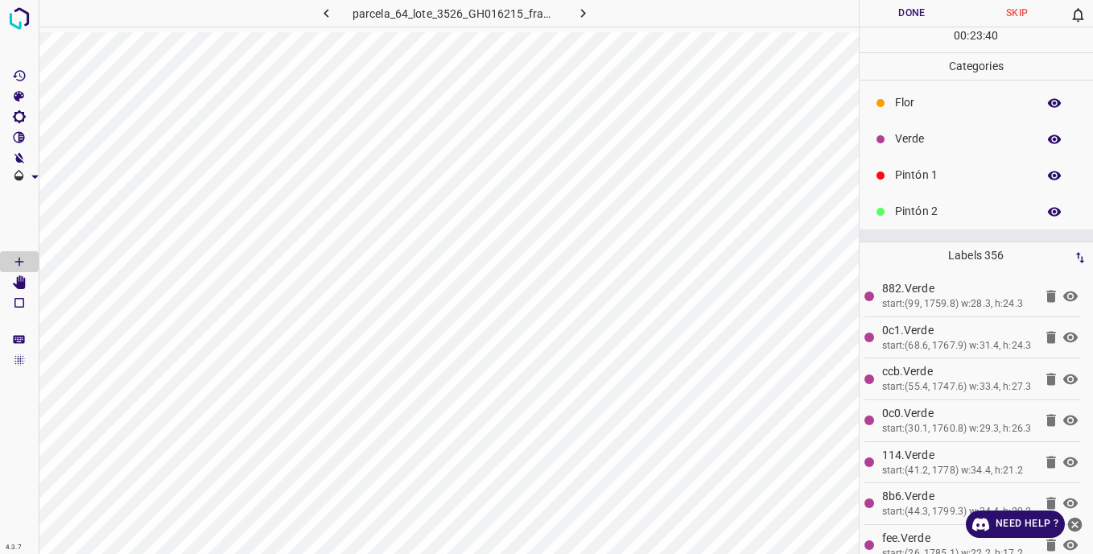
scroll to position [0, 0]
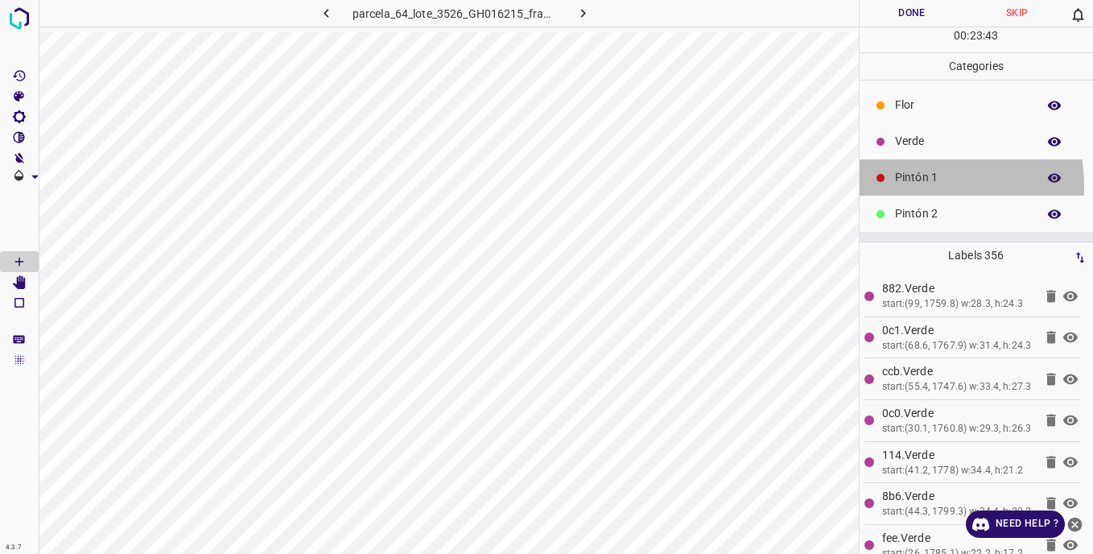
click at [904, 185] on p "Pintón 1" at bounding box center [962, 177] width 134 height 17
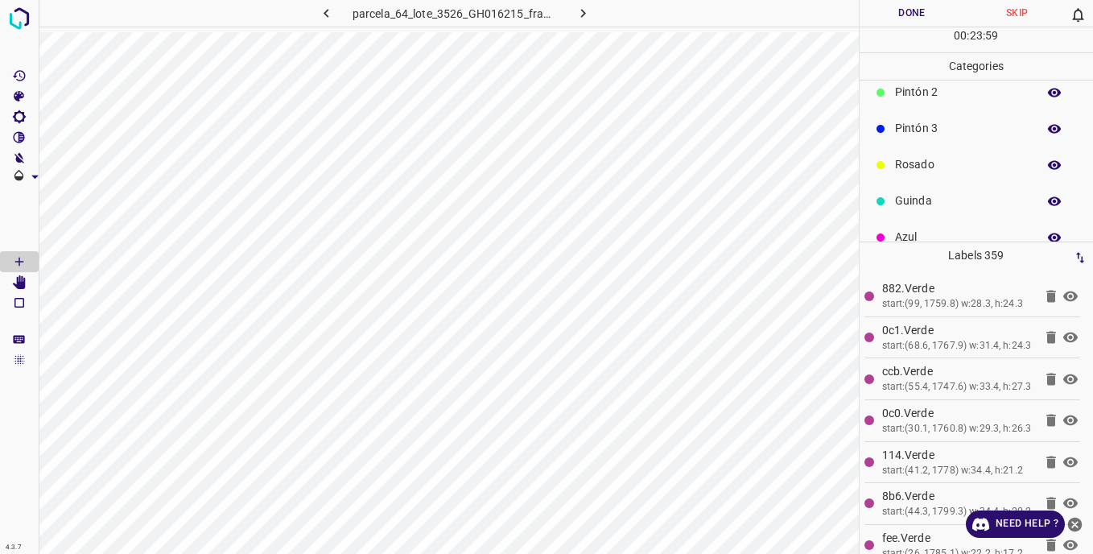
scroll to position [142, 0]
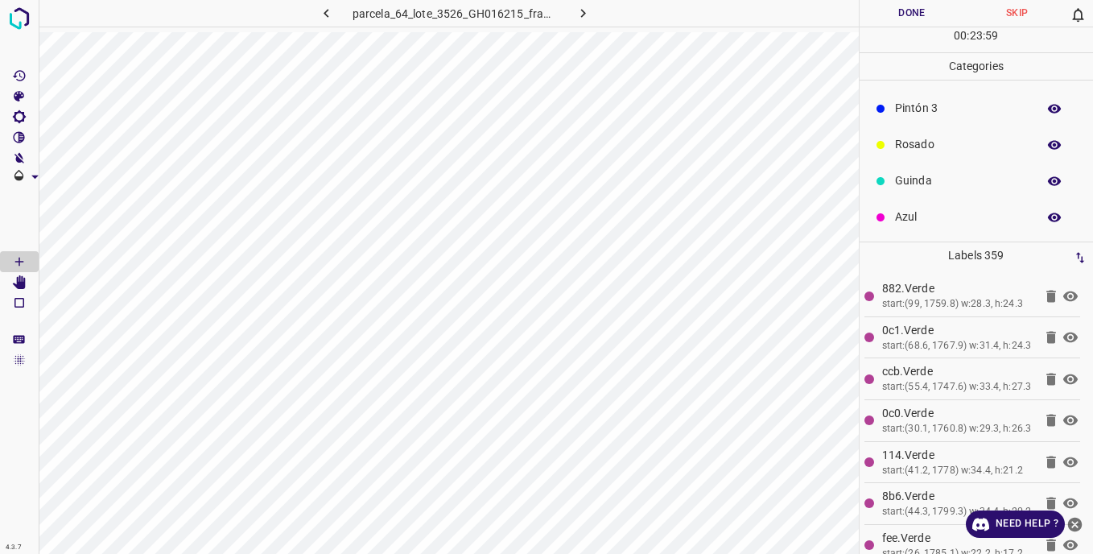
click at [906, 181] on p "Guinda" at bounding box center [962, 180] width 134 height 17
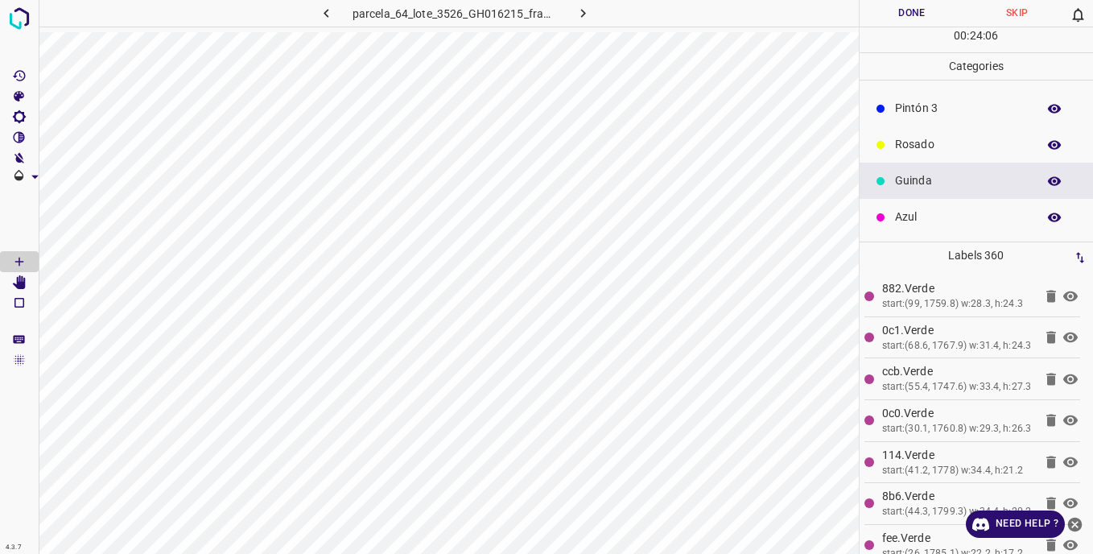
scroll to position [0, 0]
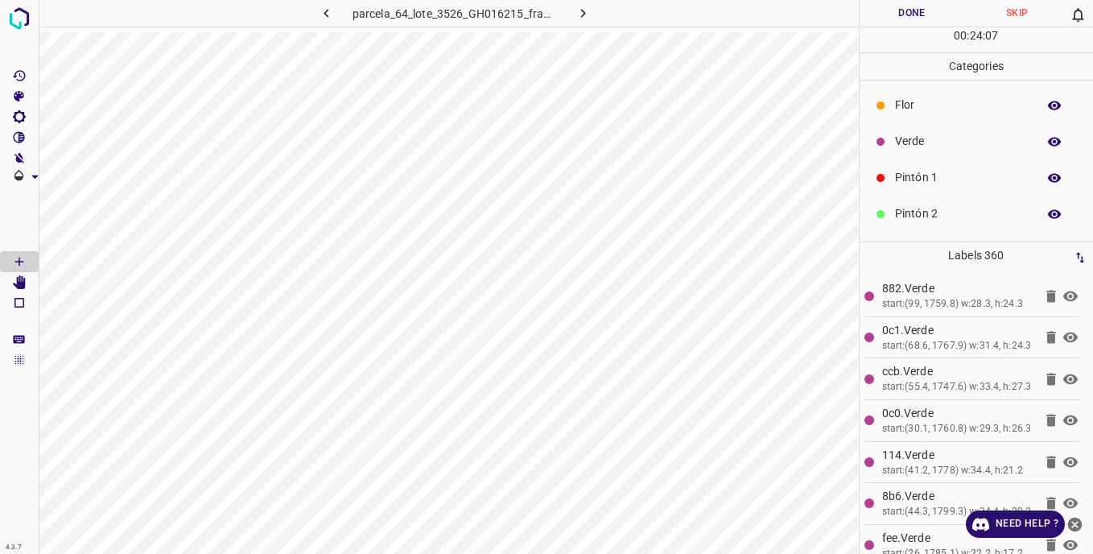
click at [910, 213] on p "Pintón 2" at bounding box center [962, 213] width 134 height 17
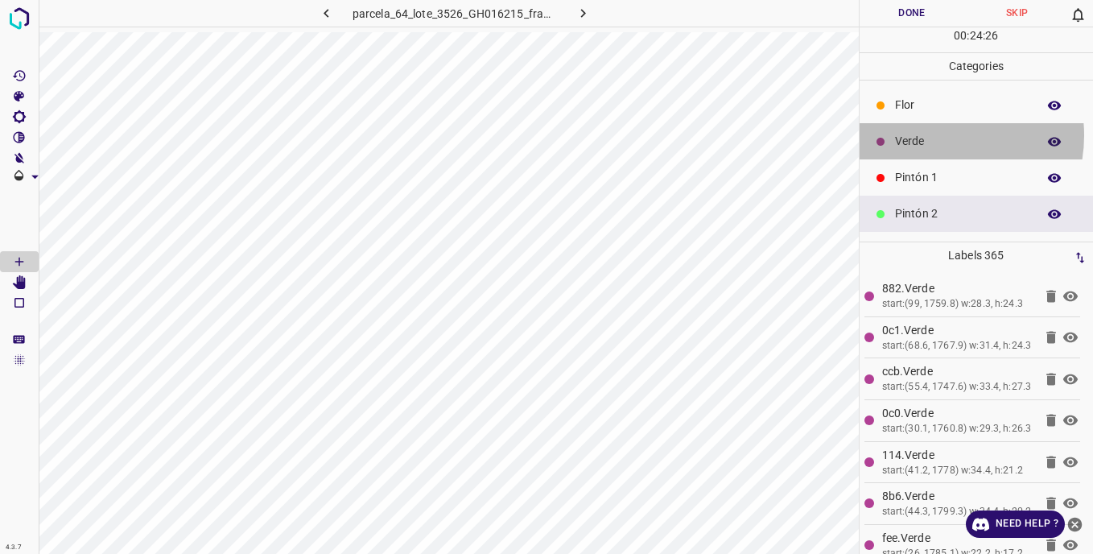
click at [935, 135] on p "Verde" at bounding box center [962, 141] width 134 height 17
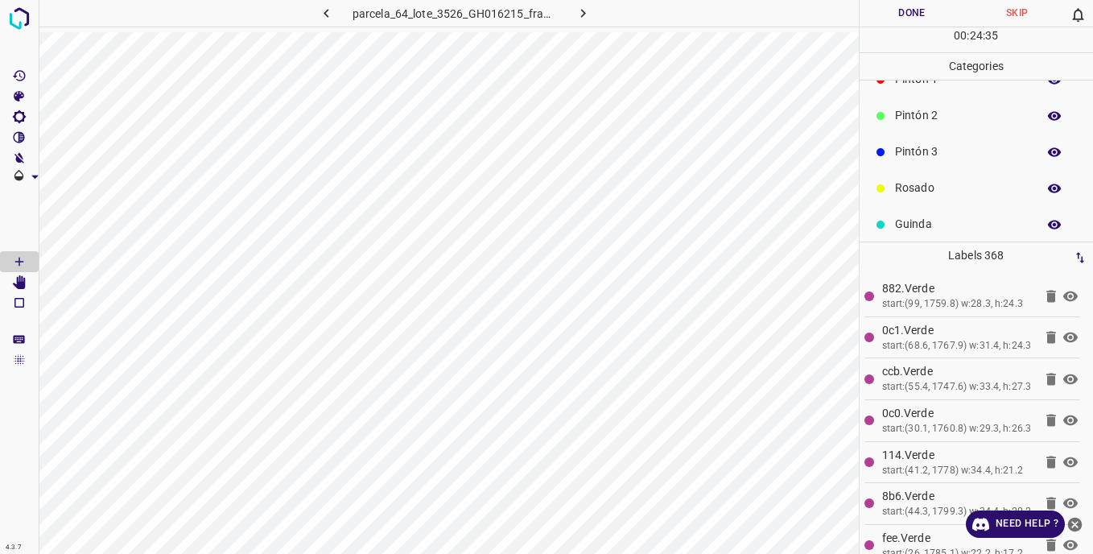
scroll to position [142, 0]
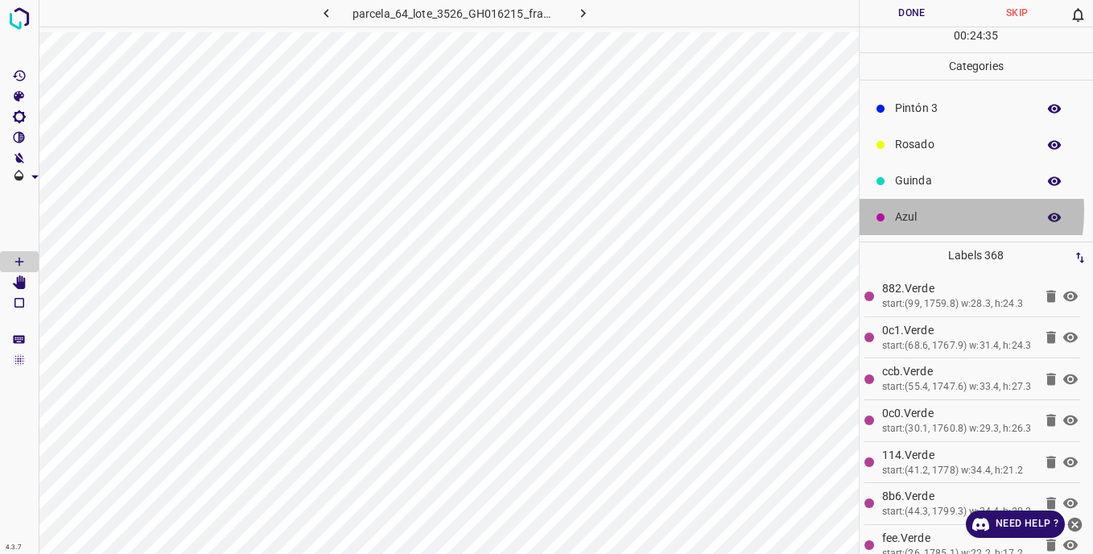
click at [907, 211] on p "Azul" at bounding box center [962, 217] width 134 height 17
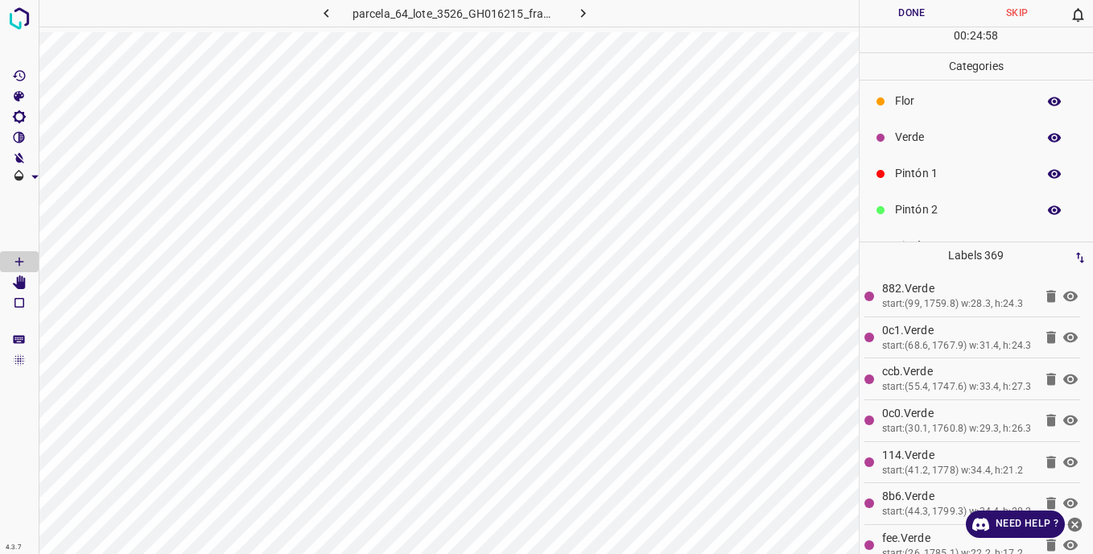
scroll to position [0, 0]
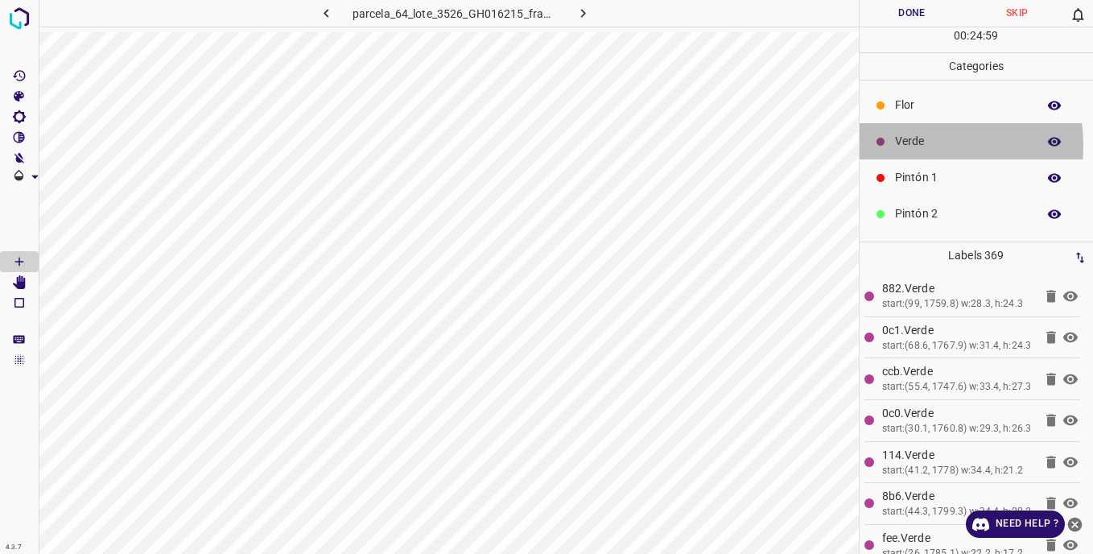
click at [908, 145] on p "Verde" at bounding box center [962, 141] width 134 height 17
